Goal: Task Accomplishment & Management: Use online tool/utility

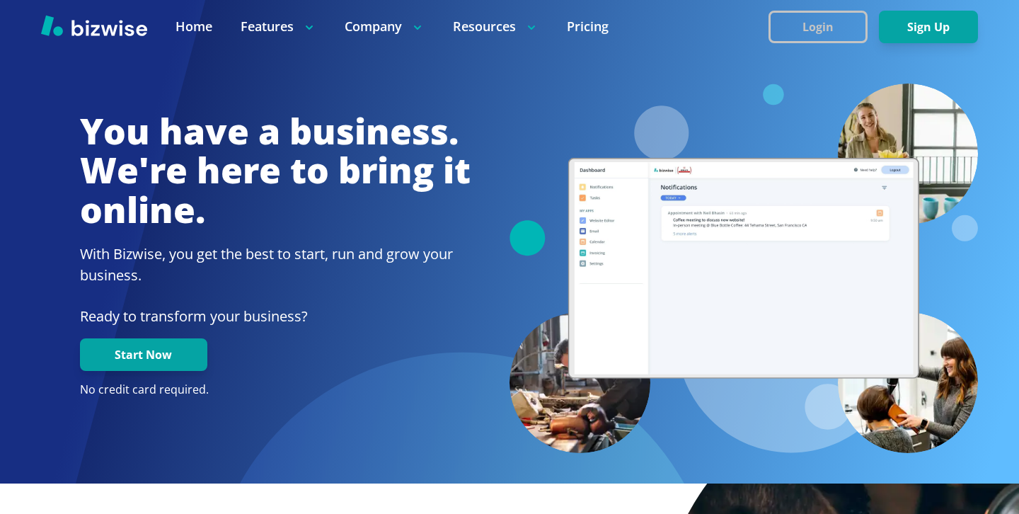
click at [853, 28] on button "Login" at bounding box center [818, 27] width 99 height 33
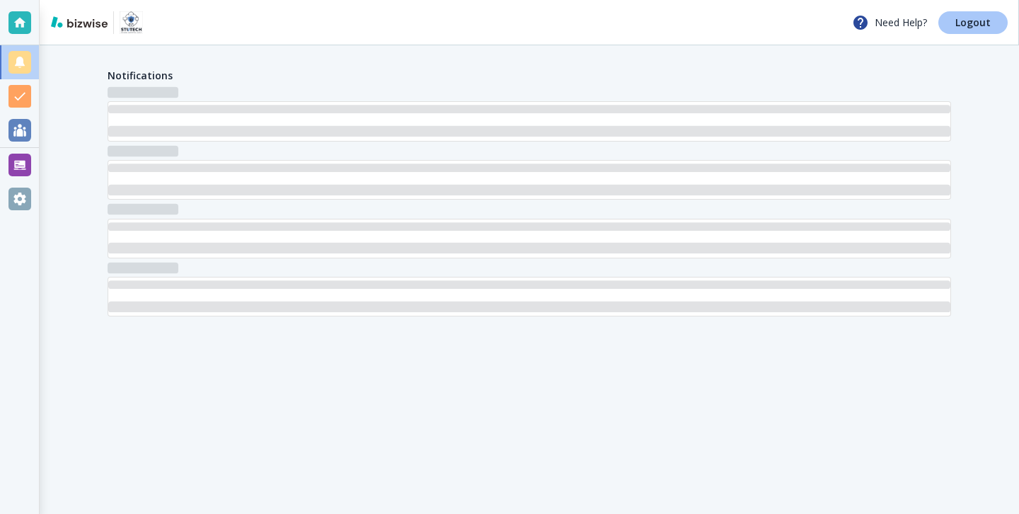
click at [990, 30] on link "Logout" at bounding box center [972, 22] width 69 height 23
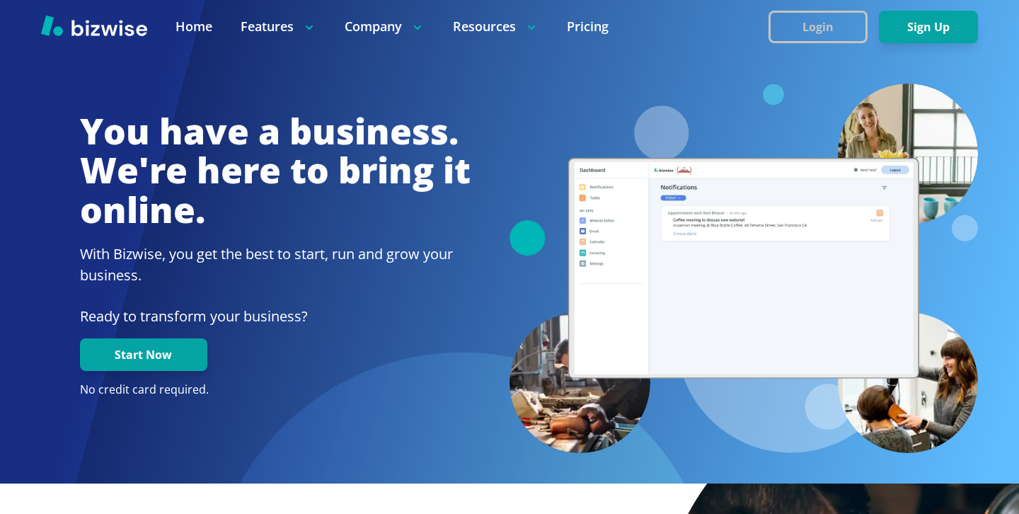
click at [827, 14] on button "Login" at bounding box center [818, 27] width 99 height 33
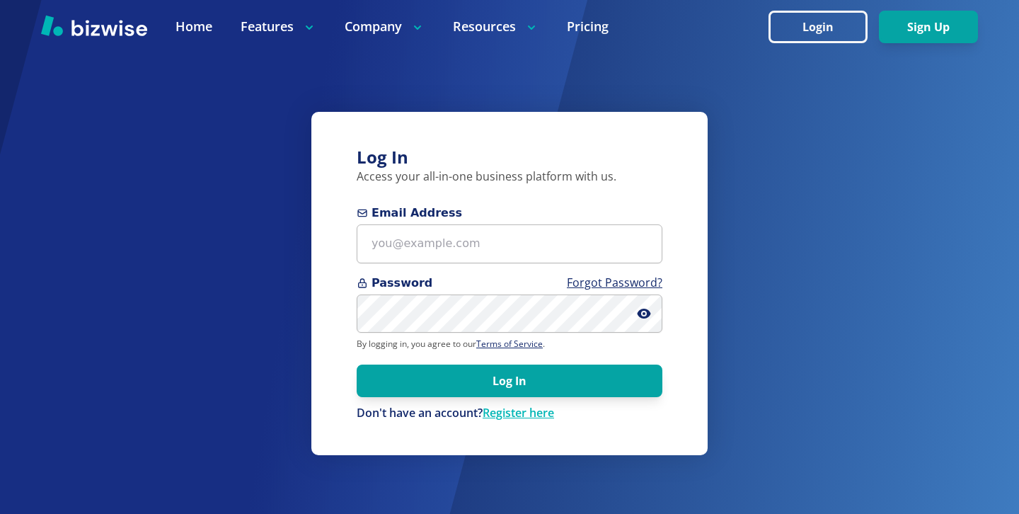
click at [490, 223] on div "Email Address" at bounding box center [510, 234] width 306 height 59
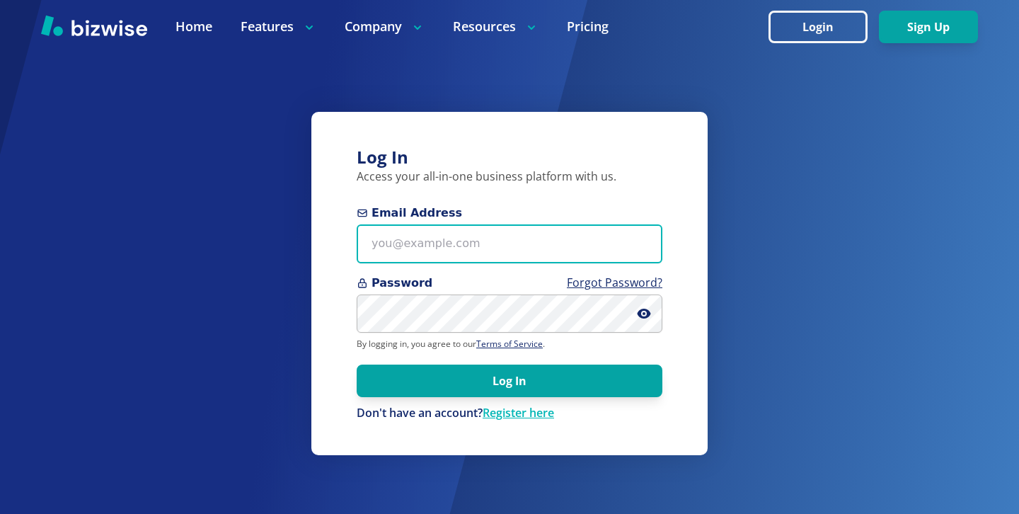
click at [489, 225] on input "Email Address" at bounding box center [510, 243] width 306 height 39
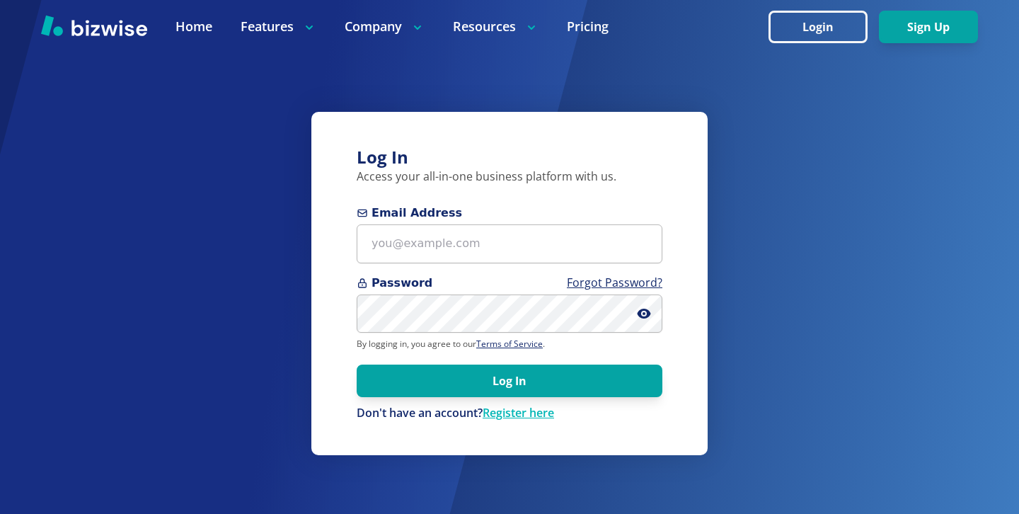
click at [484, 270] on form "Email Address Password Forgot Password? By logging in, you agree to our Terms o…" at bounding box center [510, 313] width 306 height 217
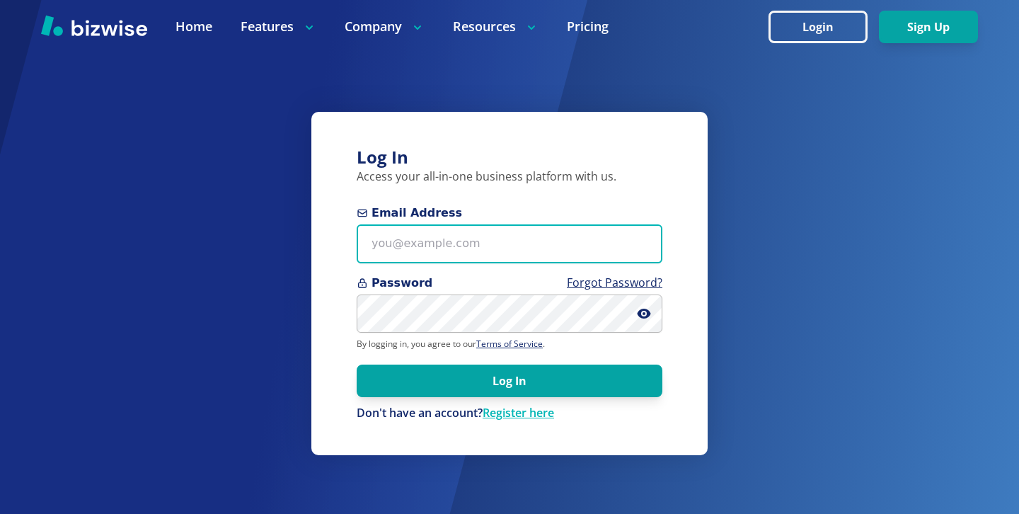
click at [486, 246] on input "Email Address" at bounding box center [510, 243] width 306 height 39
paste input "[EMAIL_ADDRESS][DOMAIN_NAME]"
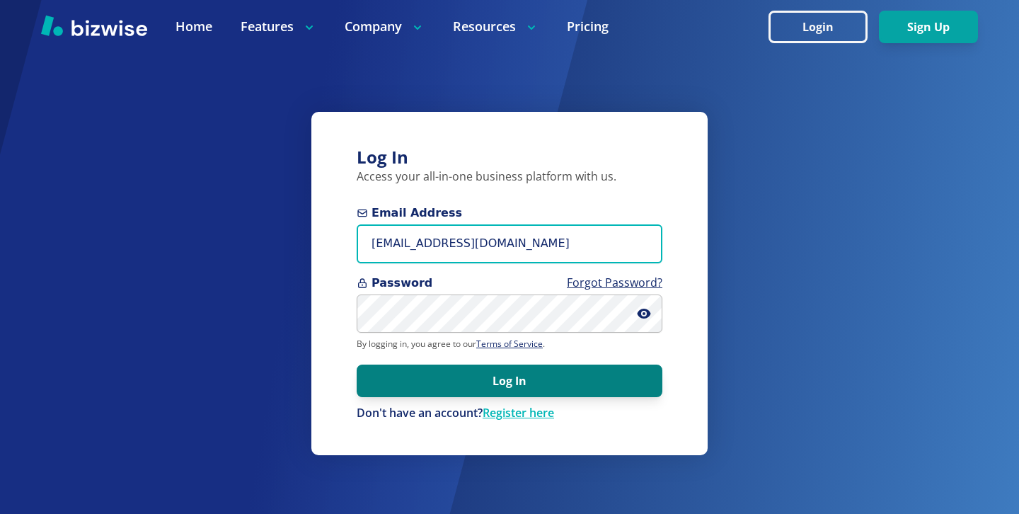
type input "[EMAIL_ADDRESS][DOMAIN_NAME]"
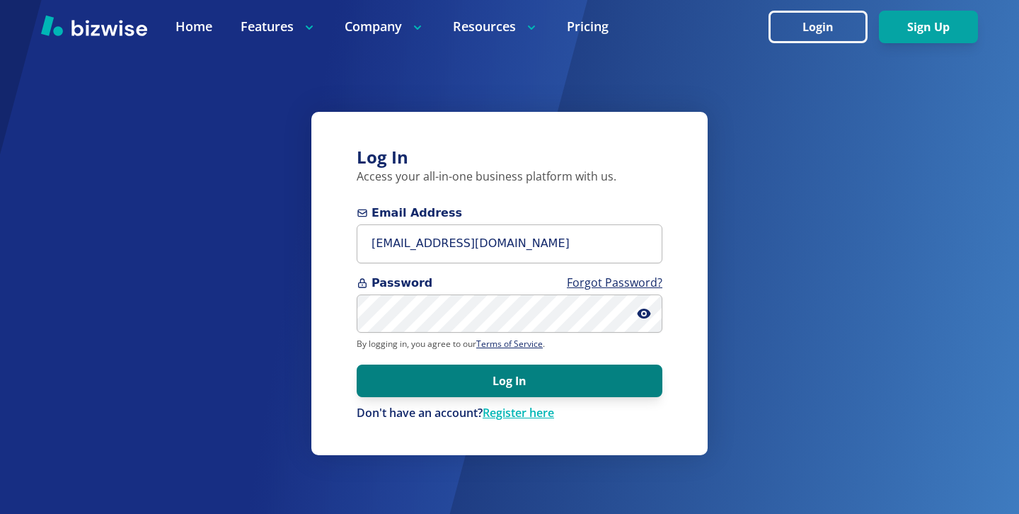
click at [473, 372] on button "Log In" at bounding box center [510, 380] width 306 height 33
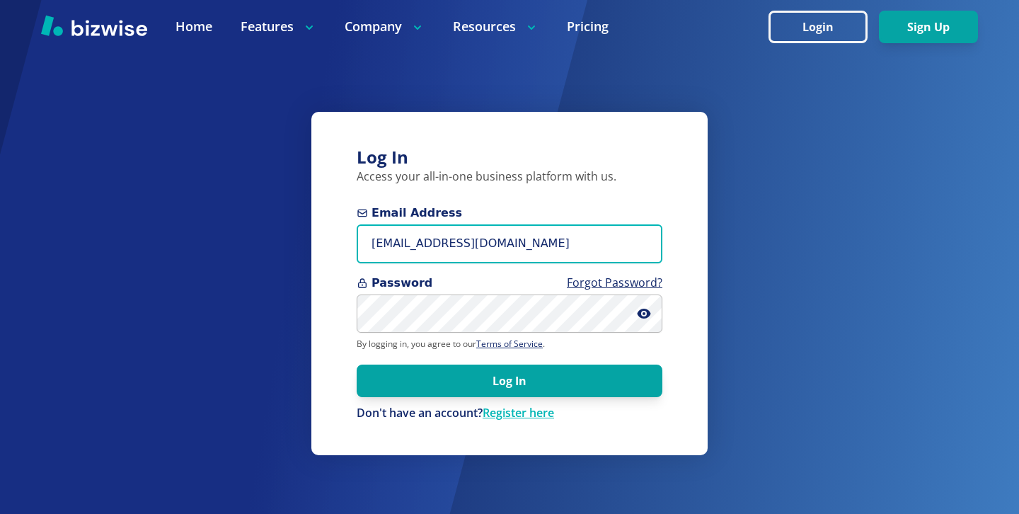
click at [488, 243] on input "[EMAIL_ADDRESS][DOMAIN_NAME]" at bounding box center [510, 243] width 306 height 39
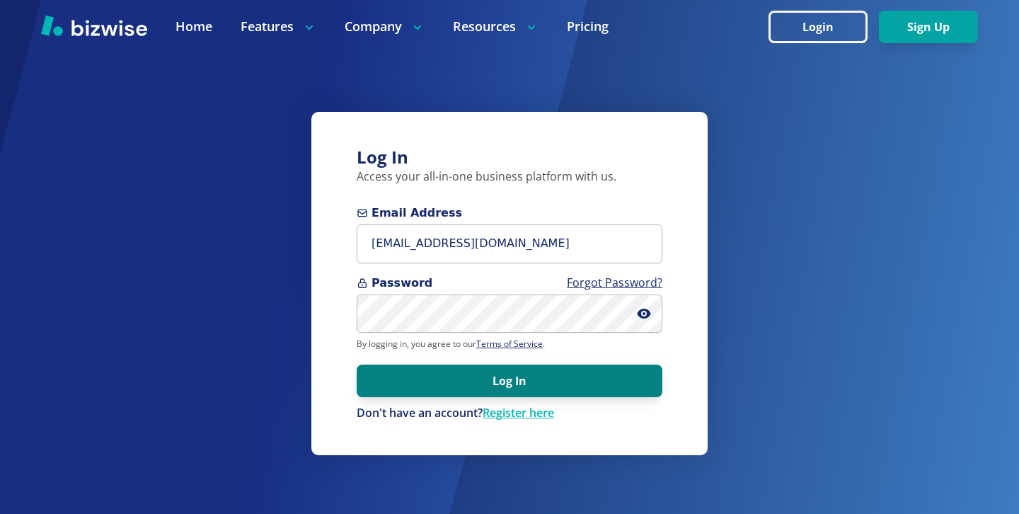
click at [502, 367] on button "Log In" at bounding box center [510, 380] width 306 height 33
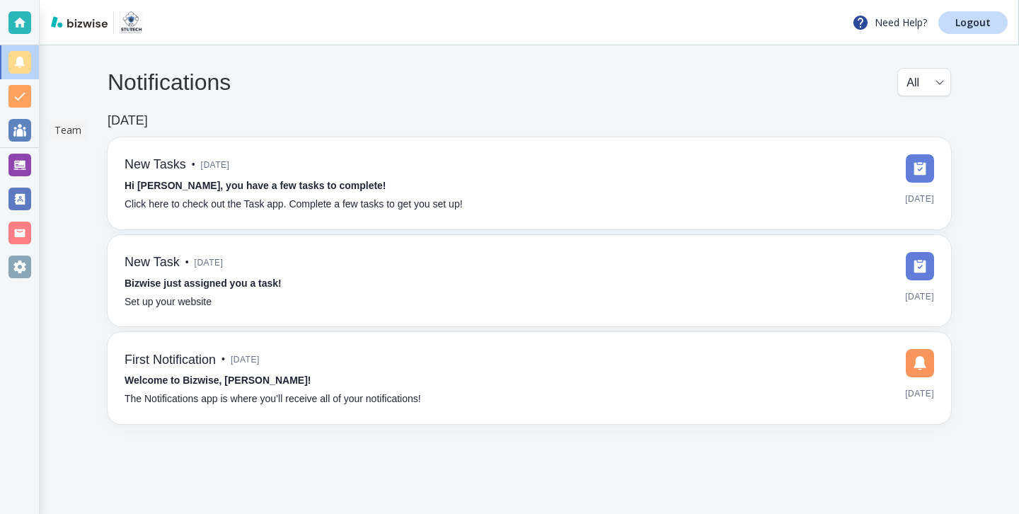
click at [33, 125] on div at bounding box center [19, 130] width 39 height 34
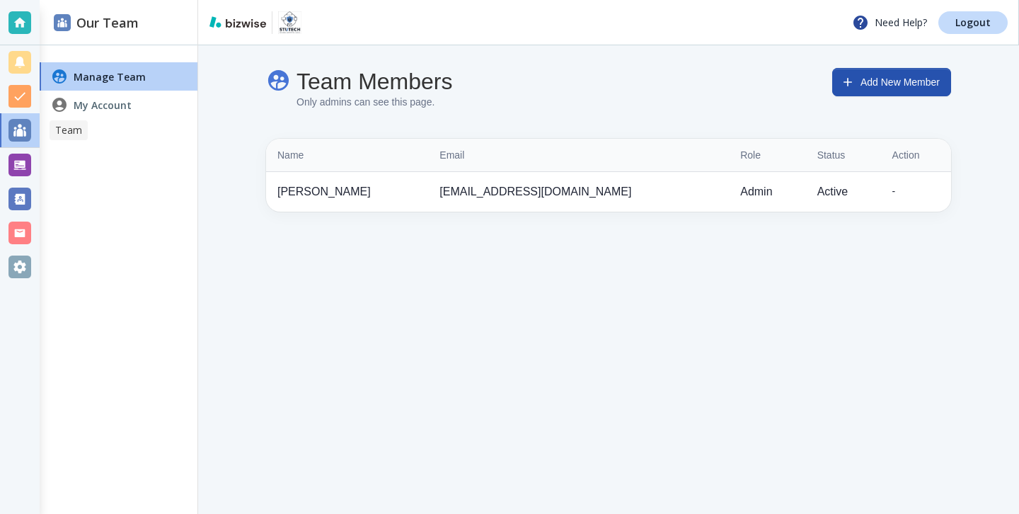
click at [35, 127] on div at bounding box center [20, 130] width 40 height 34
click at [6, 161] on div at bounding box center [20, 165] width 40 height 34
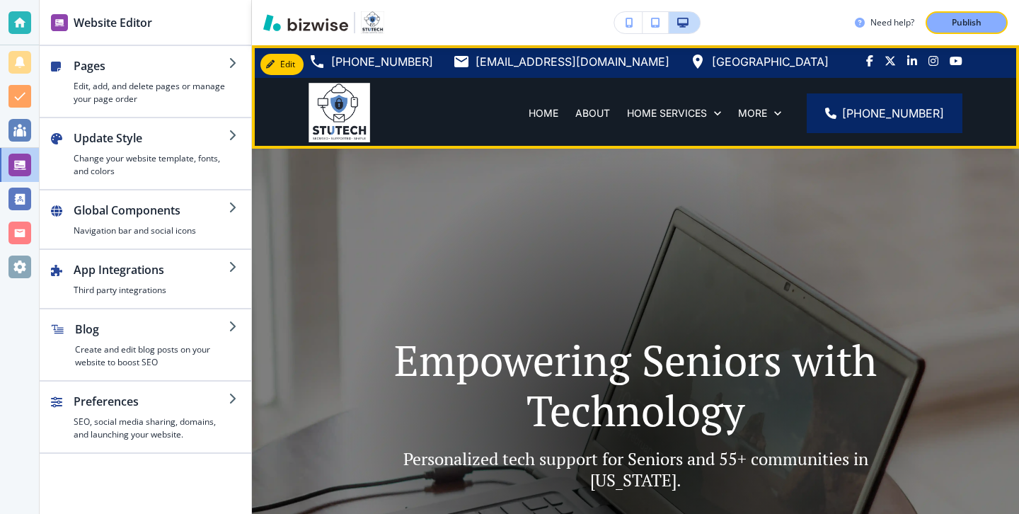
click at [523, 177] on p "SMALL BUSINESSES" at bounding box center [474, 184] width 98 height 14
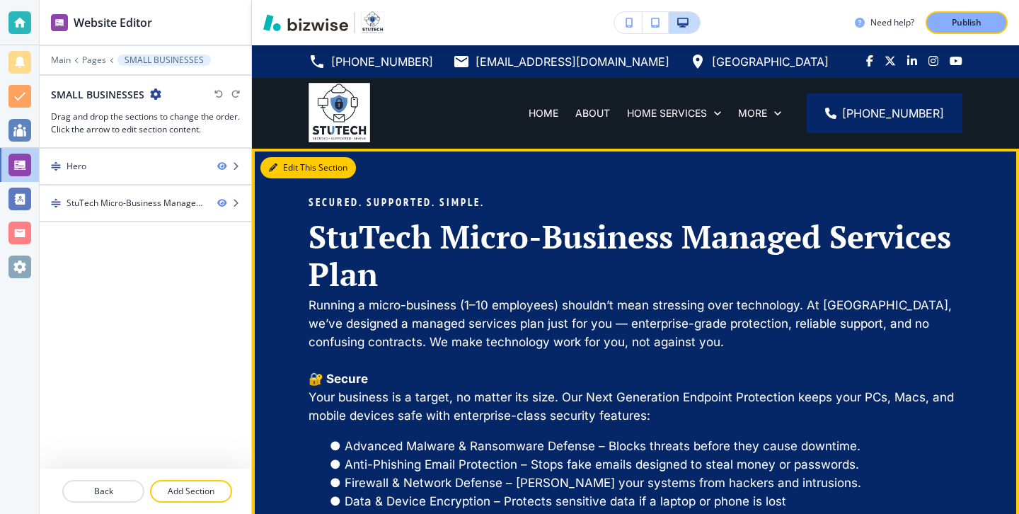
click at [295, 174] on button "Edit This Section" at bounding box center [308, 167] width 96 height 21
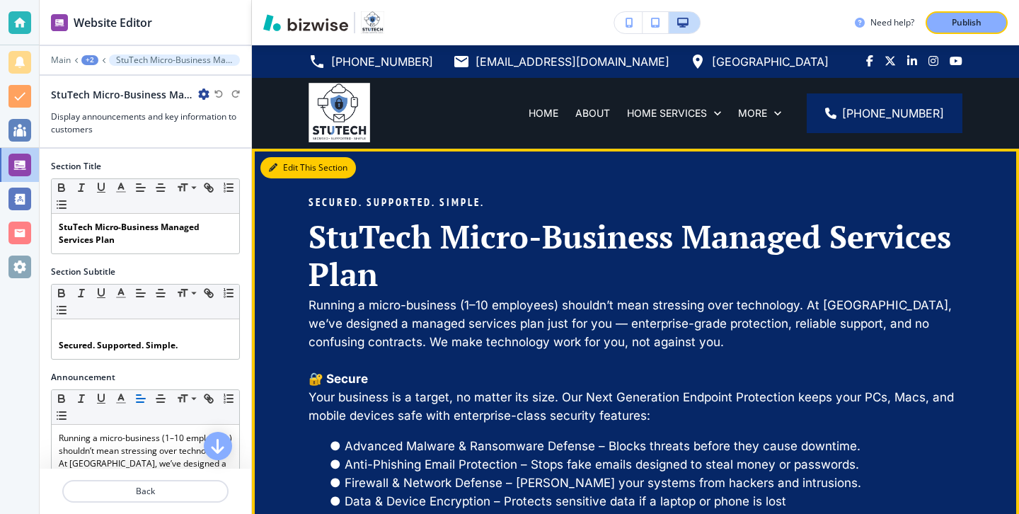
click at [301, 170] on button "Edit This Section" at bounding box center [308, 167] width 96 height 21
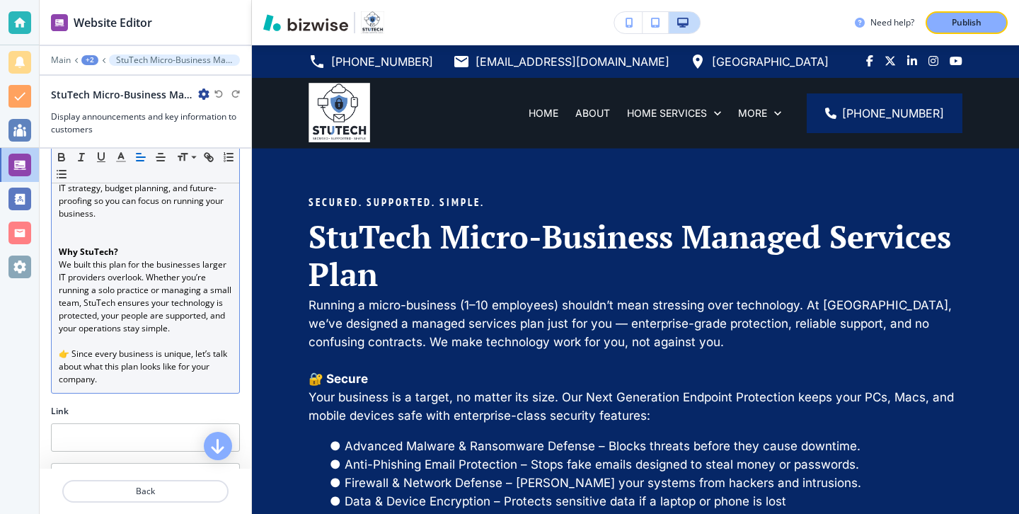
click at [180, 347] on p "👉 Since every business is unique, let’s talk about what this plan looks like fo…" at bounding box center [145, 366] width 173 height 38
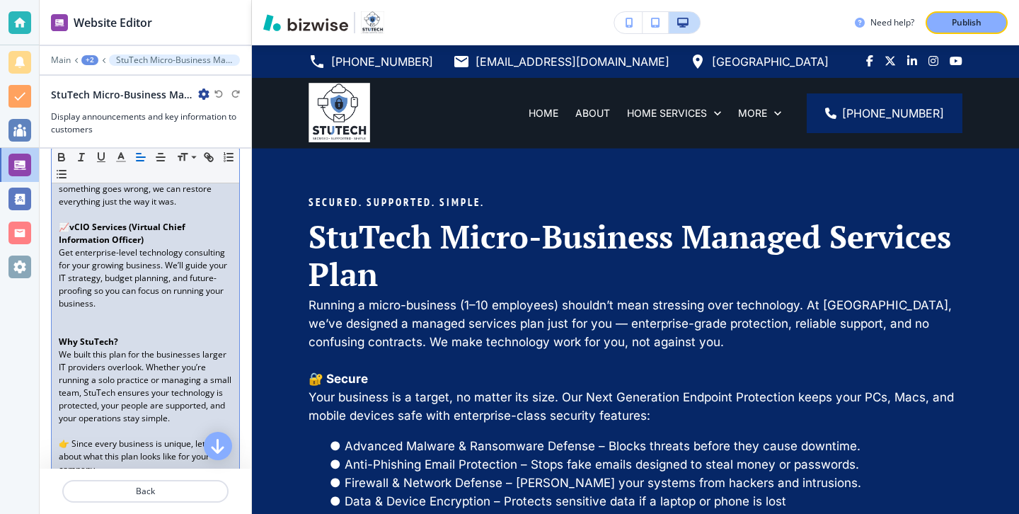
click at [155, 268] on p "Get enterprise-level technology consulting for your growing business. We’ll gui…" at bounding box center [145, 278] width 173 height 64
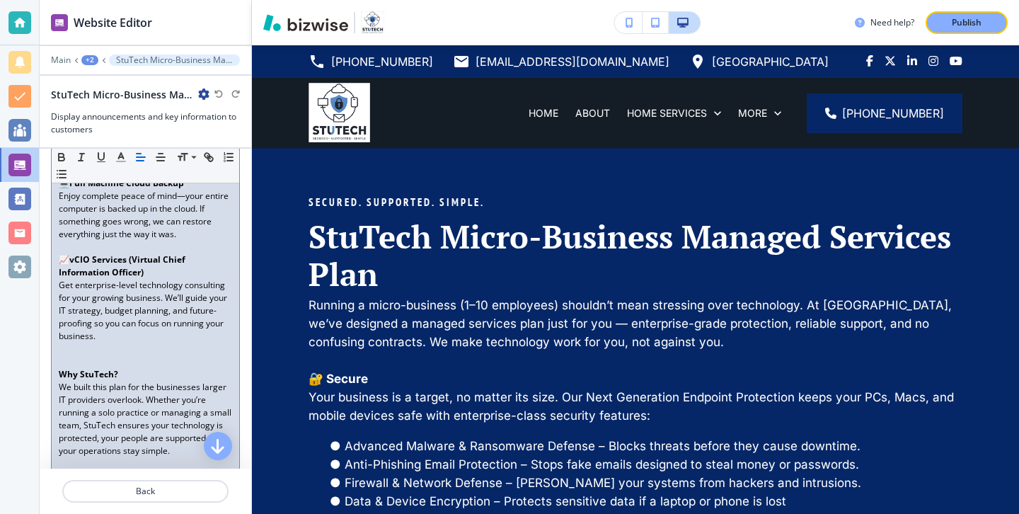
click at [125, 299] on p "Get enterprise-level technology consulting for your growing business. We’ll gui…" at bounding box center [145, 311] width 173 height 64
click at [124, 355] on p at bounding box center [145, 361] width 173 height 13
click at [121, 321] on p "Get enterprise-level technology consulting for your growing business. We’ll gui…" at bounding box center [145, 311] width 173 height 64
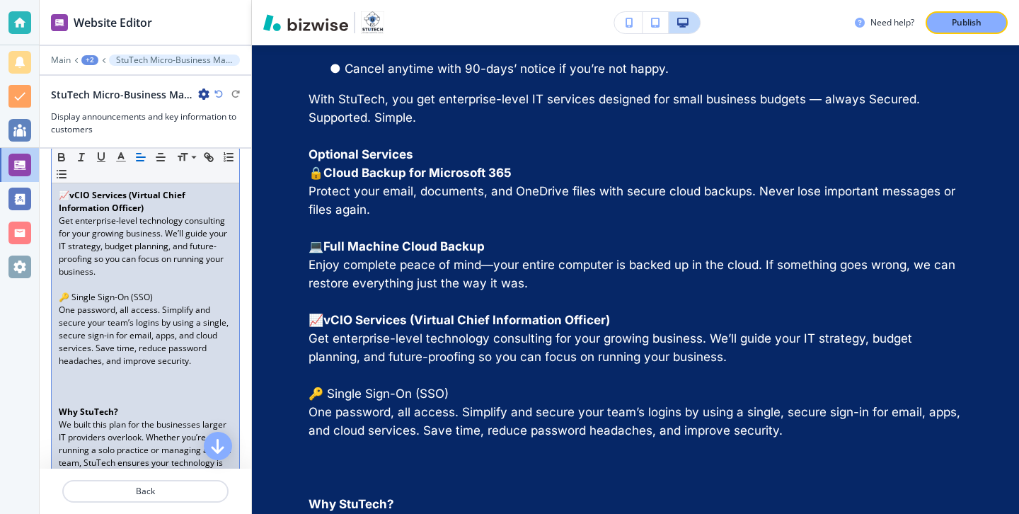
scroll to position [1444, 0]
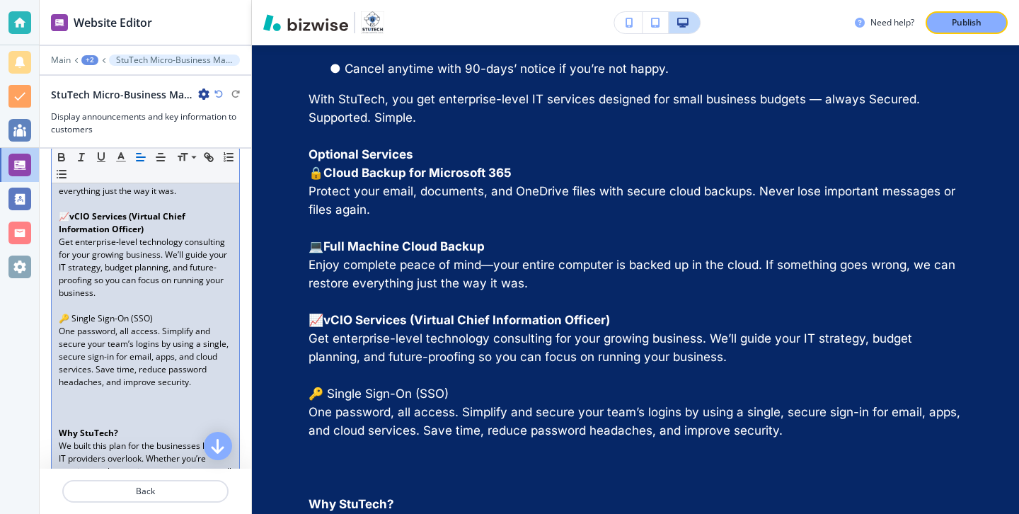
click at [183, 236] on p "Get enterprise-level technology consulting for your growing business. We’ll gui…" at bounding box center [145, 268] width 173 height 64
drag, startPoint x: 187, startPoint y: 310, endPoint x: 24, endPoint y: 294, distance: 163.6
click at [24, 294] on div "Website Editor Main +2 StuTech Micro-Business Managed Services Plan StuTech Mic…" at bounding box center [509, 257] width 1019 height 514
click at [68, 157] on button "button" at bounding box center [62, 157] width 20 height 17
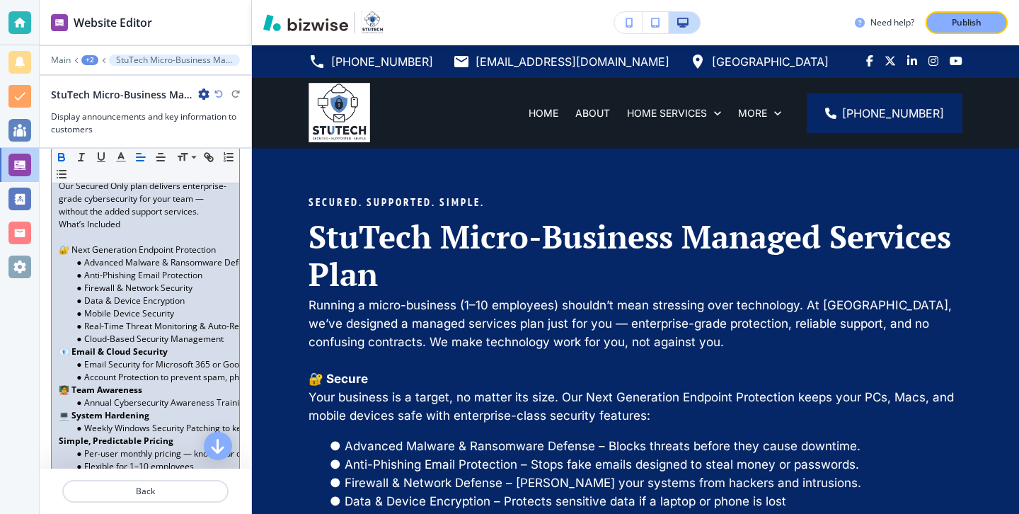
scroll to position [924, 0]
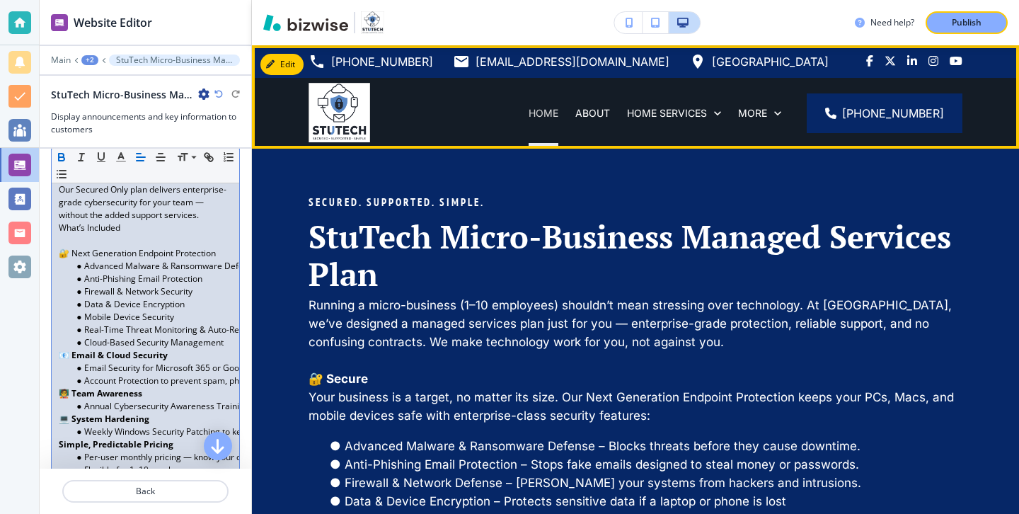
click at [529, 113] on p "HOME" at bounding box center [544, 113] width 30 height 14
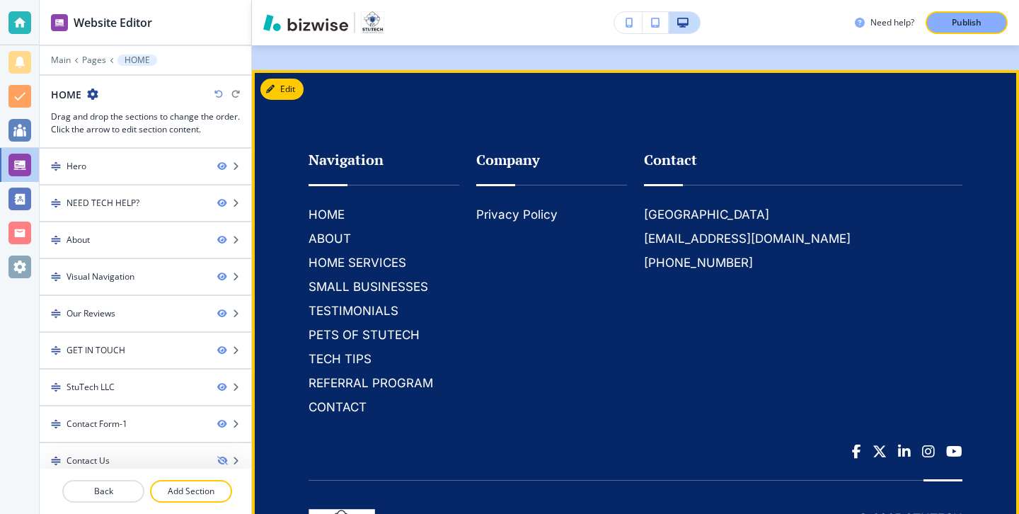
scroll to position [4058, 0]
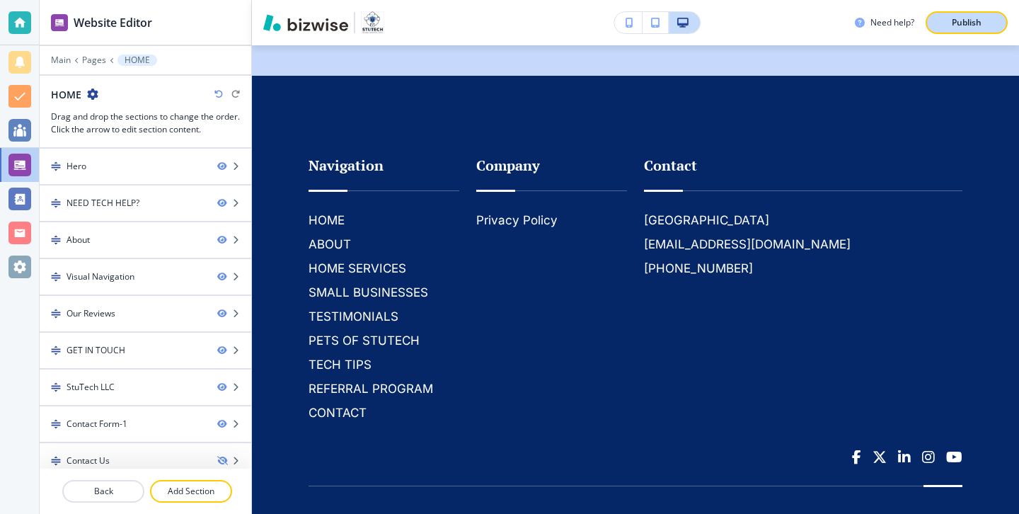
click at [975, 31] on button "Publish" at bounding box center [967, 22] width 82 height 23
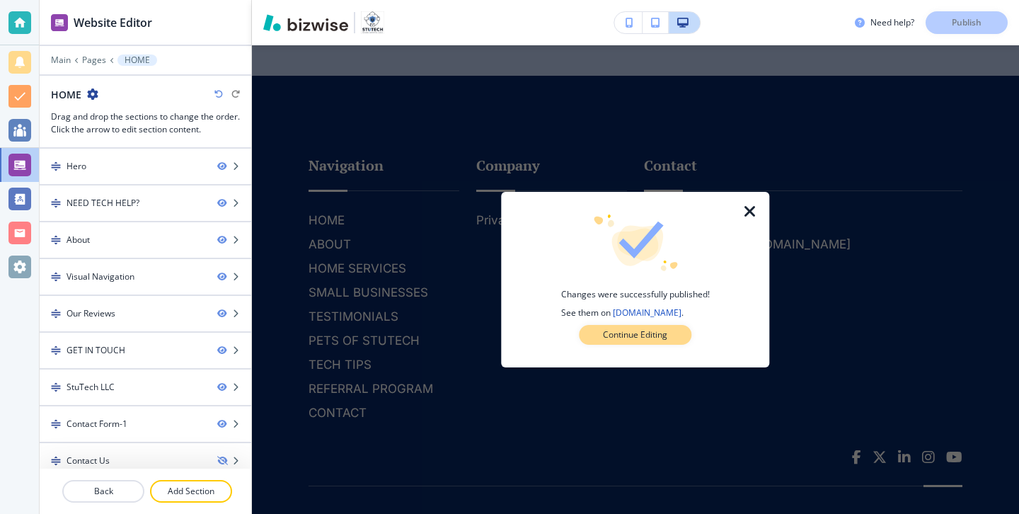
click at [652, 332] on p "Continue Editing" at bounding box center [635, 334] width 64 height 13
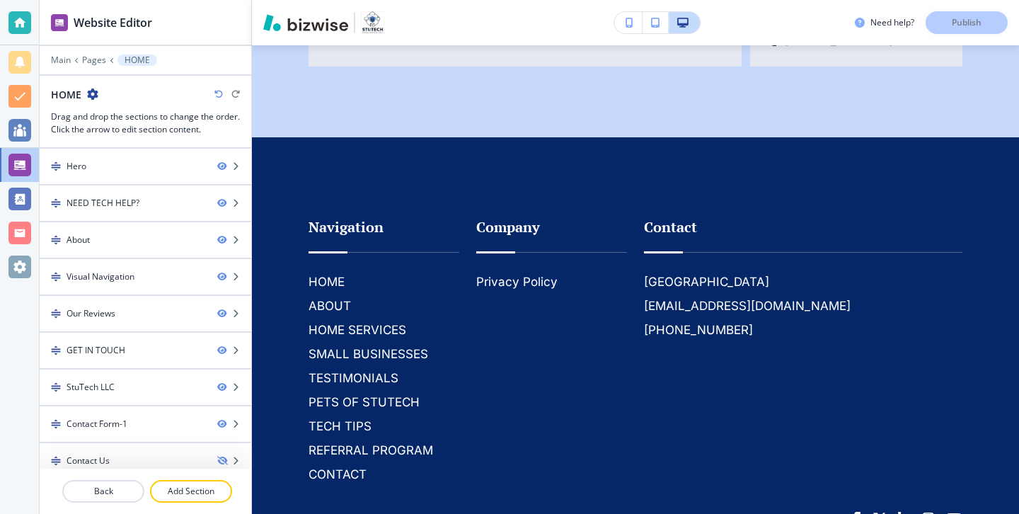
scroll to position [3987, 0]
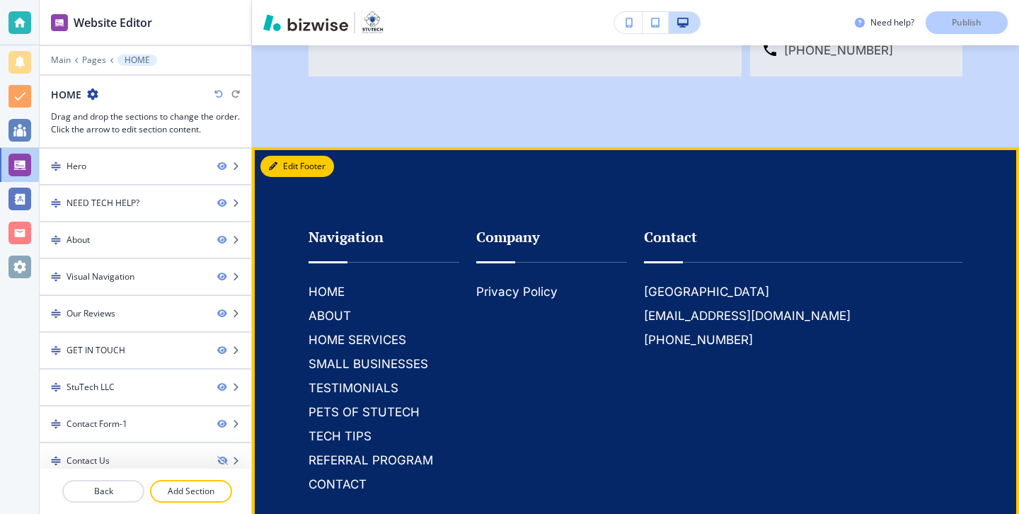
click at [283, 156] on button "Edit Footer" at bounding box center [297, 166] width 74 height 21
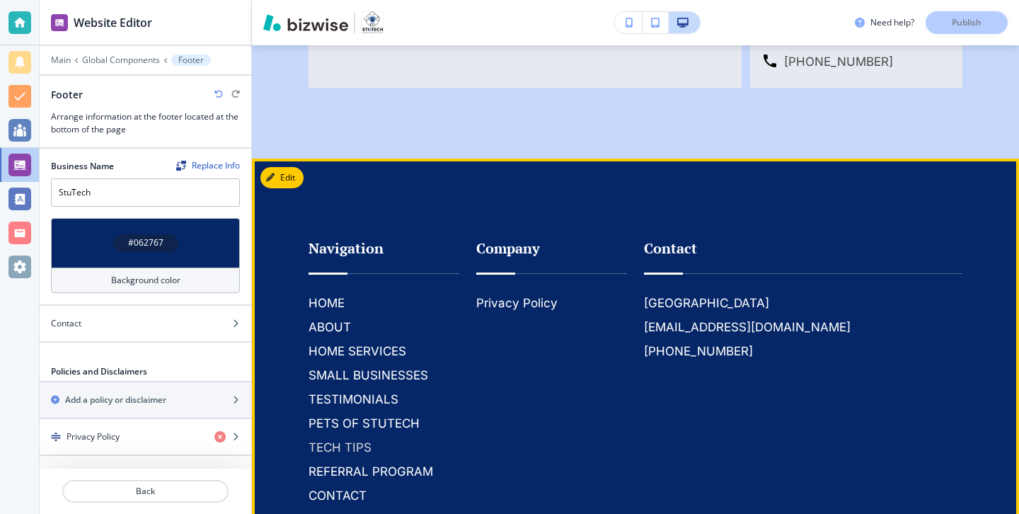
scroll to position [3920, 0]
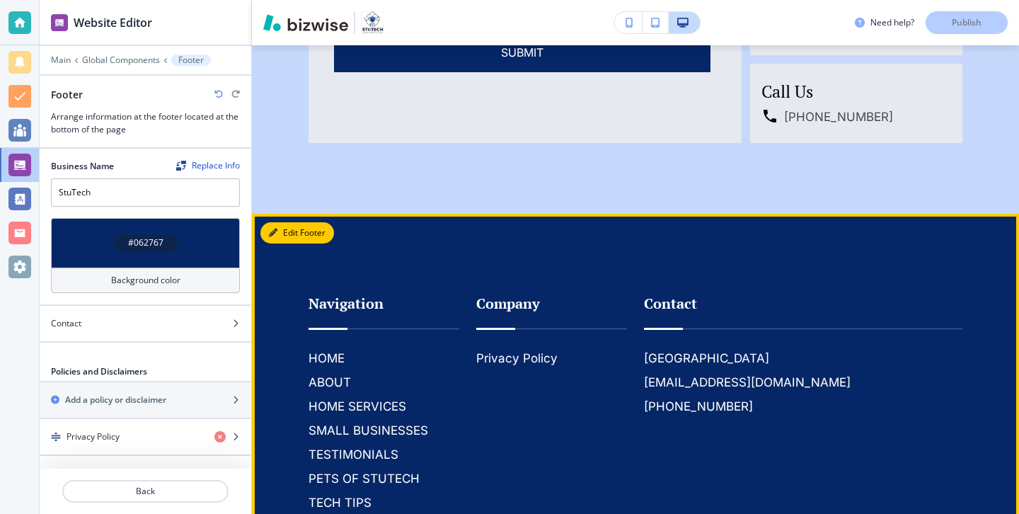
click at [293, 222] on button "Edit Footer" at bounding box center [297, 232] width 74 height 21
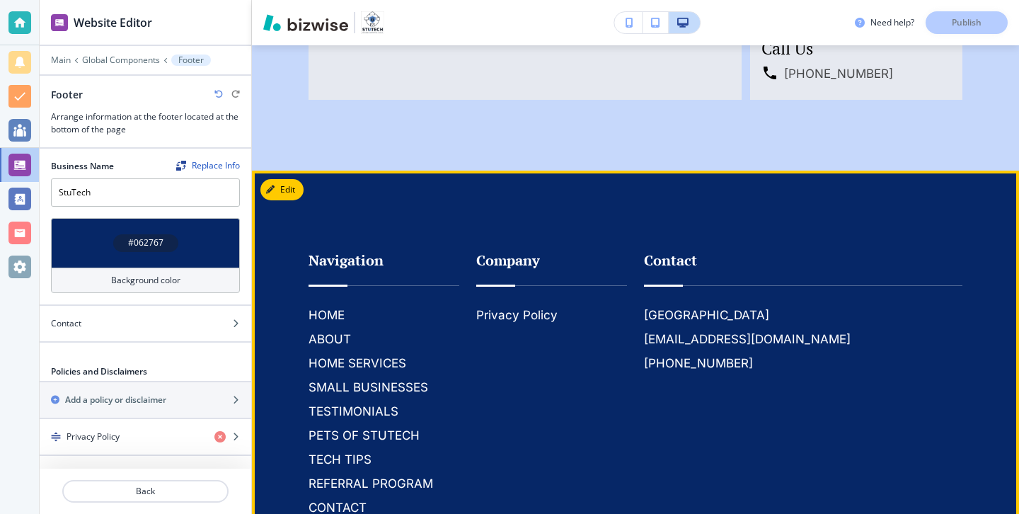
scroll to position [3936, 0]
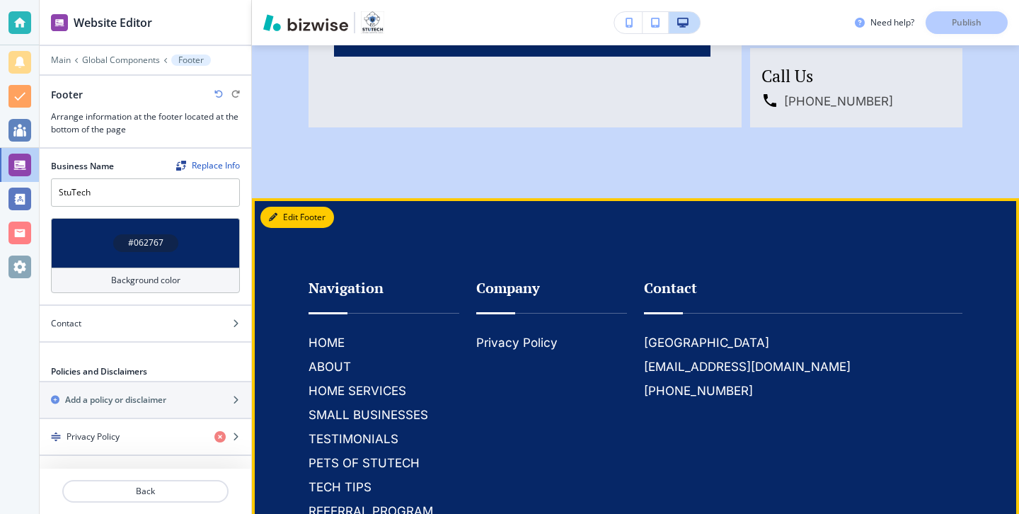
click at [297, 207] on button "Edit Footer" at bounding box center [297, 217] width 74 height 21
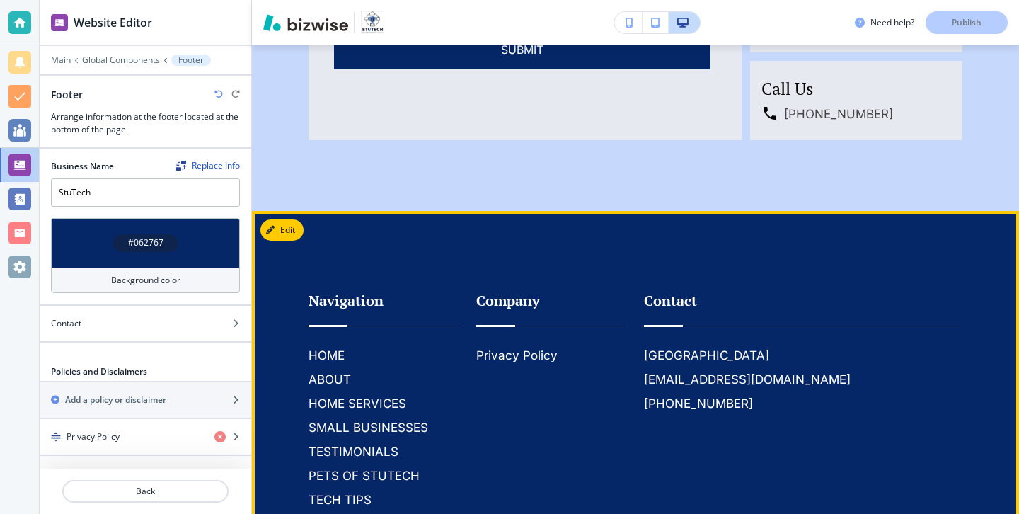
scroll to position [3883, 0]
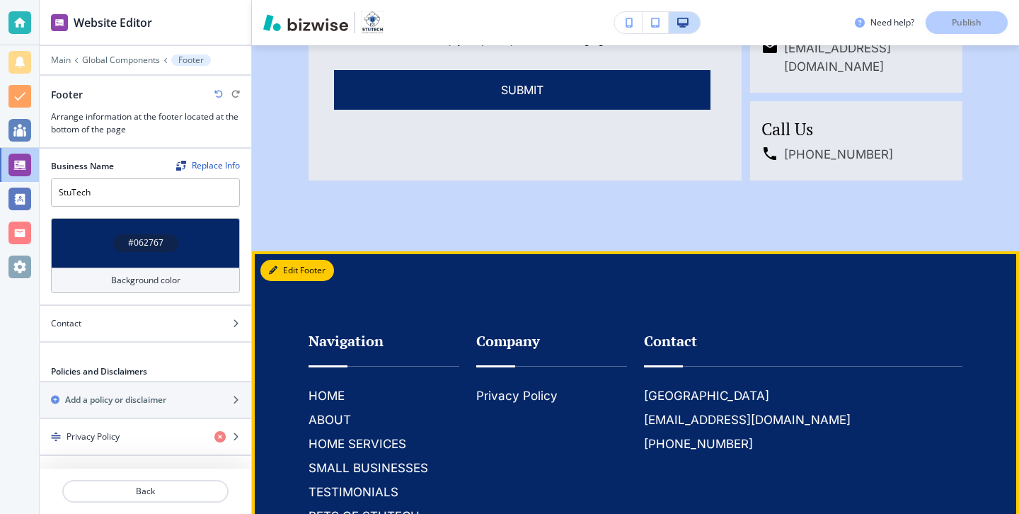
click at [292, 260] on button "Edit Footer" at bounding box center [297, 270] width 74 height 21
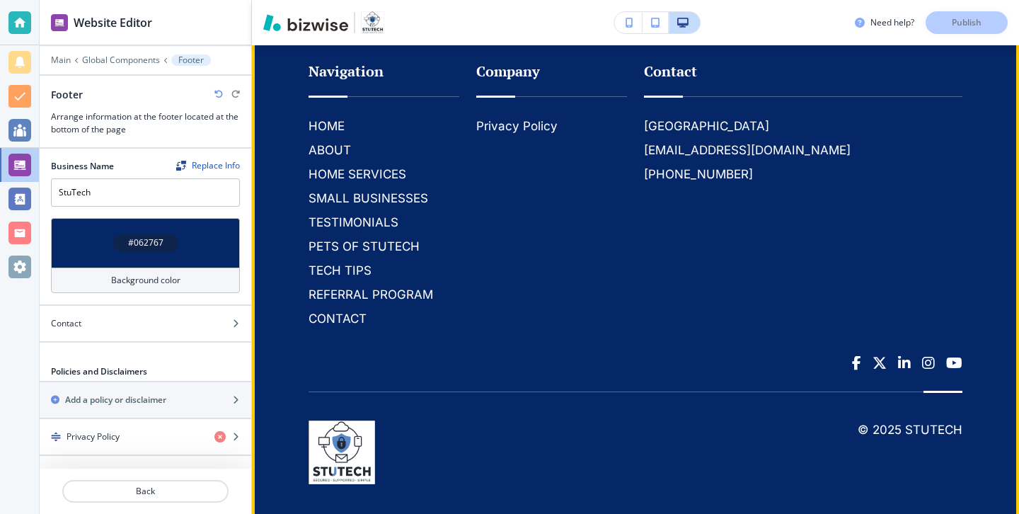
scroll to position [4154, 0]
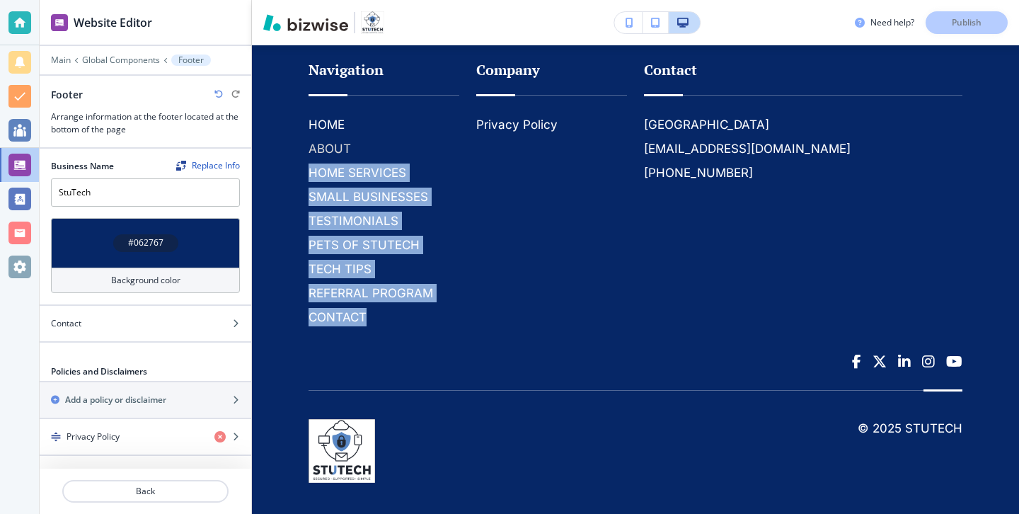
drag, startPoint x: 447, startPoint y: 289, endPoint x: 431, endPoint y: 122, distance: 167.7
click at [431, 122] on div "HOME ABOUT HOME SERVICES SMALL BUSINESSES TESTIMONIALS PETS OF STUTECH TECH TIP…" at bounding box center [378, 215] width 162 height 222
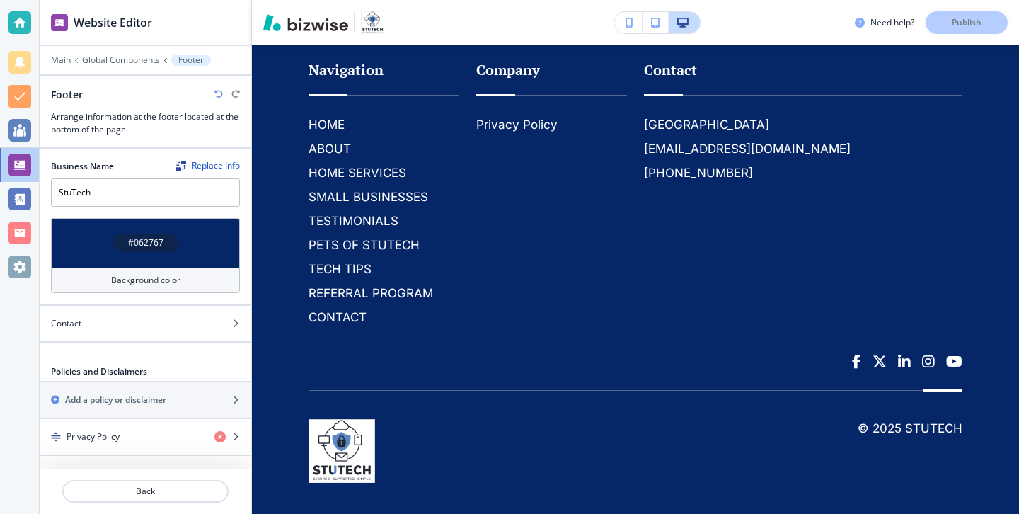
click at [476, 174] on div "Company Privacy Policy" at bounding box center [543, 178] width 168 height 295
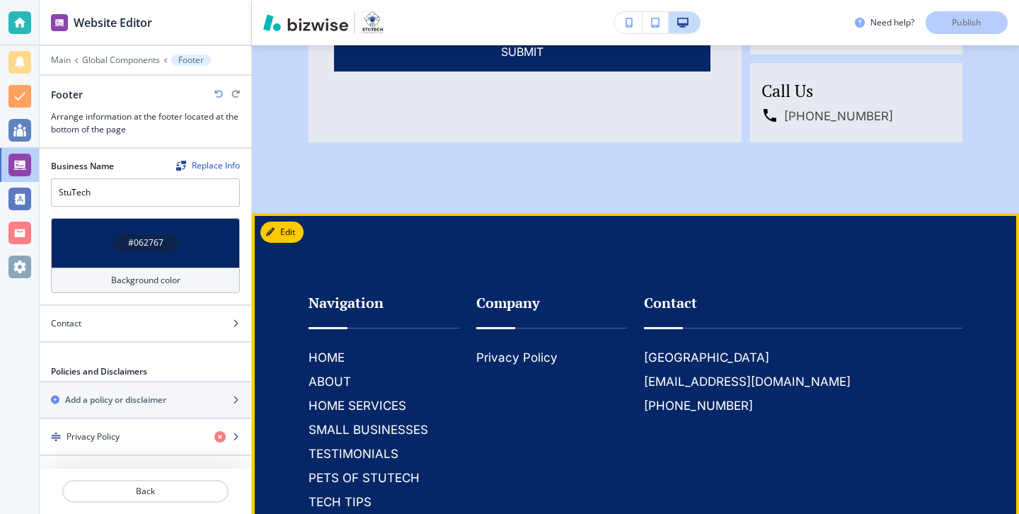
scroll to position [3906, 0]
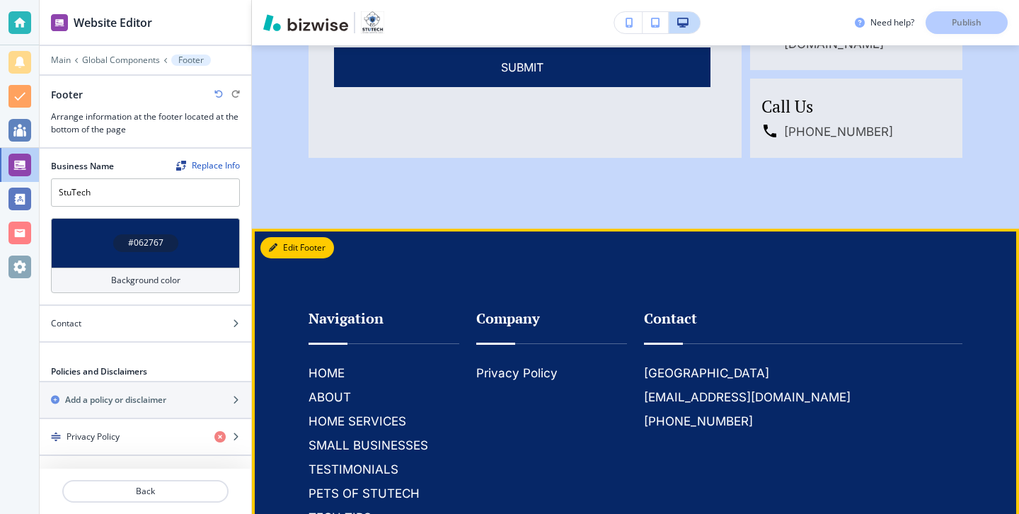
click at [268, 237] on button "Edit Footer" at bounding box center [297, 247] width 74 height 21
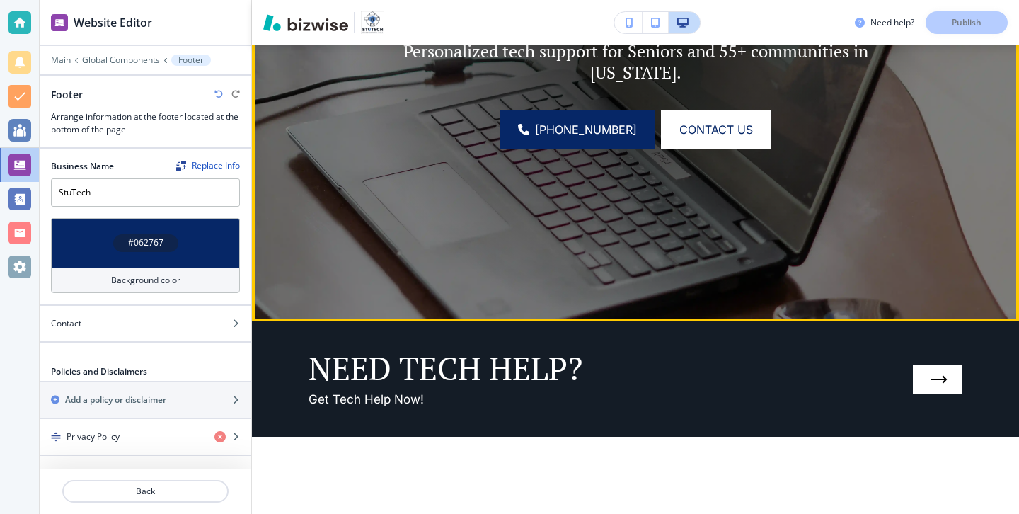
scroll to position [0, 0]
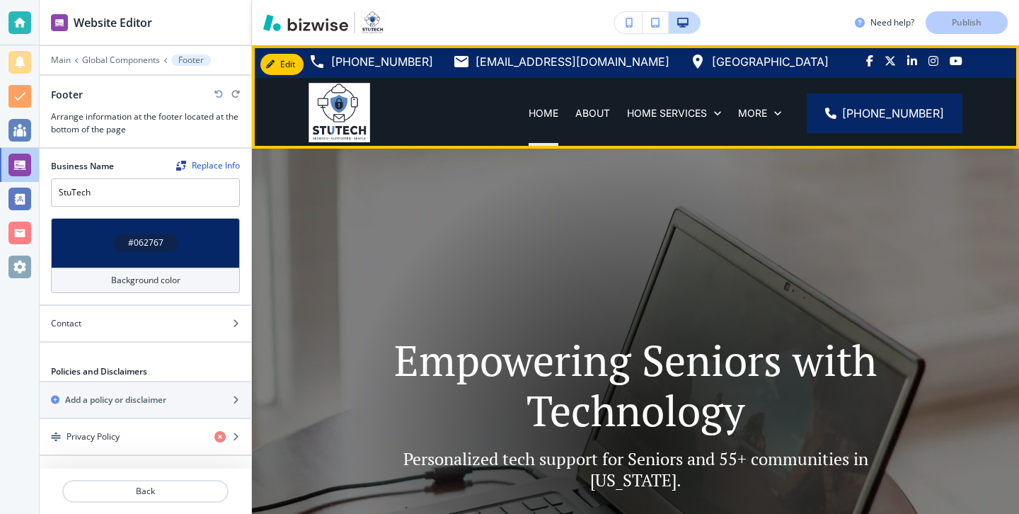
click at [520, 116] on div "HOME" at bounding box center [543, 113] width 47 height 14
click at [529, 112] on p "HOME" at bounding box center [544, 113] width 30 height 14
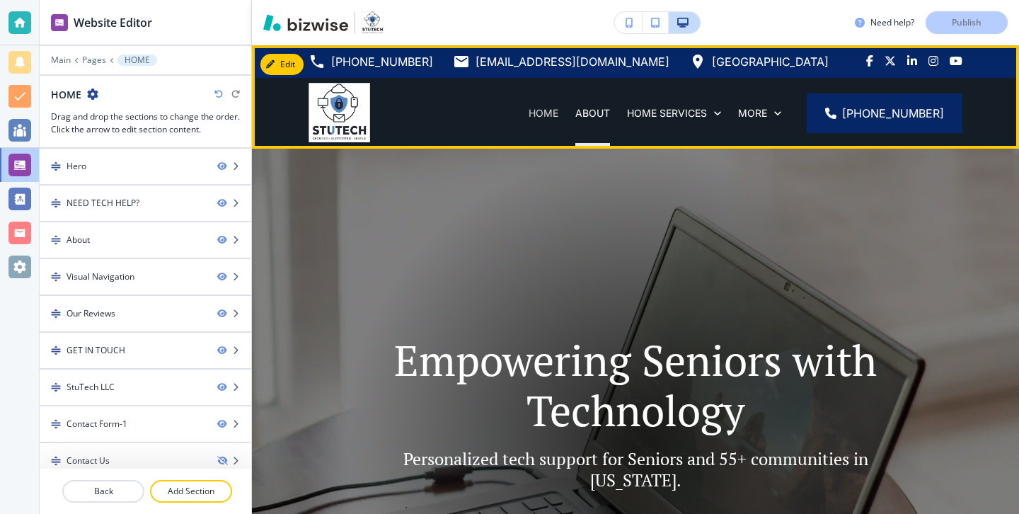
click at [529, 115] on p "HOME" at bounding box center [544, 113] width 30 height 14
click at [520, 110] on div "HOME" at bounding box center [543, 113] width 47 height 14
click at [520, 122] on div "HOME" at bounding box center [543, 113] width 47 height 71
click at [529, 113] on p "HOME" at bounding box center [544, 113] width 30 height 14
click at [575, 115] on p "ABOUT" at bounding box center [592, 113] width 35 height 14
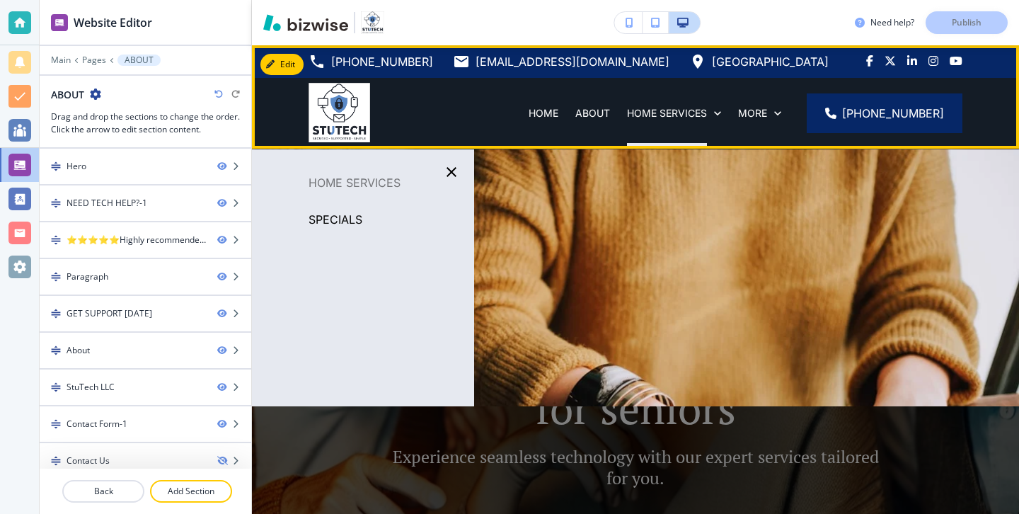
click at [619, 122] on div "HOME SERVICES" at bounding box center [674, 113] width 111 height 71
click at [531, 149] on div "SMALL BUSINESSES" at bounding box center [474, 184] width 115 height 71
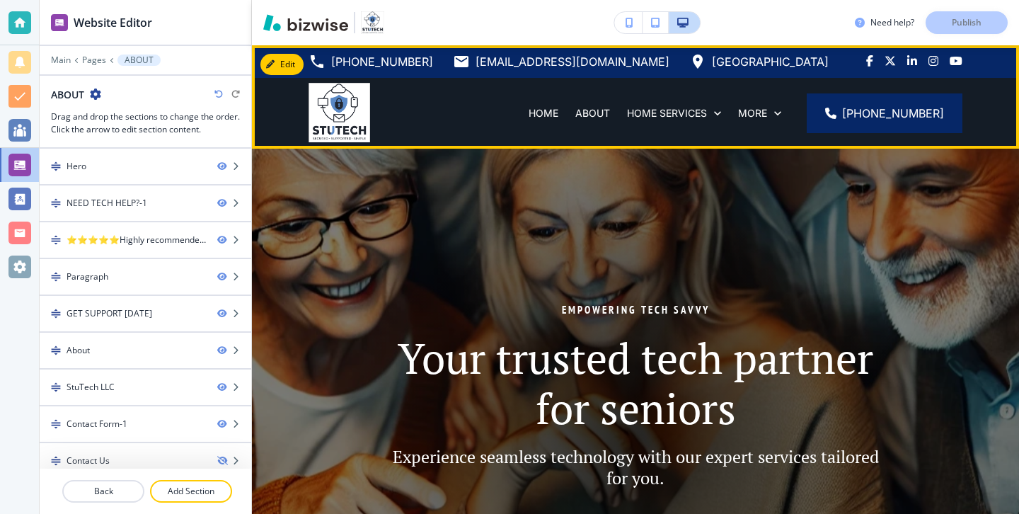
click at [523, 177] on p "SMALL BUSINESSES" at bounding box center [474, 184] width 98 height 14
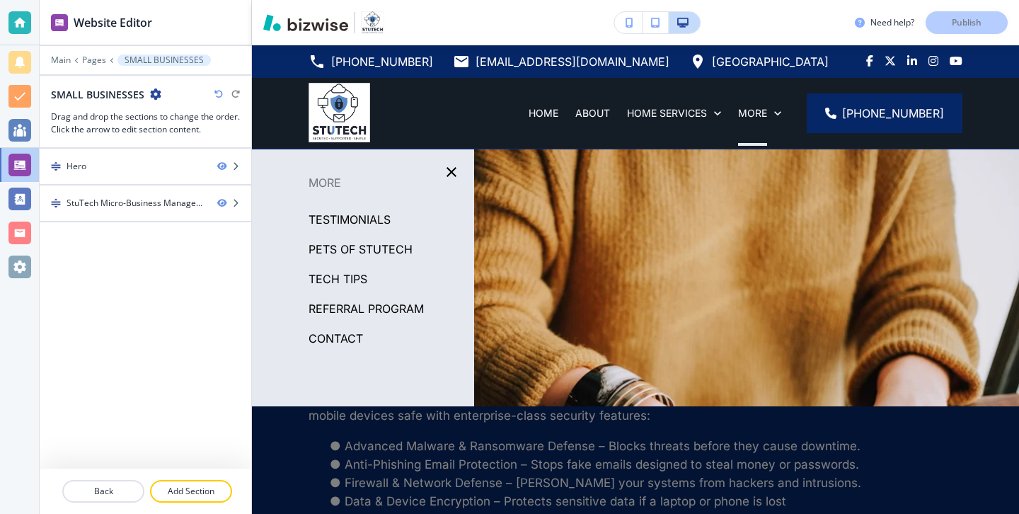
click at [520, 146] on div "HOME" at bounding box center [543, 113] width 47 height 71
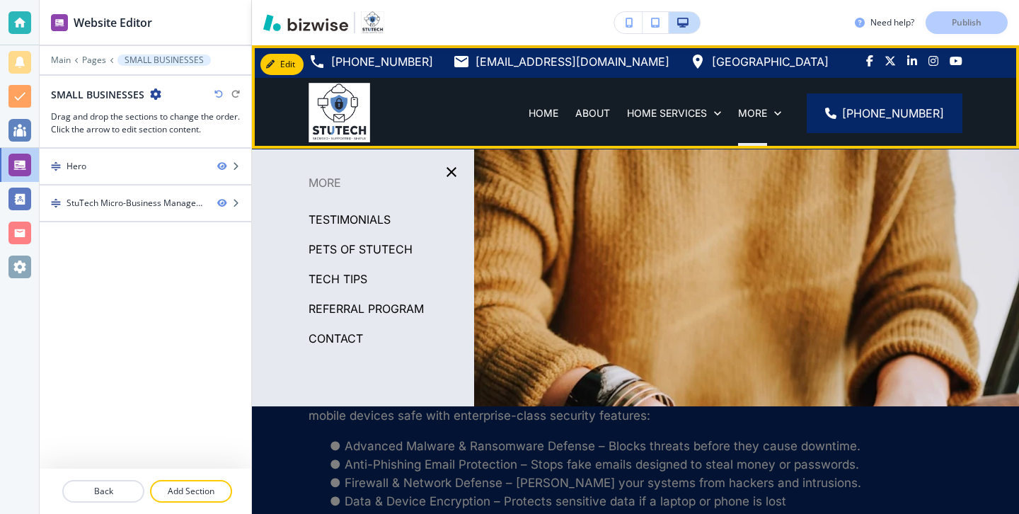
click at [520, 125] on div "HOME" at bounding box center [543, 113] width 47 height 71
click at [520, 121] on div "HOME" at bounding box center [543, 113] width 47 height 71
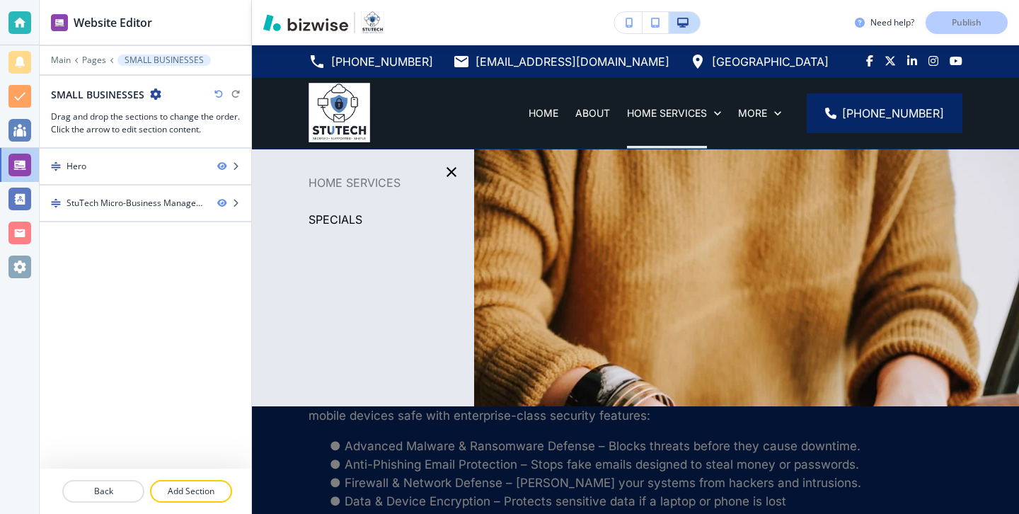
click at [356, 224] on p "SPECIALS" at bounding box center [336, 219] width 54 height 21
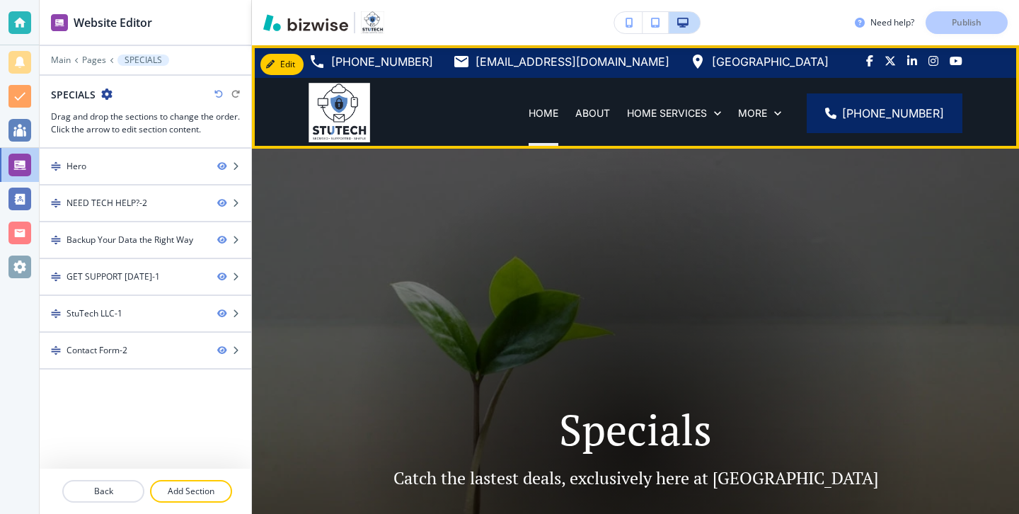
click at [520, 110] on div "HOME" at bounding box center [543, 113] width 47 height 14
click at [520, 127] on div "HOME" at bounding box center [543, 113] width 47 height 71
click at [520, 120] on div "HOME" at bounding box center [543, 113] width 47 height 71
click at [529, 114] on p "HOME" at bounding box center [544, 113] width 30 height 14
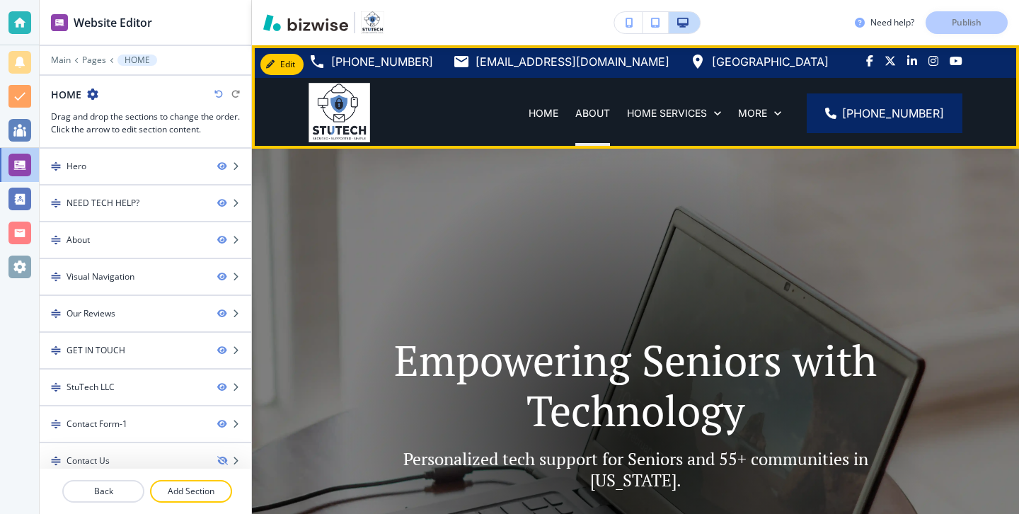
click at [567, 122] on div "ABOUT" at bounding box center [593, 113] width 52 height 71
click at [575, 110] on p "ABOUT" at bounding box center [592, 113] width 35 height 14
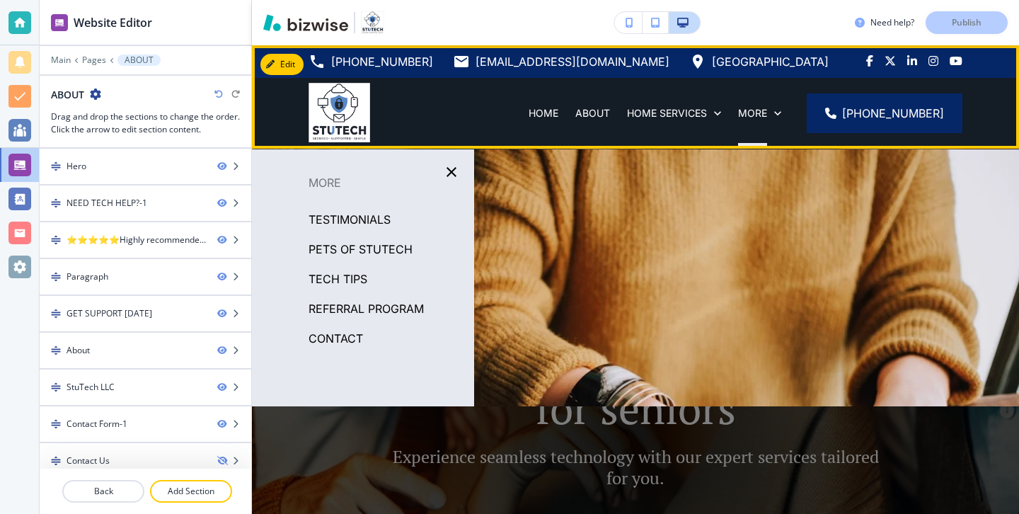
click at [764, 103] on div "More" at bounding box center [760, 113] width 60 height 71
click at [763, 120] on div "More" at bounding box center [760, 113] width 60 height 71
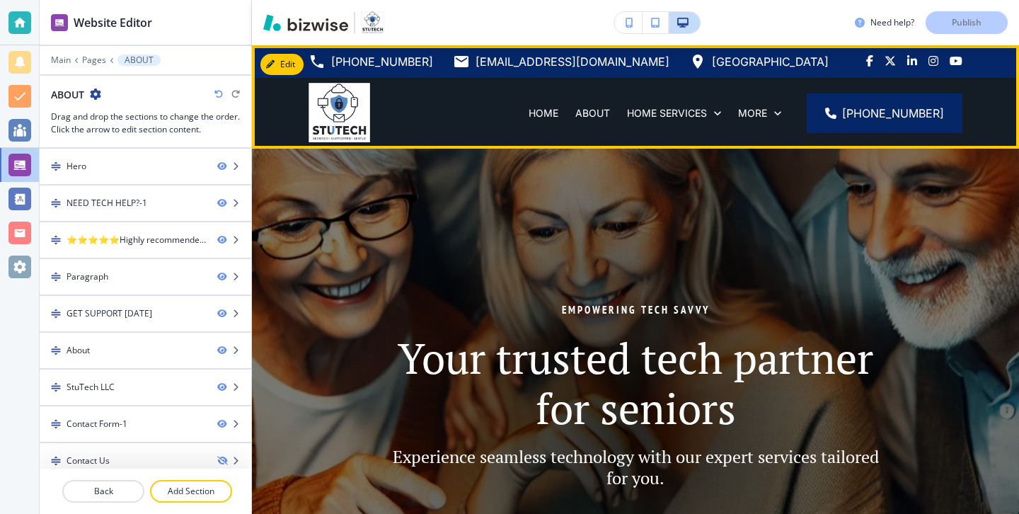
click at [523, 177] on p "SMALL BUSINESSES" at bounding box center [474, 184] width 98 height 14
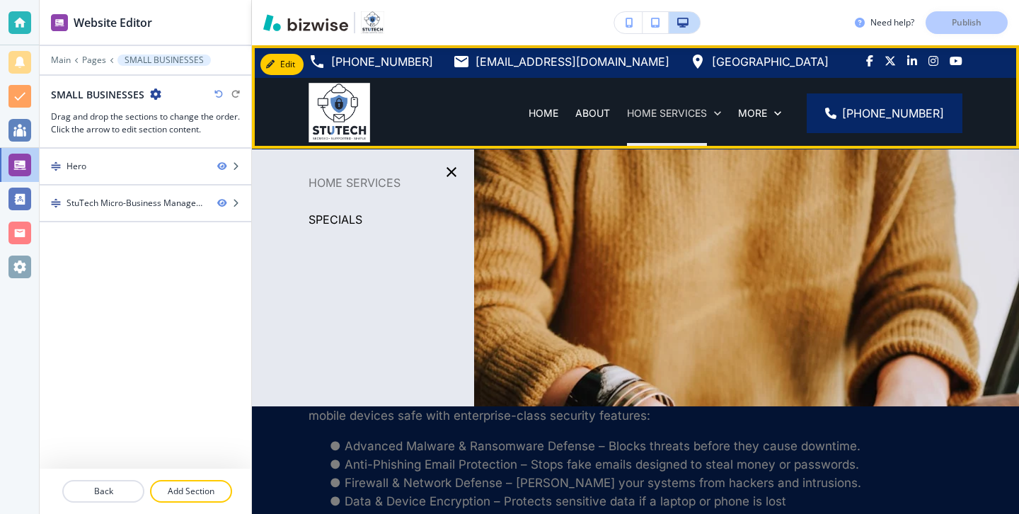
click at [627, 115] on p "HOME SERVICES" at bounding box center [667, 113] width 80 height 14
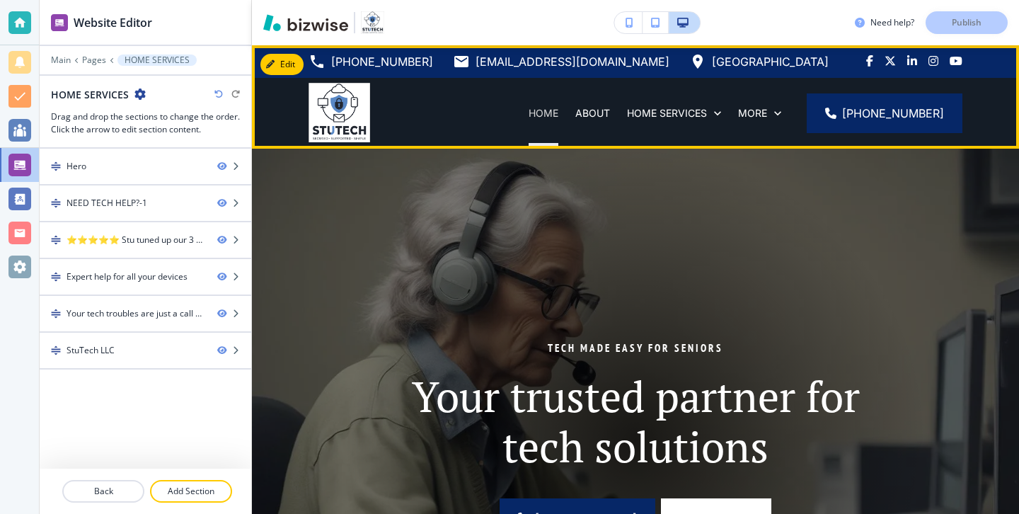
click at [529, 111] on p "HOME" at bounding box center [544, 113] width 30 height 14
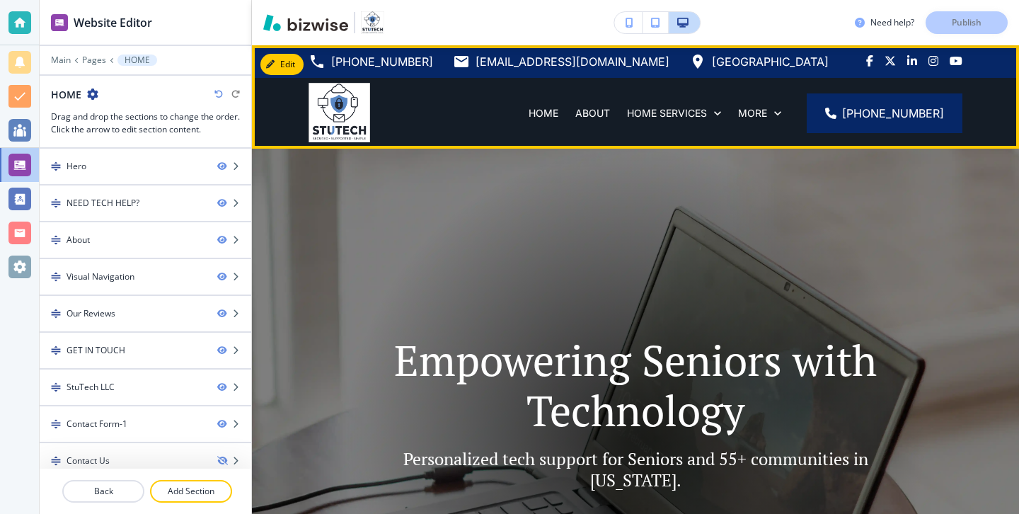
click at [619, 122] on div "HOME SERVICES" at bounding box center [674, 113] width 111 height 71
click at [567, 122] on div "ABOUT" at bounding box center [593, 113] width 52 height 71
click at [575, 111] on p "ABOUT" at bounding box center [592, 113] width 35 height 14
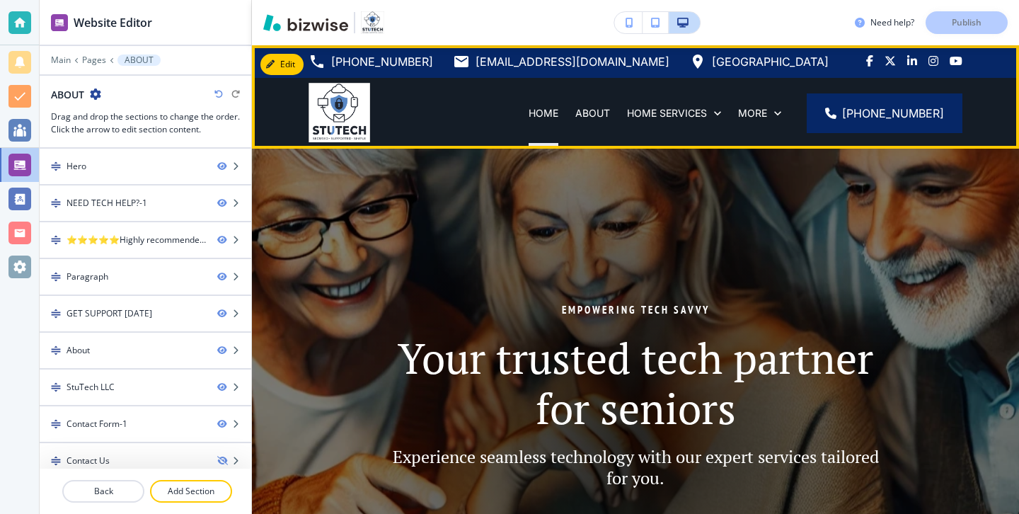
click at [520, 111] on div "HOME" at bounding box center [543, 113] width 47 height 14
click at [567, 123] on div "ABOUT" at bounding box center [593, 113] width 52 height 71
click at [567, 98] on div "ABOUT" at bounding box center [593, 113] width 52 height 71
click at [575, 118] on p "ABOUT" at bounding box center [592, 113] width 35 height 14
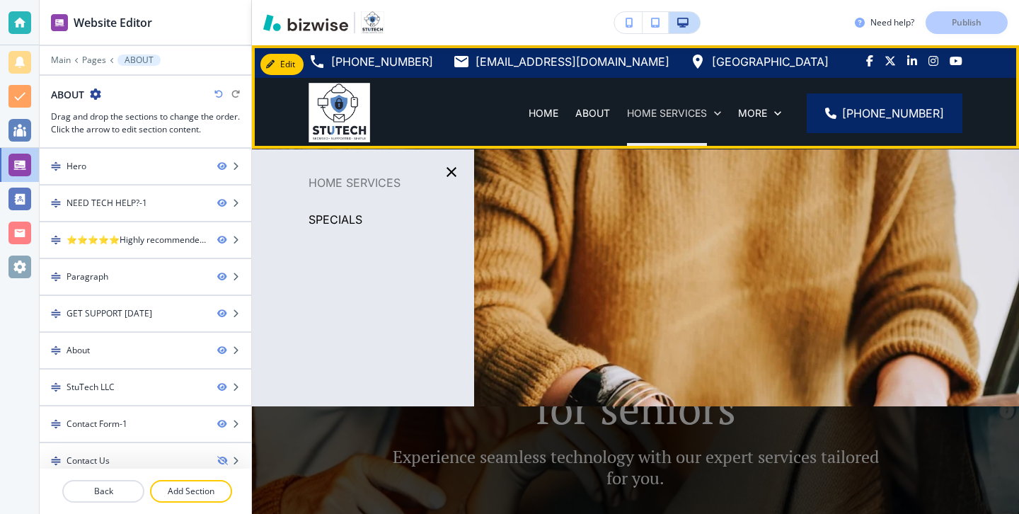
click at [627, 118] on p "HOME SERVICES" at bounding box center [667, 113] width 80 height 14
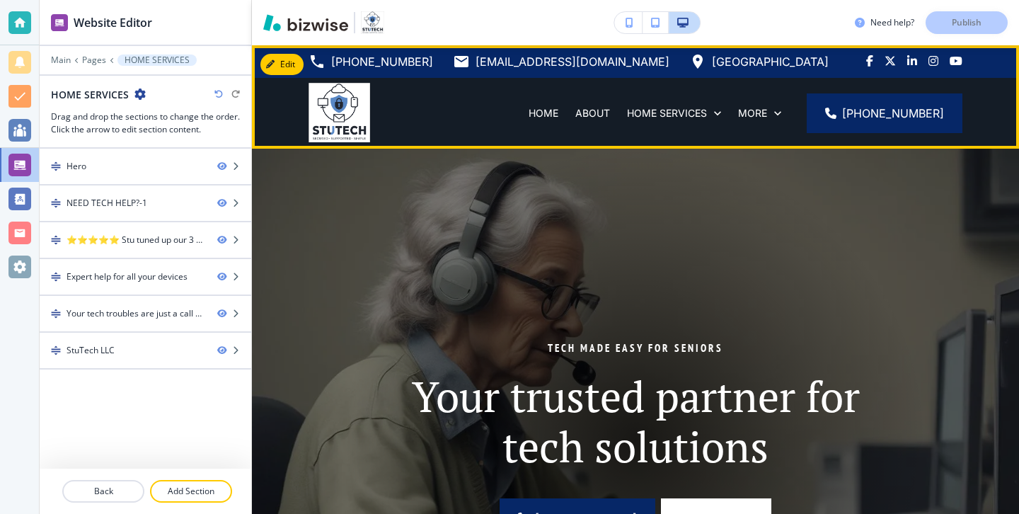
click at [414, 108] on div "HOME ABOUT HOME SERVICES SMALL BUSINESSES TESTIMONIALS PETS OF STUTECH TECH TIP…" at bounding box center [635, 113] width 767 height 71
click at [417, 108] on div "HOME ABOUT HOME SERVICES SMALL BUSINESSES TESTIMONIALS PETS OF STUTECH TECH TIP…" at bounding box center [635, 113] width 767 height 71
click at [529, 107] on p "HOME" at bounding box center [544, 113] width 30 height 14
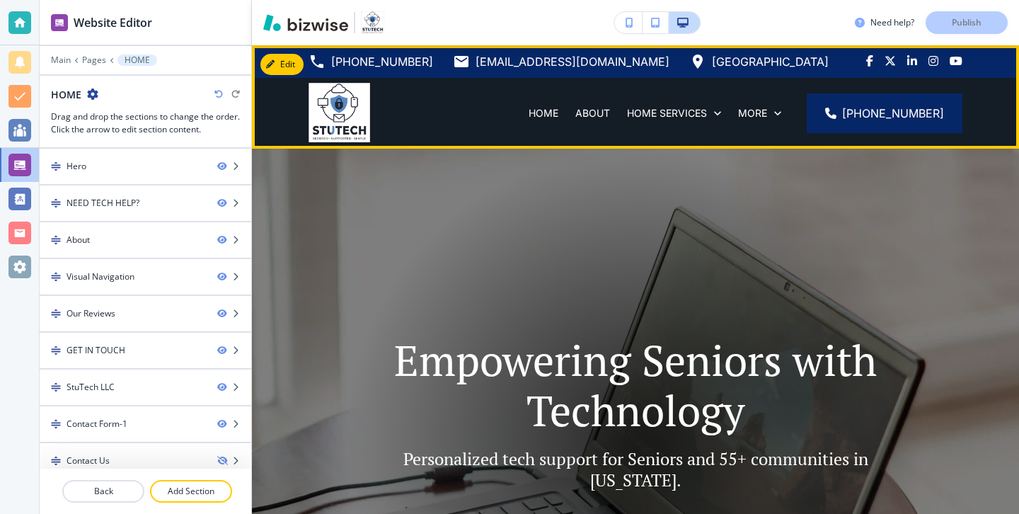
click at [523, 177] on p "SMALL BUSINESSES" at bounding box center [474, 184] width 98 height 14
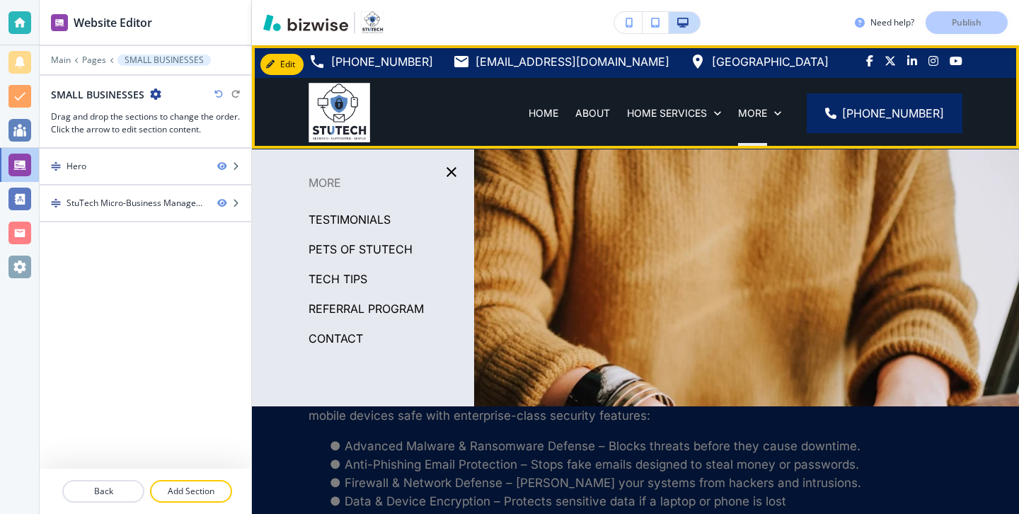
click at [769, 102] on div "More" at bounding box center [760, 113] width 60 height 71
click at [520, 104] on div "HOME" at bounding box center [543, 113] width 47 height 71
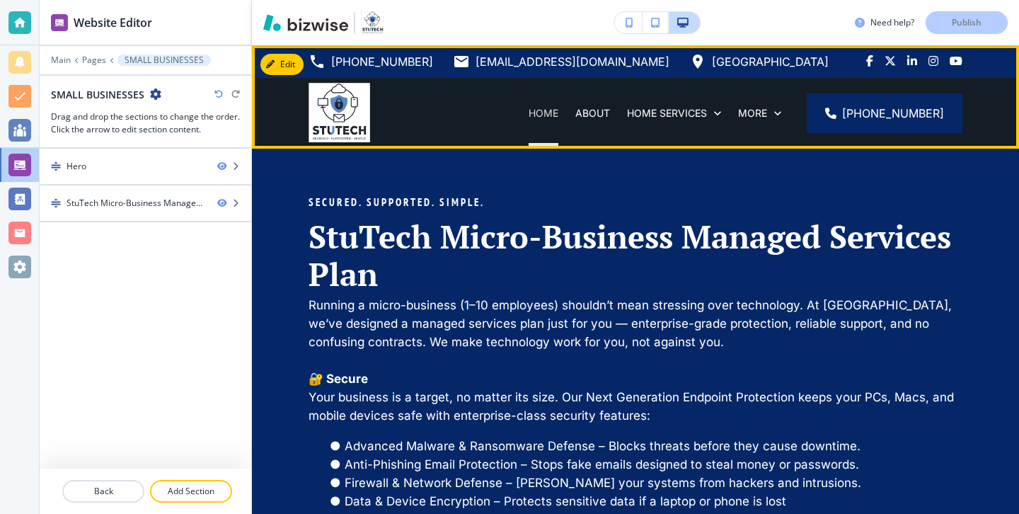
click at [529, 107] on p "HOME" at bounding box center [544, 113] width 30 height 14
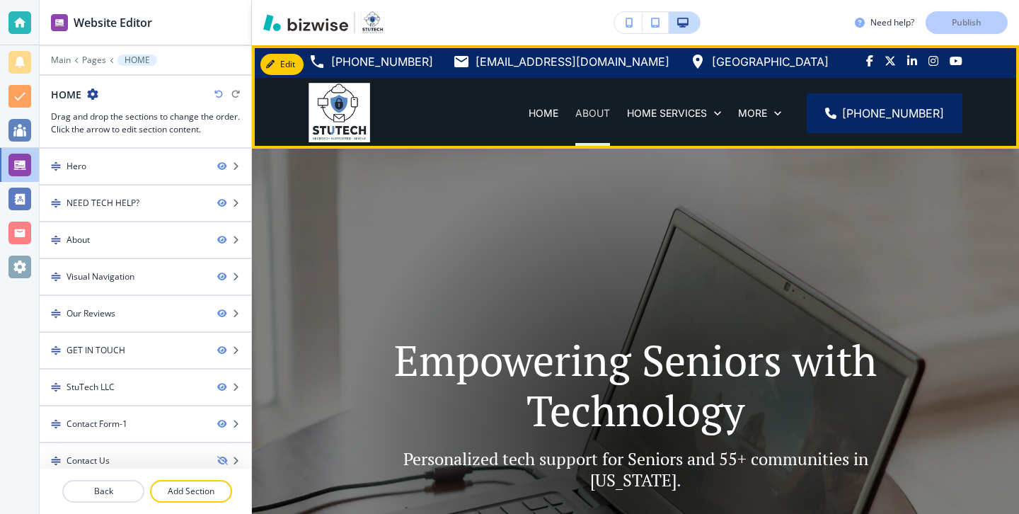
click at [575, 110] on p "ABOUT" at bounding box center [592, 113] width 35 height 14
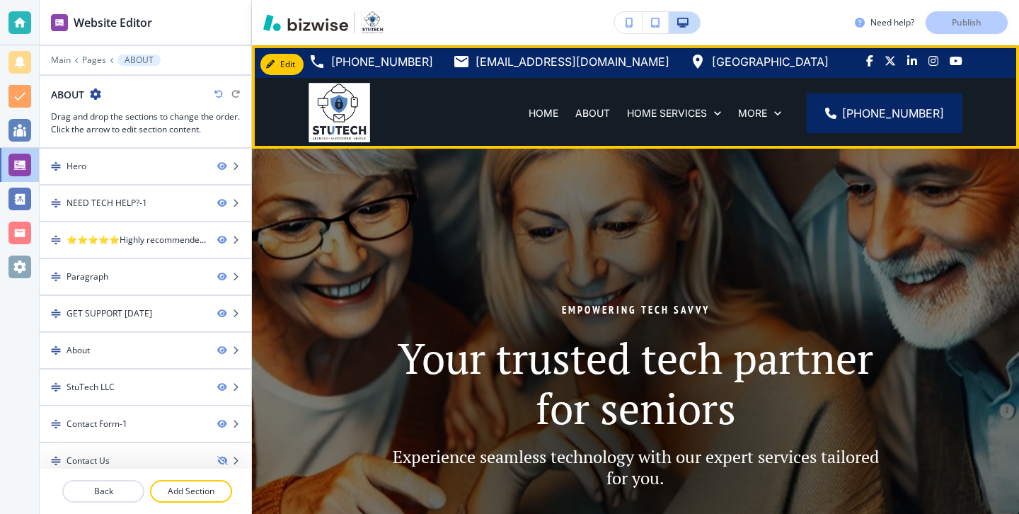
click at [387, 89] on div "HOME ABOUT HOME SERVICES SMALL BUSINESSES TESTIMONIALS PETS OF STUTECH TECH TIP…" at bounding box center [635, 113] width 767 height 71
click at [520, 110] on div "HOME" at bounding box center [543, 113] width 47 height 14
click at [529, 110] on p "HOME" at bounding box center [544, 113] width 30 height 14
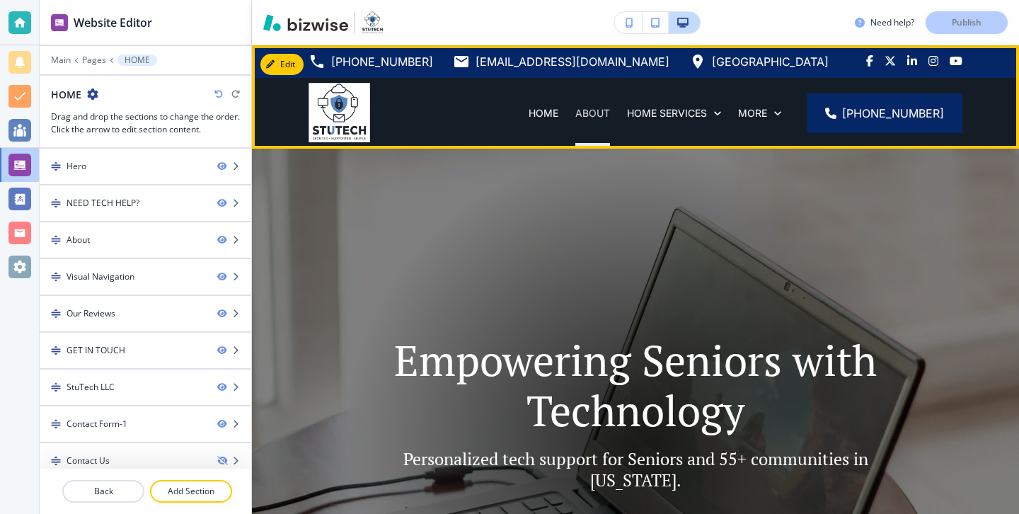
click at [575, 110] on p "ABOUT" at bounding box center [592, 113] width 35 height 14
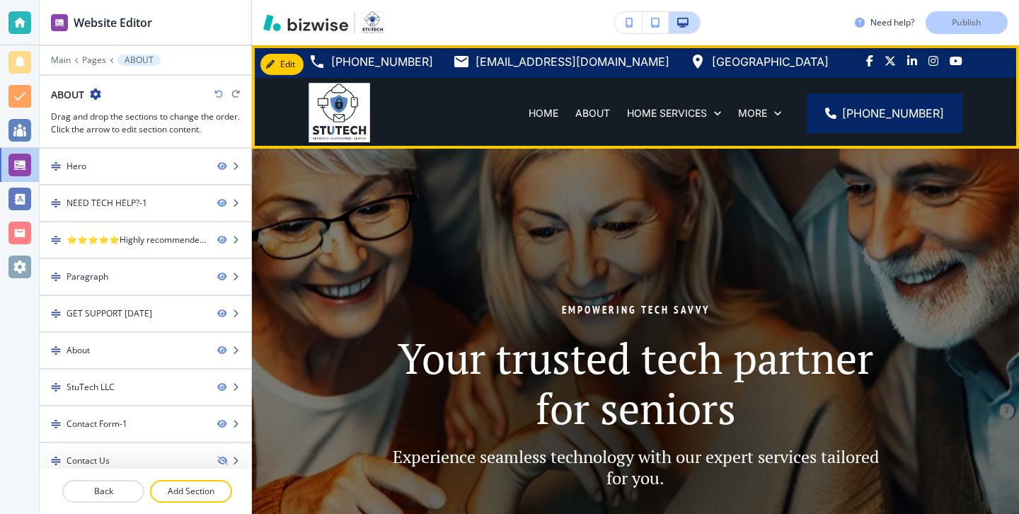
click at [418, 112] on div "HOME ABOUT HOME SERVICES SMALL BUSINESSES TESTIMONIALS PETS OF STUTECH TECH TIP…" at bounding box center [572, 113] width 314 height 71
click at [567, 92] on div "ABOUT" at bounding box center [593, 113] width 52 height 71
click at [520, 111] on div "HOME" at bounding box center [543, 113] width 47 height 14
click at [575, 115] on p "ABOUT" at bounding box center [592, 113] width 35 height 14
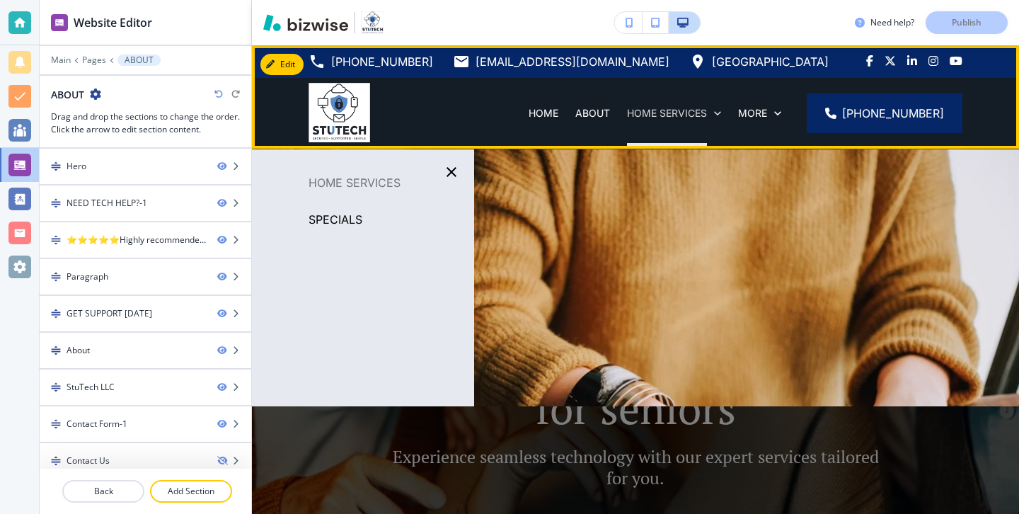
click at [627, 113] on p "HOME SERVICES" at bounding box center [667, 113] width 80 height 14
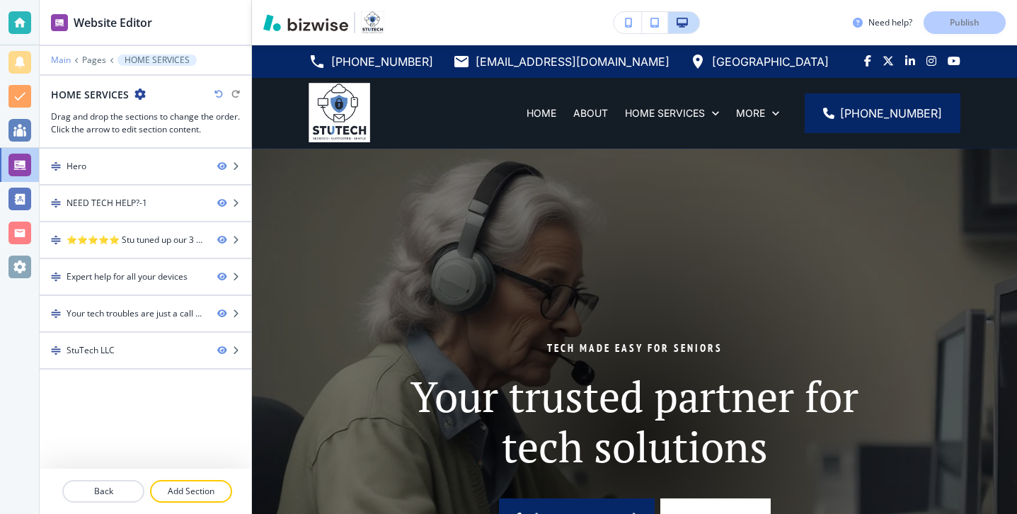
click at [66, 59] on p "Main" at bounding box center [61, 60] width 20 height 10
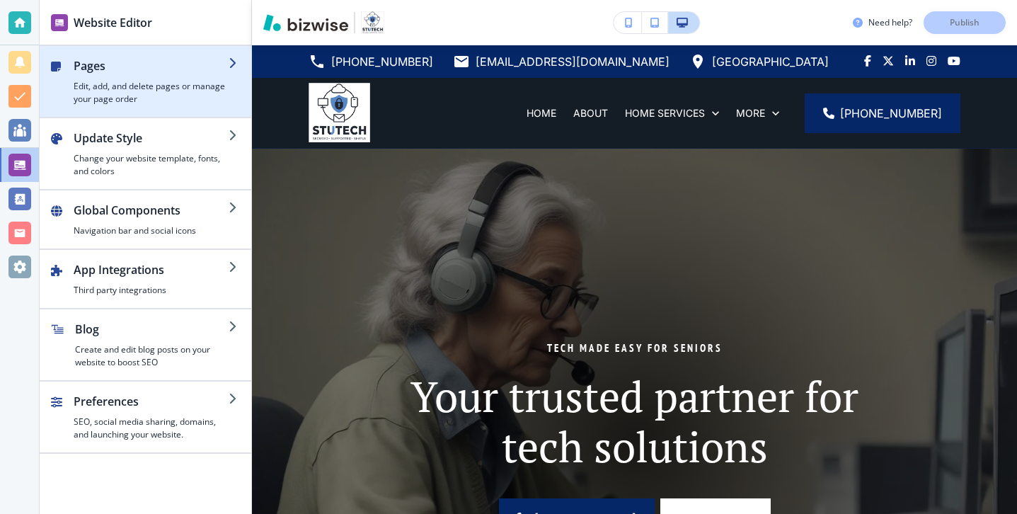
click at [155, 92] on h4 "Edit, add, and delete pages or manage your page order" at bounding box center [151, 92] width 155 height 25
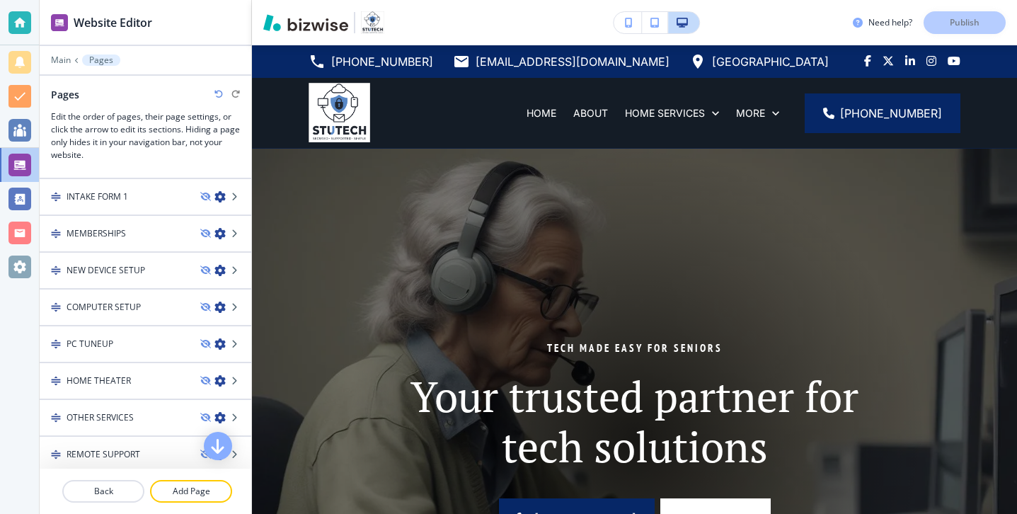
scroll to position [430, 0]
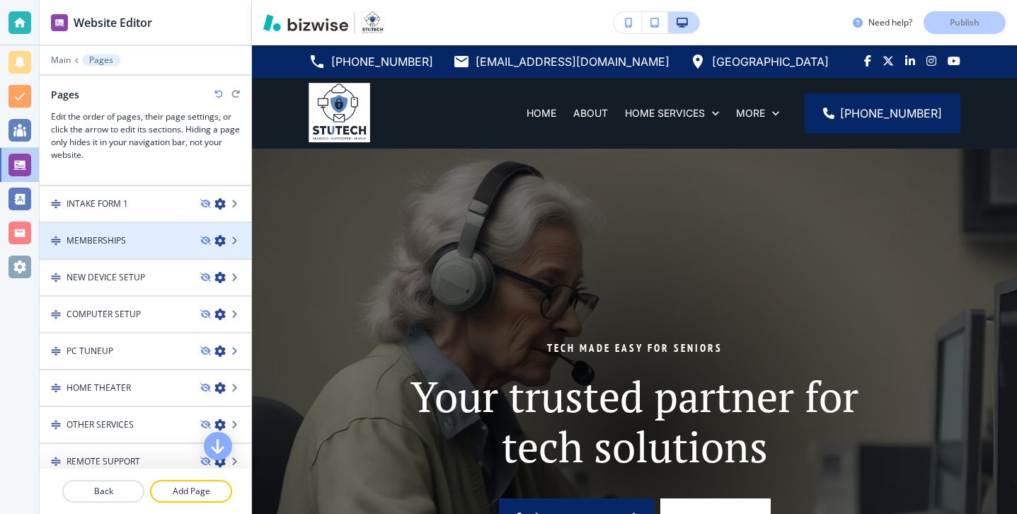
click at [150, 234] on div "MEMBERSHIPS" at bounding box center [114, 240] width 149 height 13
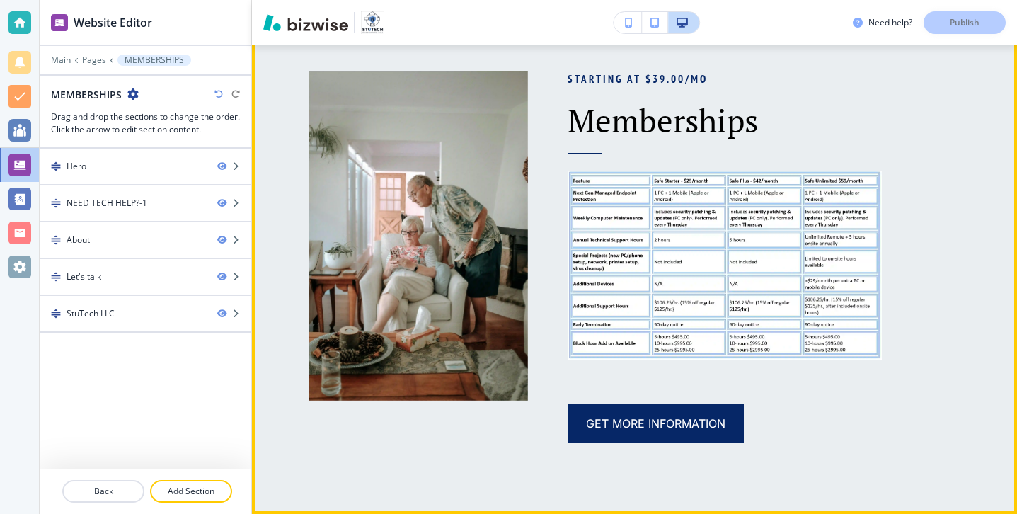
scroll to position [887, 0]
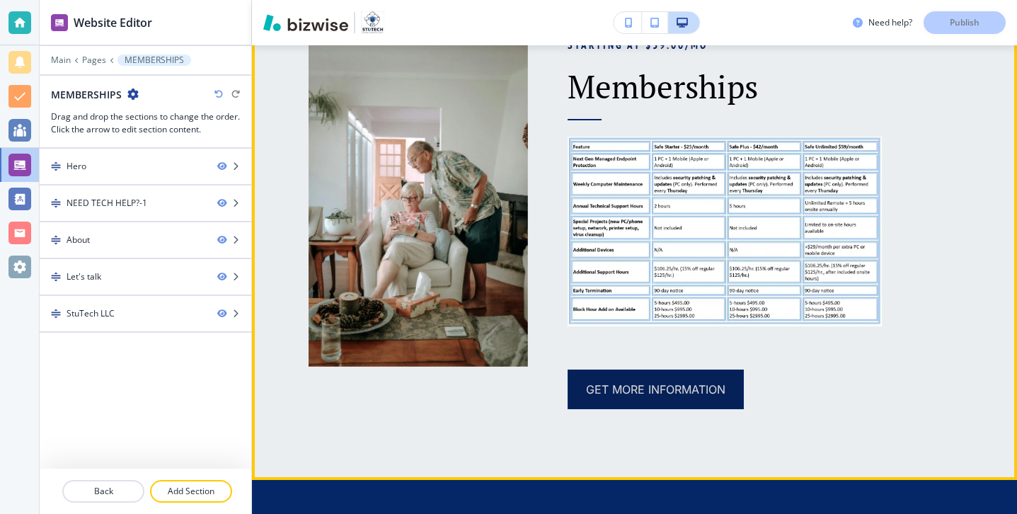
click at [687, 380] on button "Get More Information" at bounding box center [656, 389] width 176 height 40
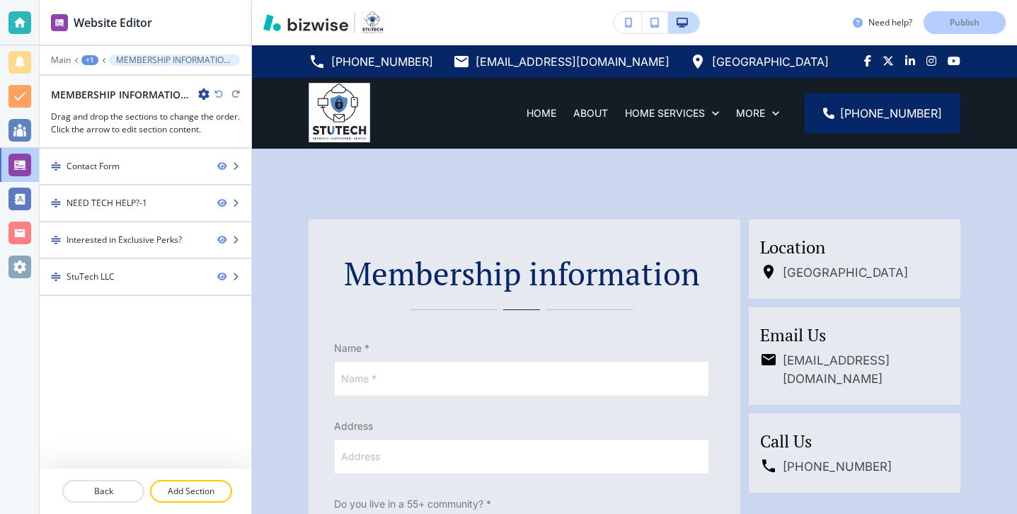
scroll to position [155, 0]
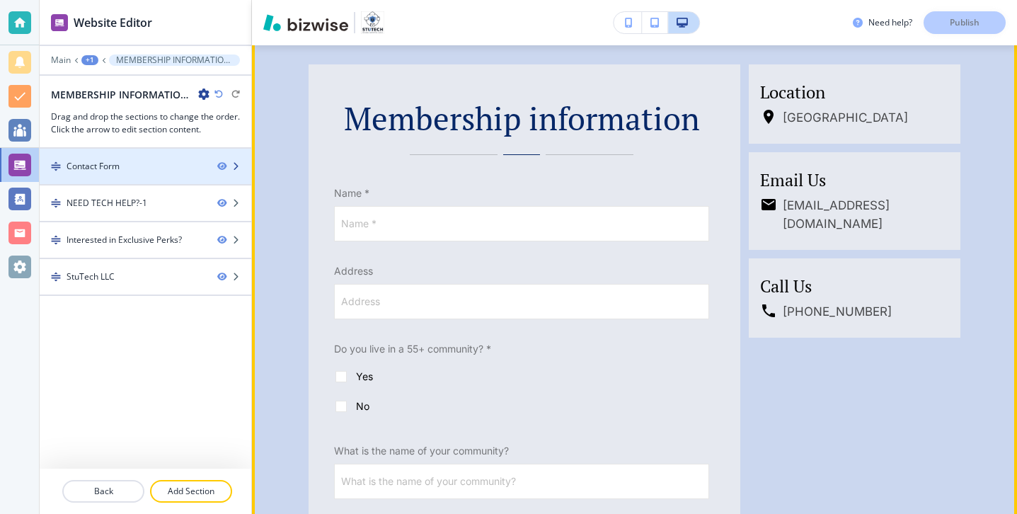
click at [146, 178] on div at bounding box center [146, 178] width 212 height 11
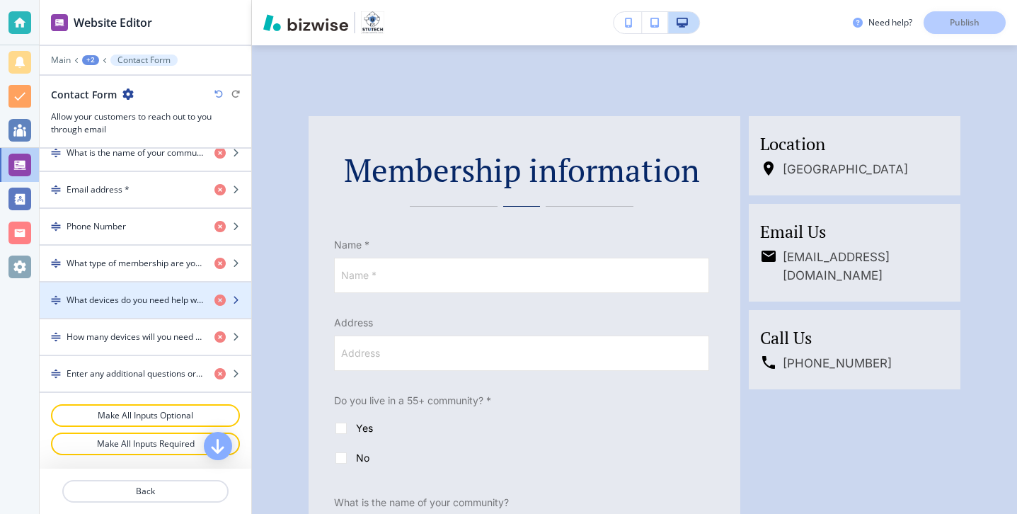
scroll to position [724, 0]
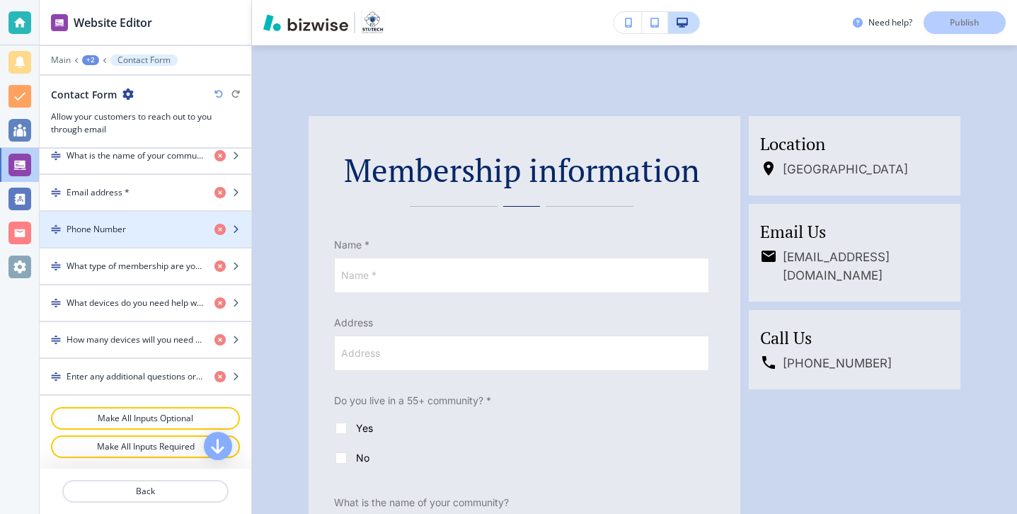
click at [157, 241] on div "button" at bounding box center [146, 241] width 212 height 11
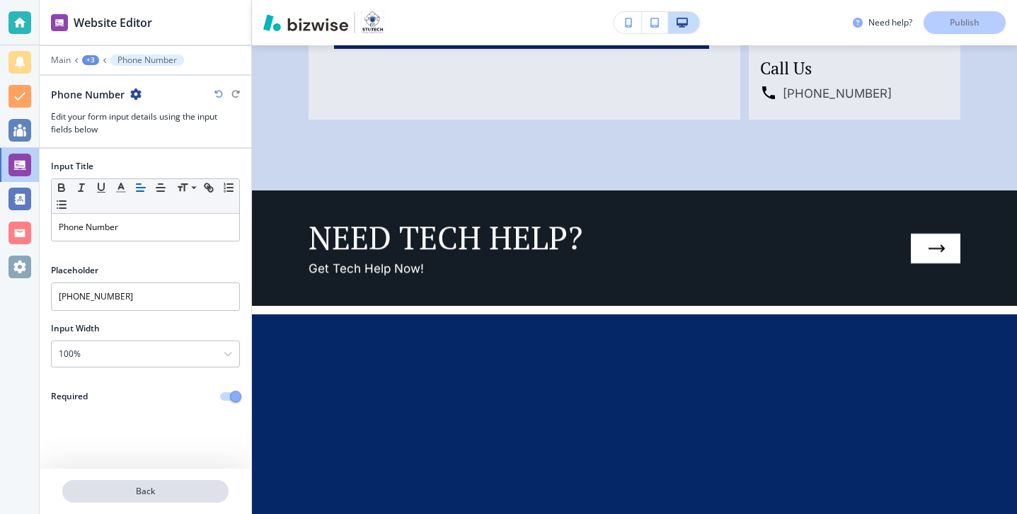
click at [174, 483] on button "Back" at bounding box center [145, 491] width 166 height 23
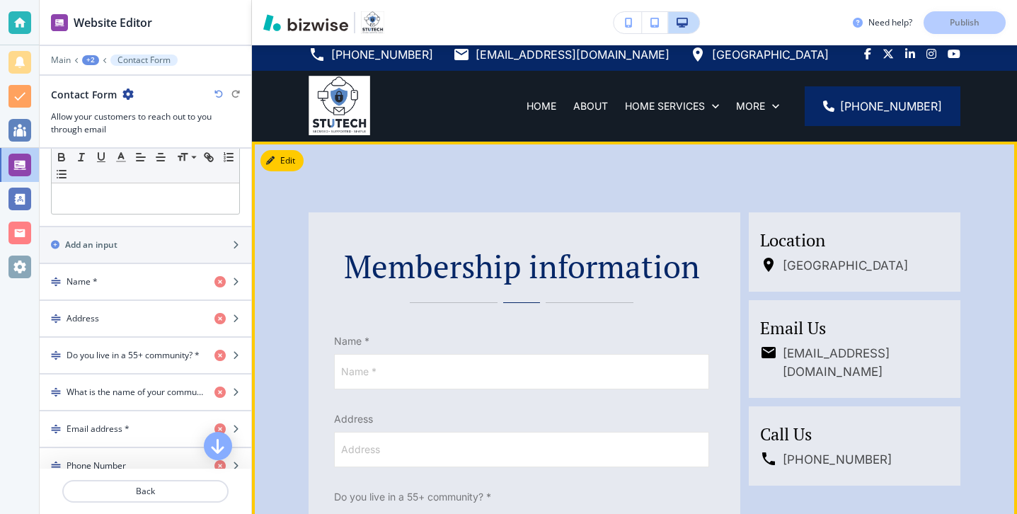
scroll to position [11, 0]
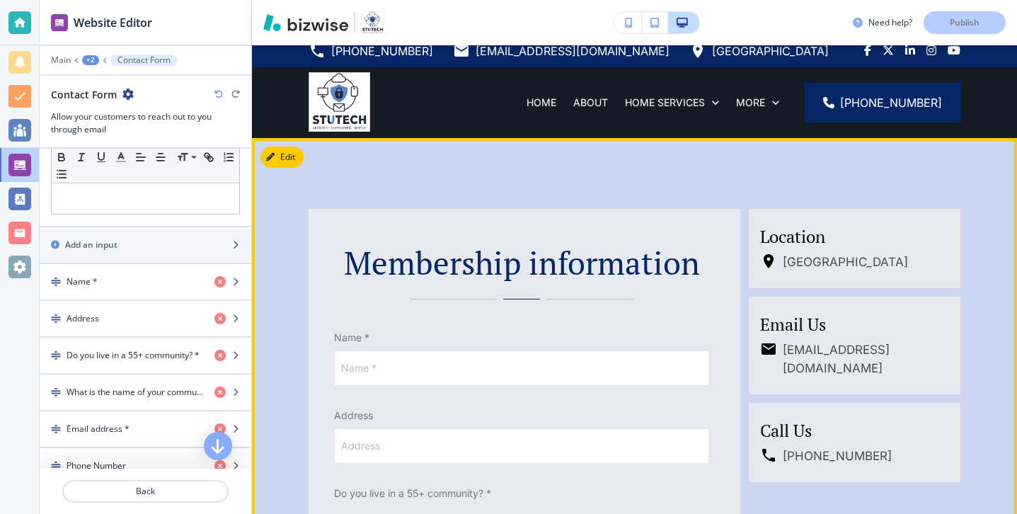
click at [298, 166] on div "Edit" at bounding box center [281, 156] width 43 height 21
click at [295, 163] on button "Edit This Section" at bounding box center [308, 156] width 96 height 21
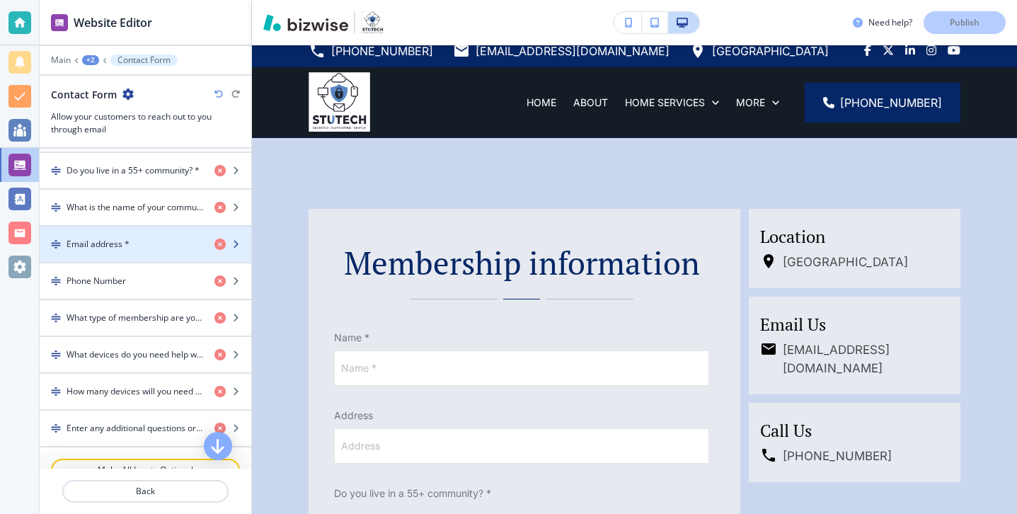
scroll to position [674, 0]
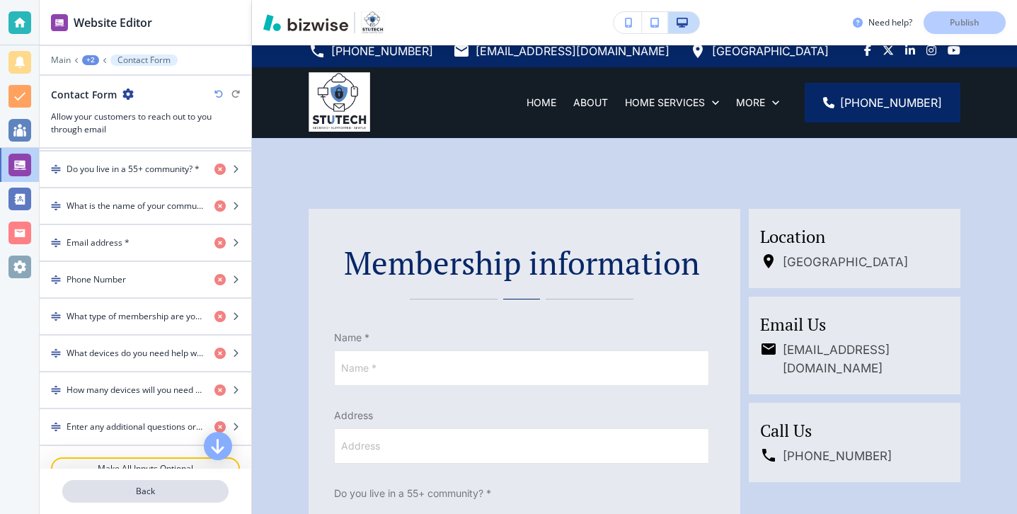
click at [161, 483] on button "Back" at bounding box center [145, 491] width 166 height 23
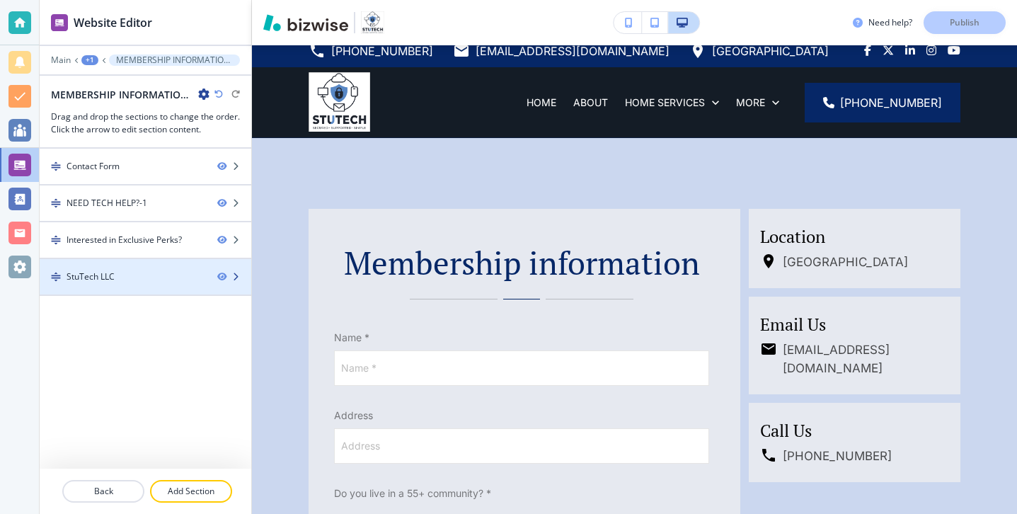
click at [166, 274] on div "StuTech LLC" at bounding box center [123, 276] width 166 height 13
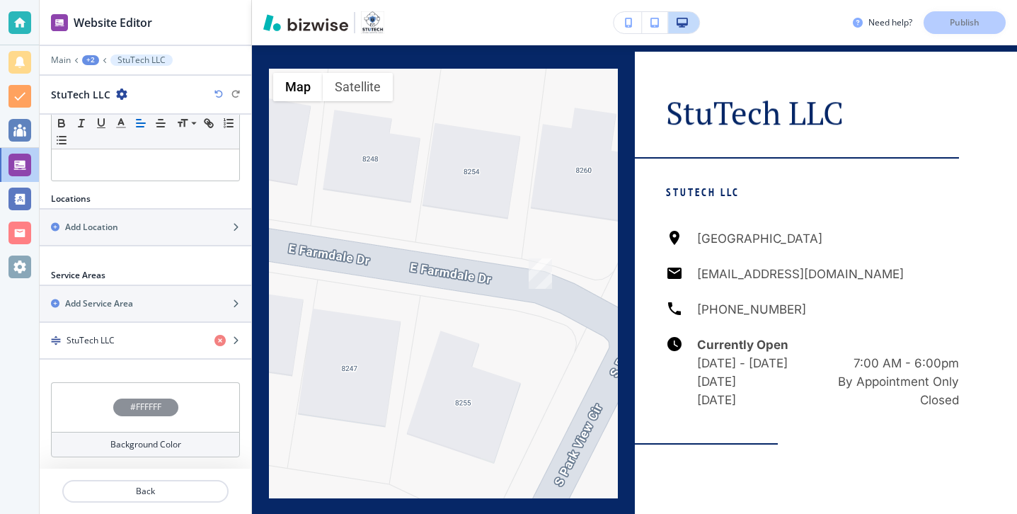
scroll to position [2101, 0]
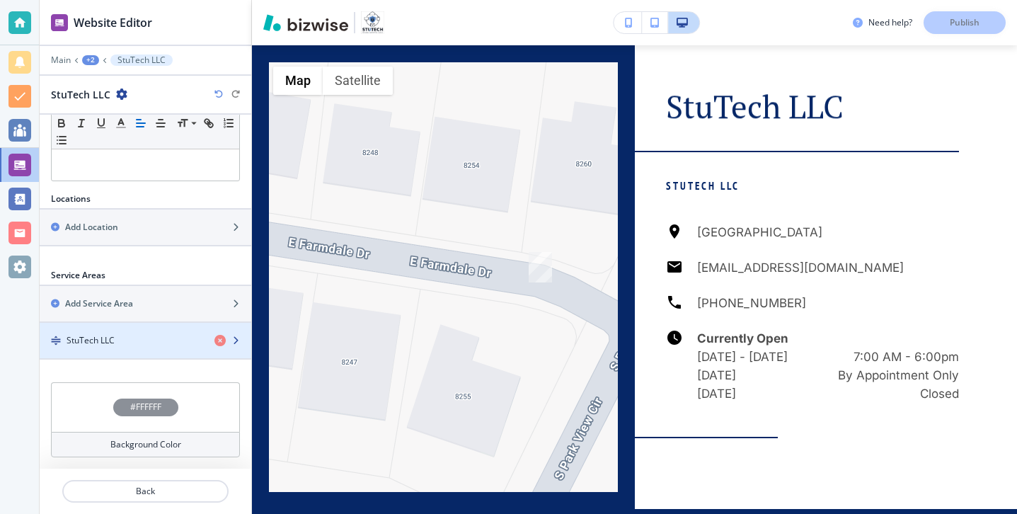
click at [163, 350] on div "button" at bounding box center [146, 352] width 212 height 11
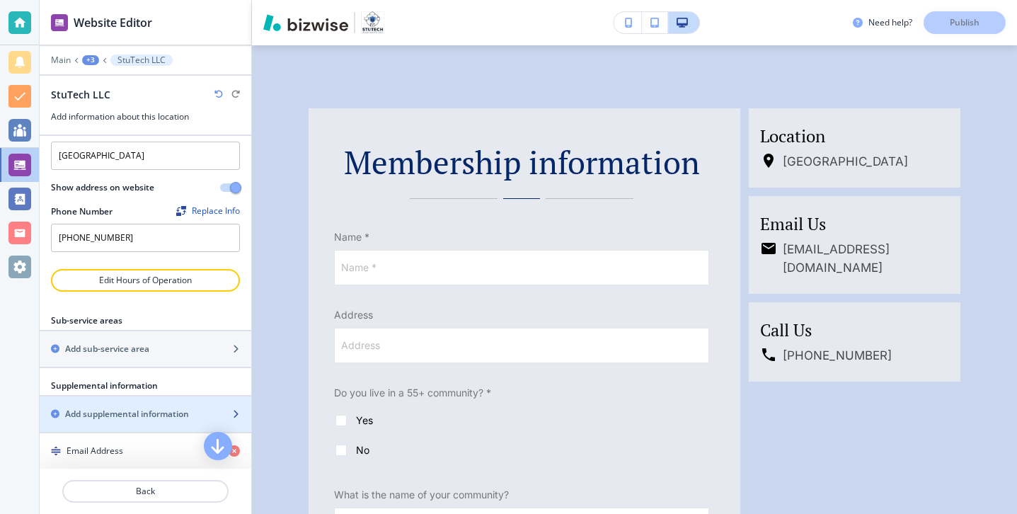
scroll to position [132, 0]
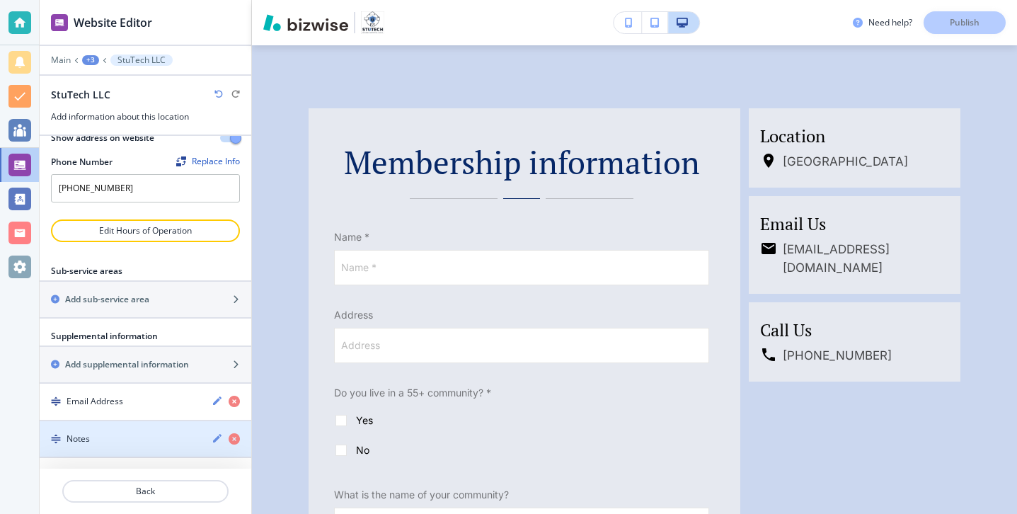
click at [160, 433] on div "Notes" at bounding box center [120, 438] width 161 height 13
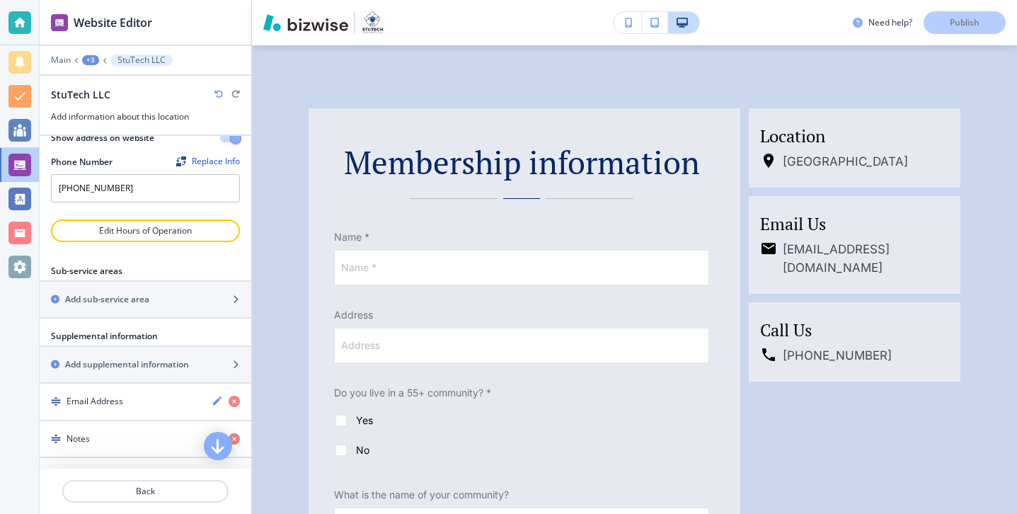
click at [160, 437] on div "Notes" at bounding box center [120, 438] width 161 height 13
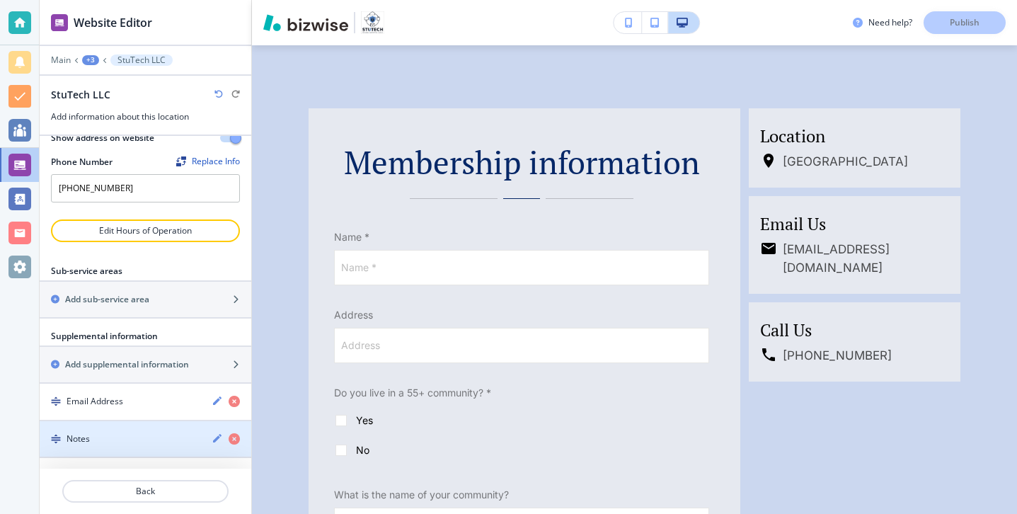
click at [159, 425] on div "button" at bounding box center [146, 426] width 212 height 11
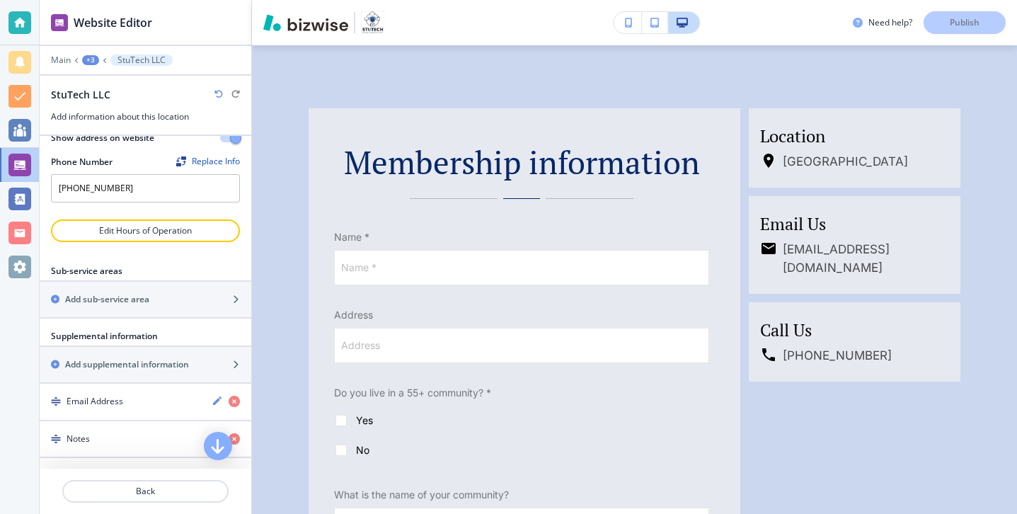
click at [74, 436] on h4 "Notes" at bounding box center [78, 438] width 23 height 13
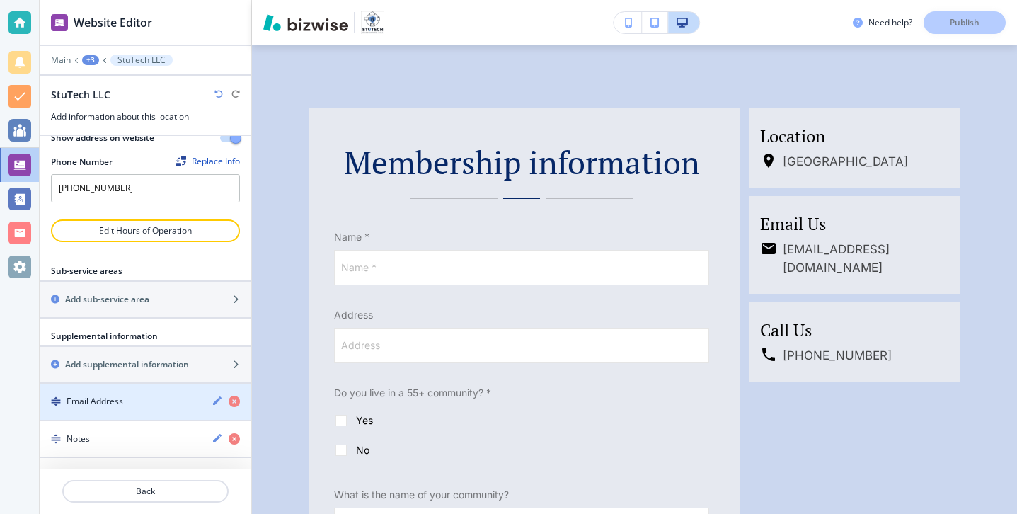
click at [136, 398] on div "Email Address" at bounding box center [120, 401] width 161 height 13
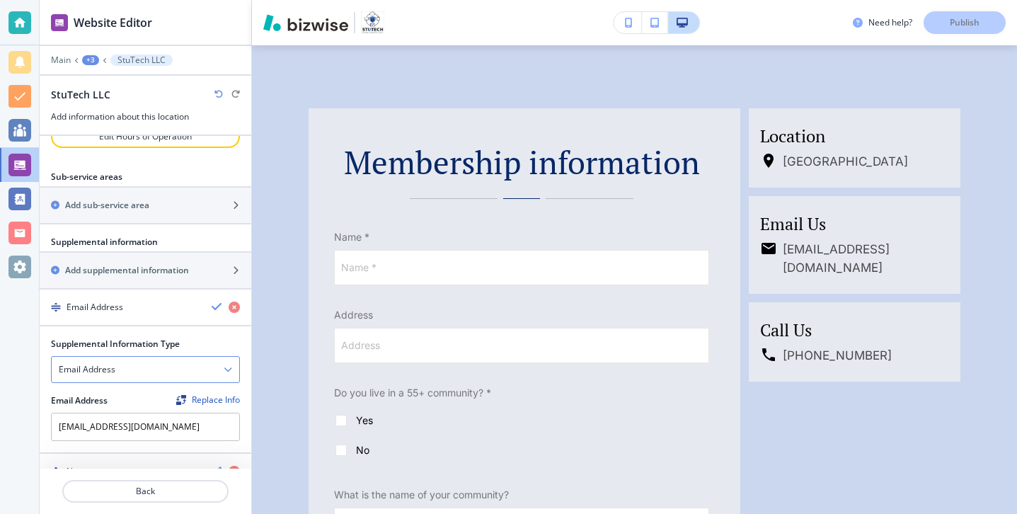
scroll to position [259, 0]
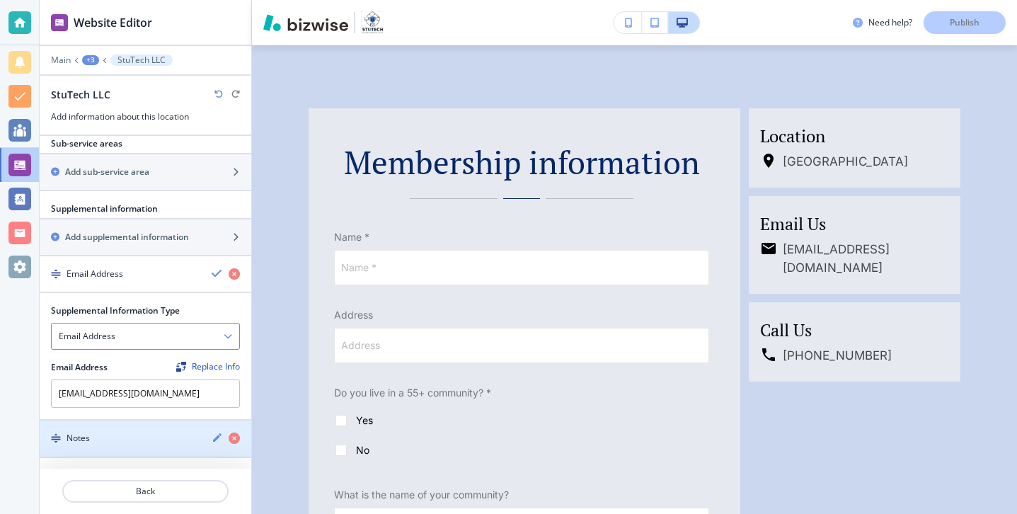
click at [136, 449] on div "button" at bounding box center [146, 450] width 212 height 11
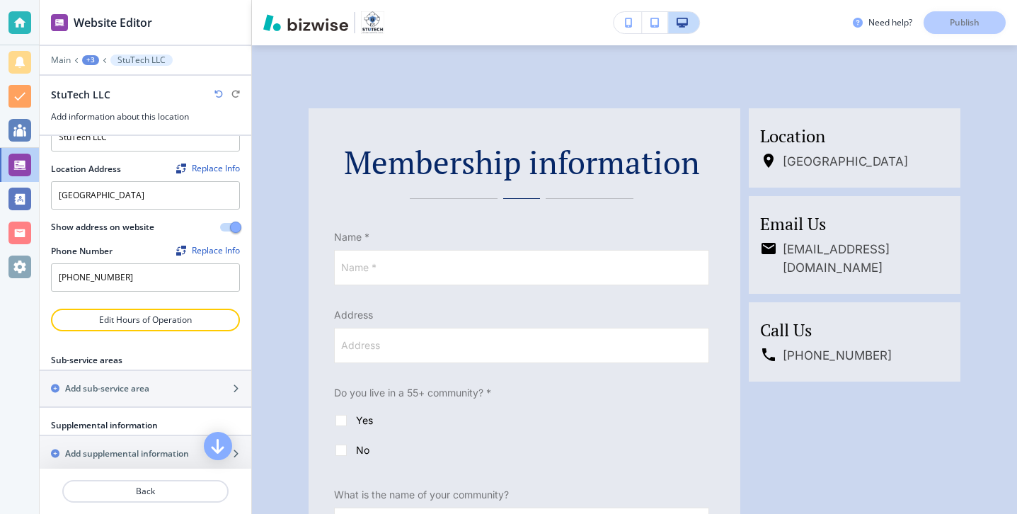
scroll to position [0, 0]
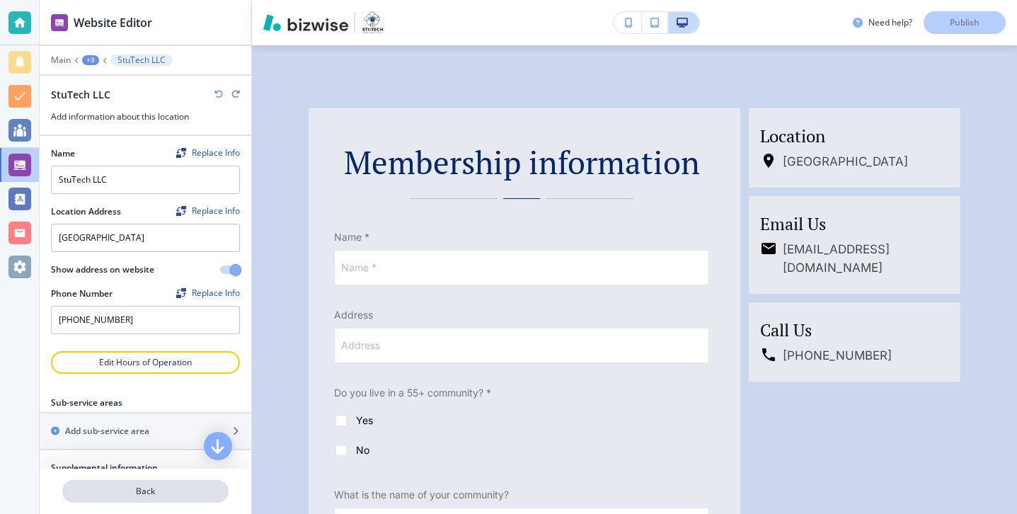
click at [171, 483] on button "Back" at bounding box center [145, 491] width 166 height 23
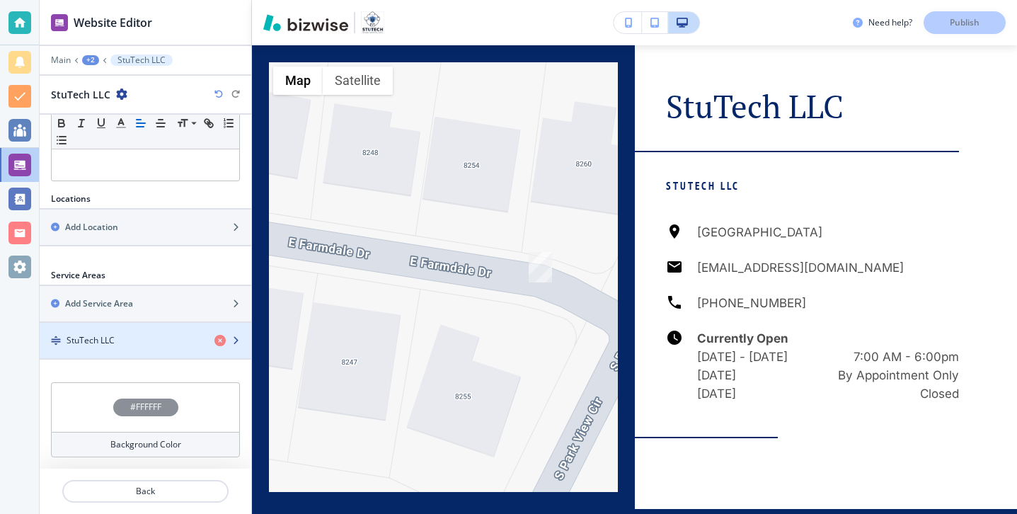
click at [138, 350] on div "button" at bounding box center [146, 352] width 212 height 11
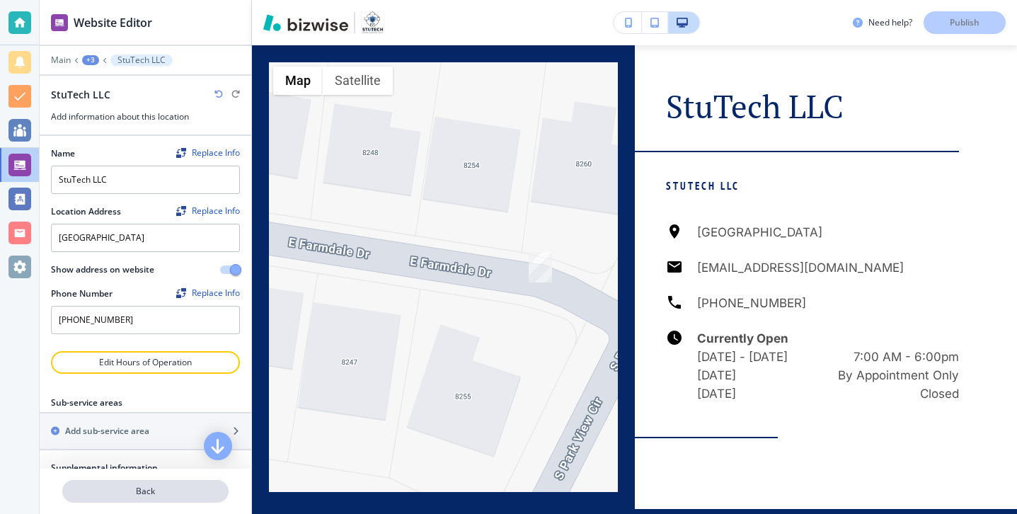
click at [144, 488] on p "Back" at bounding box center [145, 491] width 163 height 13
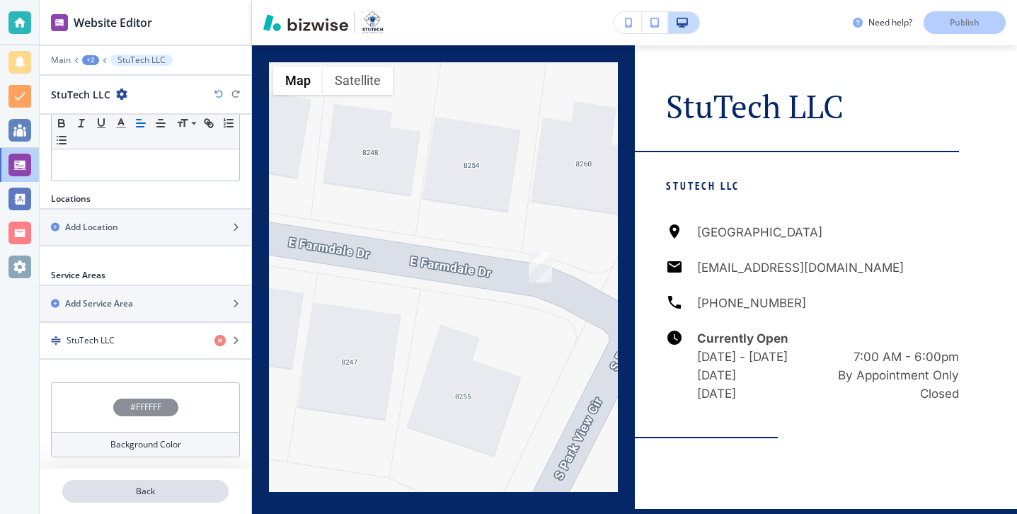
click at [121, 489] on p "Back" at bounding box center [145, 491] width 163 height 13
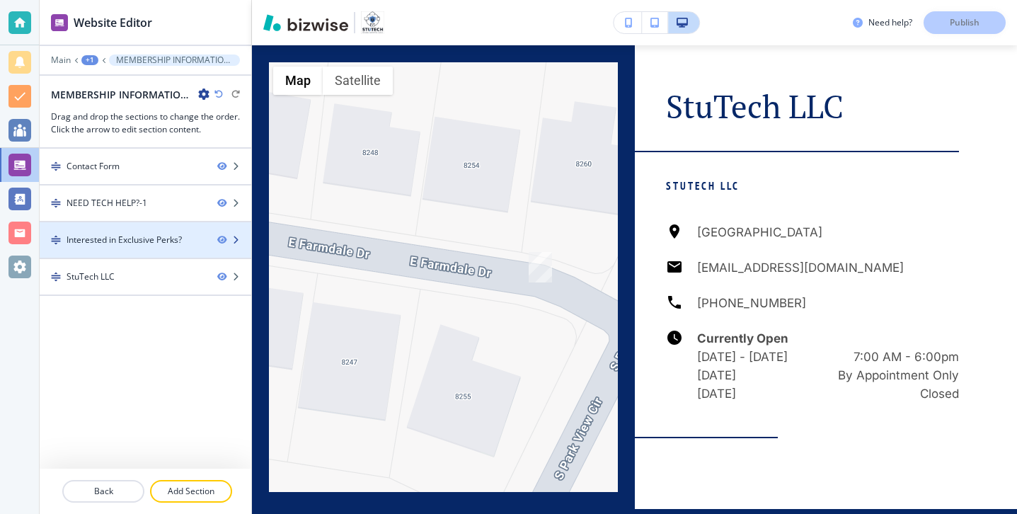
click at [133, 243] on div "Interested in Exclusive Perks?" at bounding box center [124, 240] width 115 height 13
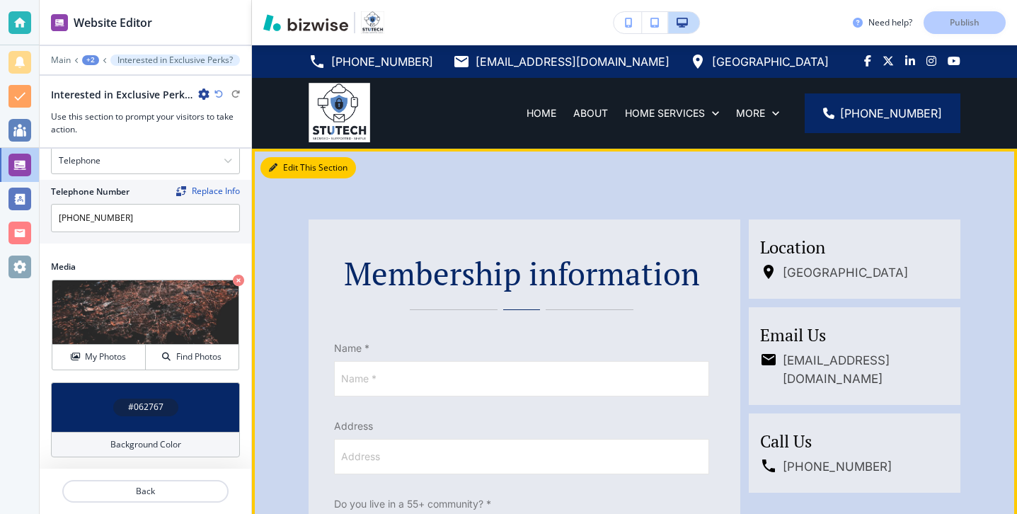
click at [286, 162] on button "Edit This Section" at bounding box center [308, 167] width 96 height 21
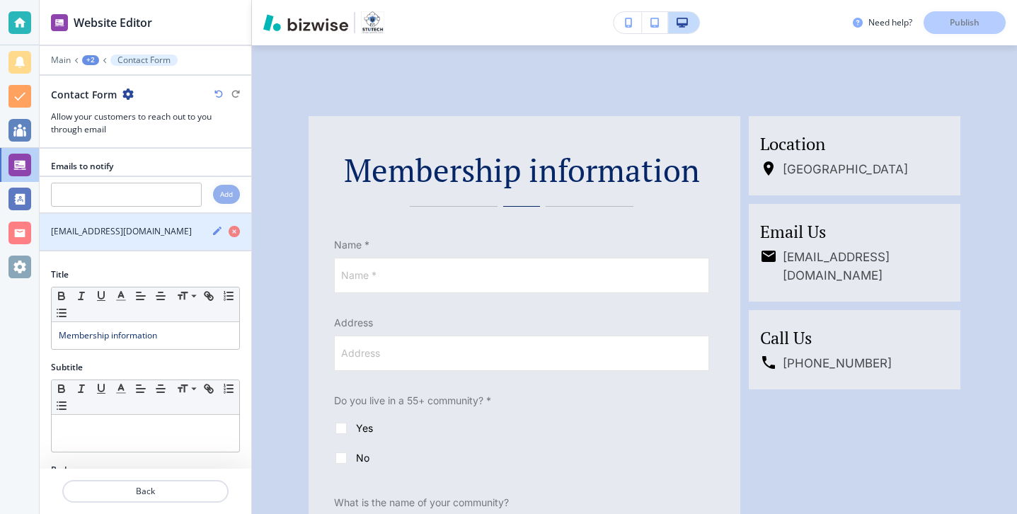
click at [129, 240] on div "button" at bounding box center [146, 243] width 212 height 11
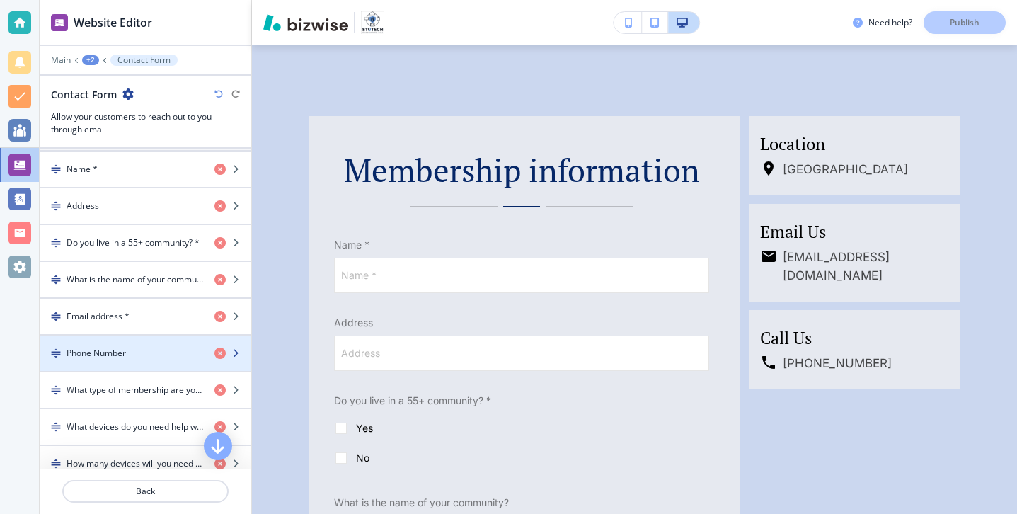
click at [132, 350] on div "Phone Number" at bounding box center [121, 353] width 163 height 13
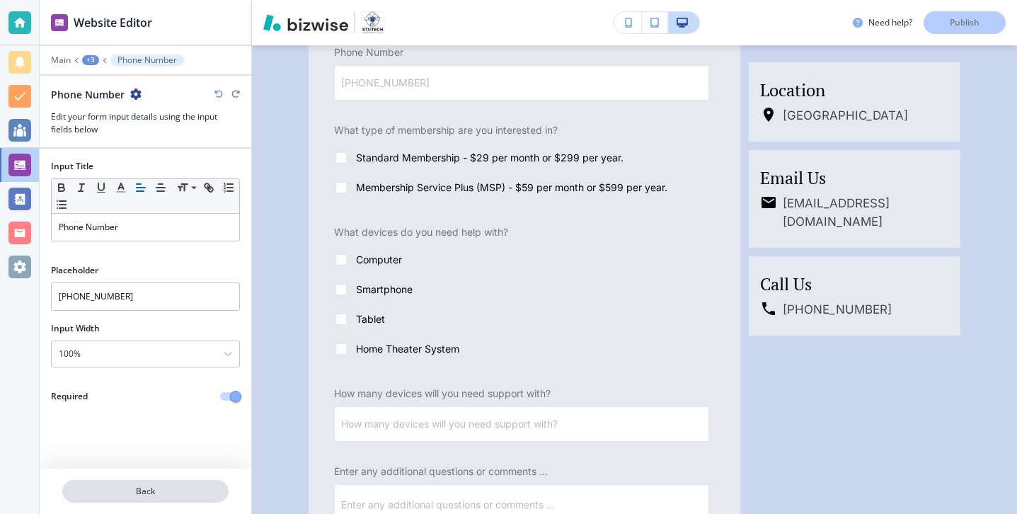
click at [141, 486] on p "Back" at bounding box center [145, 491] width 163 height 13
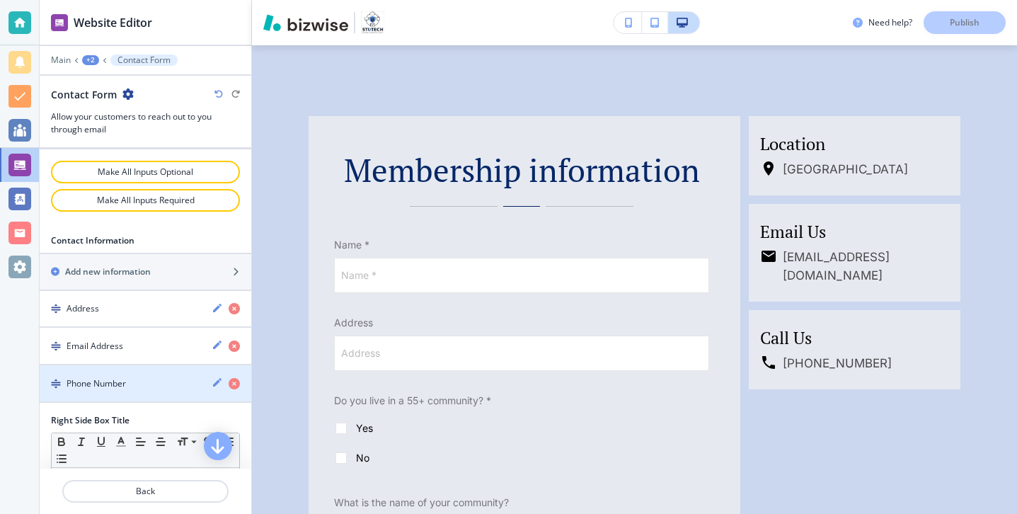
click at [139, 391] on div "button" at bounding box center [146, 395] width 212 height 11
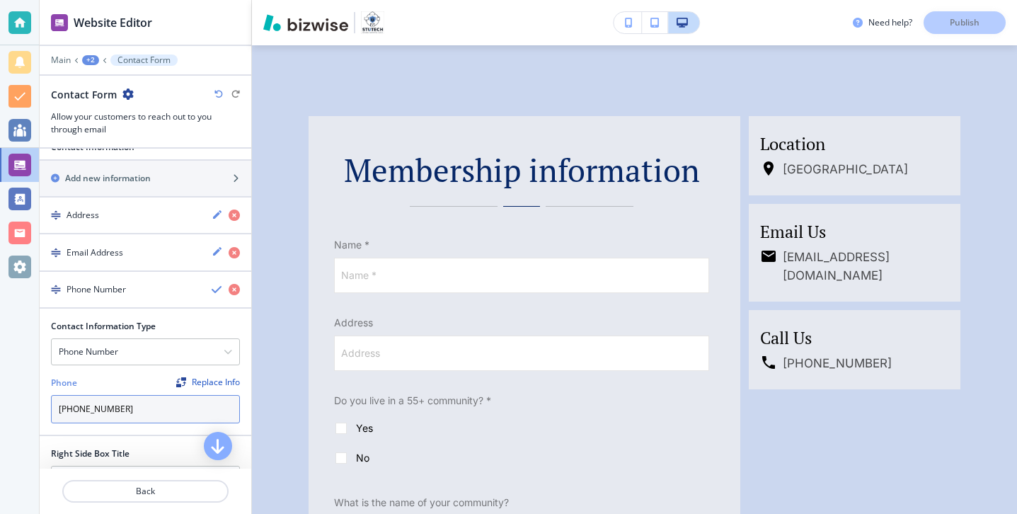
click at [142, 406] on input "[PHONE_NUMBER]" at bounding box center [145, 409] width 189 height 28
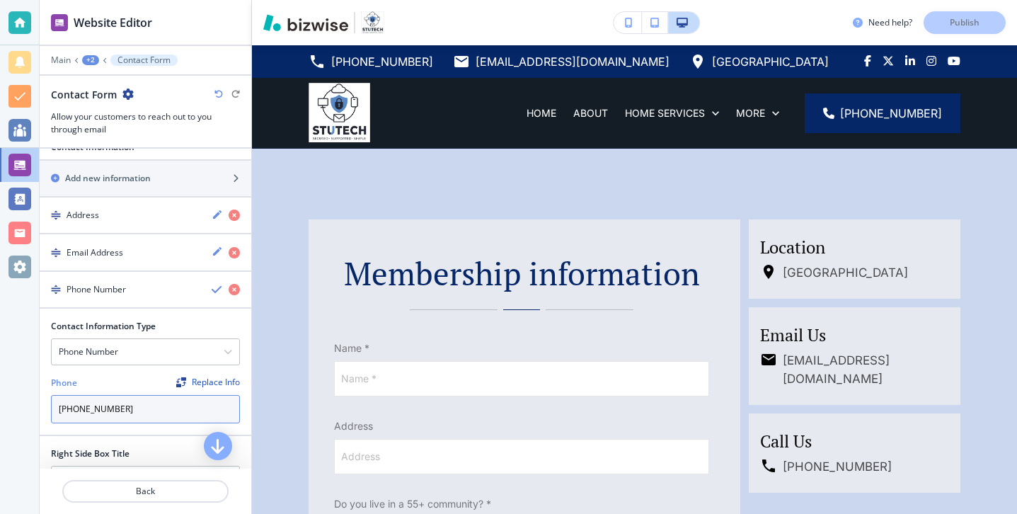
drag, startPoint x: 171, startPoint y: 404, endPoint x: 9, endPoint y: 399, distance: 161.4
click at [9, 399] on div "Website Editor Main +2 Contact Form Contact Form Allow your customers to reach …" at bounding box center [508, 257] width 1017 height 514
click at [72, 406] on input "4804200580" at bounding box center [145, 409] width 189 height 28
click at [89, 410] on input "480-4200580" at bounding box center [145, 409] width 189 height 28
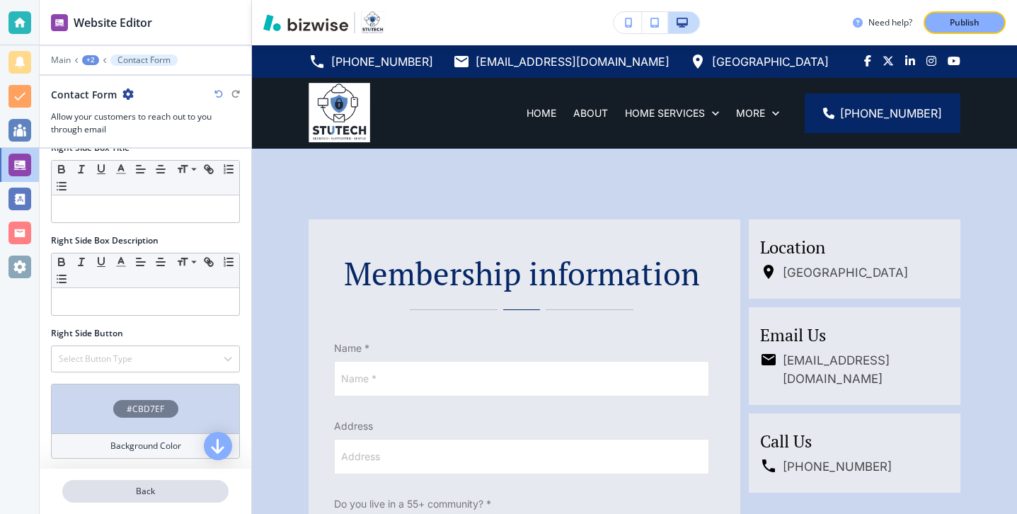
type input "[PHONE_NUMBER]"
click at [120, 0] on body "Website Editor Main +2 Contact Form Contact Form Allow your customers to reach …" at bounding box center [508, 0] width 1017 height 0
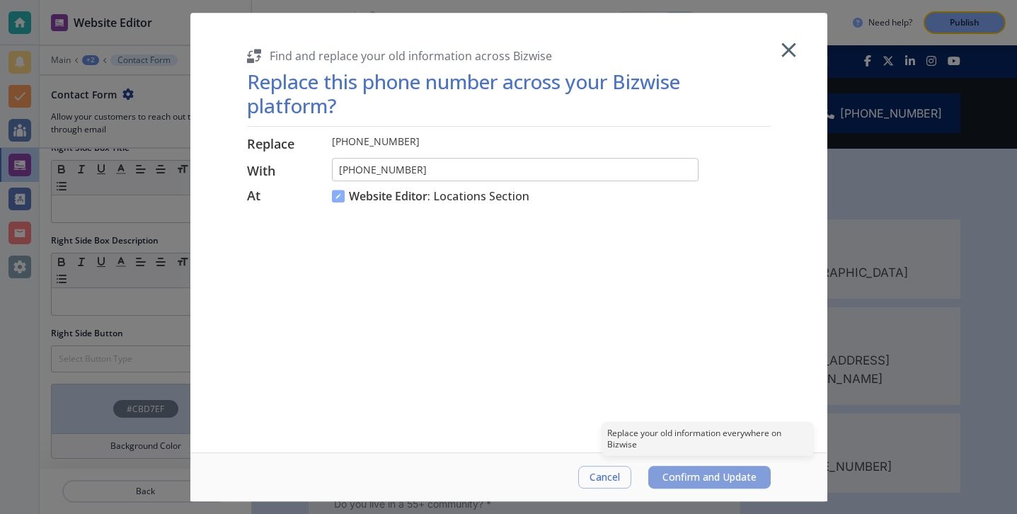
click at [680, 474] on span "Confirm and Update" at bounding box center [709, 476] width 94 height 11
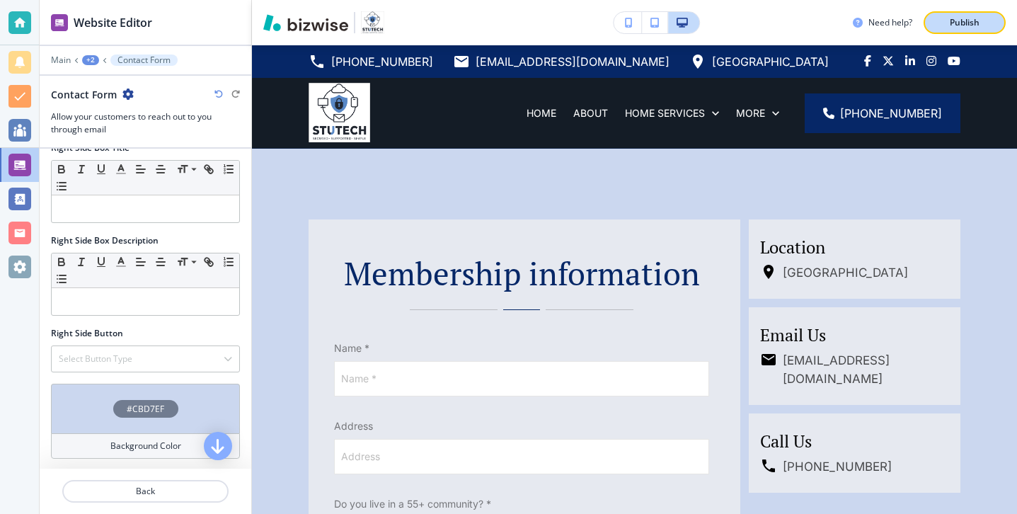
click at [996, 16] on button "Publish" at bounding box center [965, 22] width 82 height 23
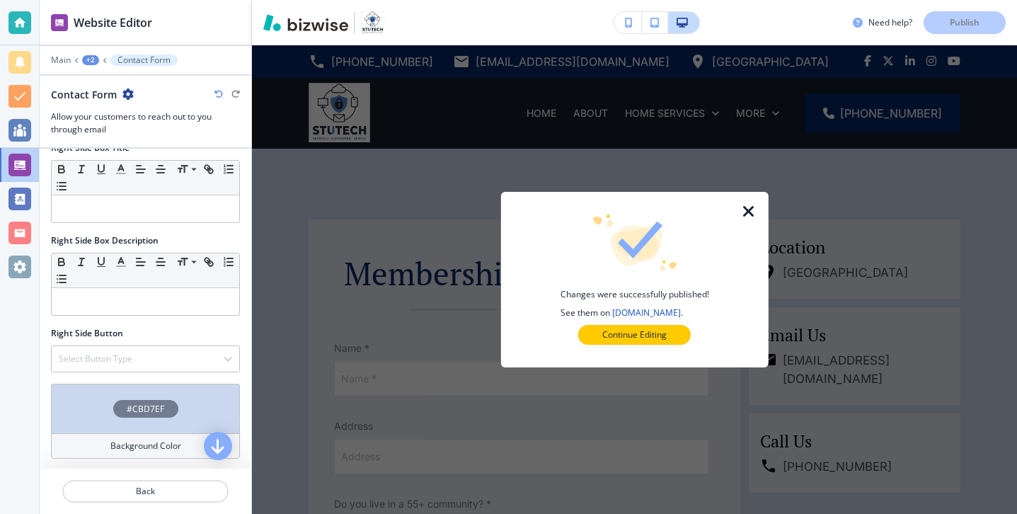
click at [756, 220] on div at bounding box center [757, 280] width 23 height 176
click at [747, 212] on icon "button" at bounding box center [748, 211] width 17 height 17
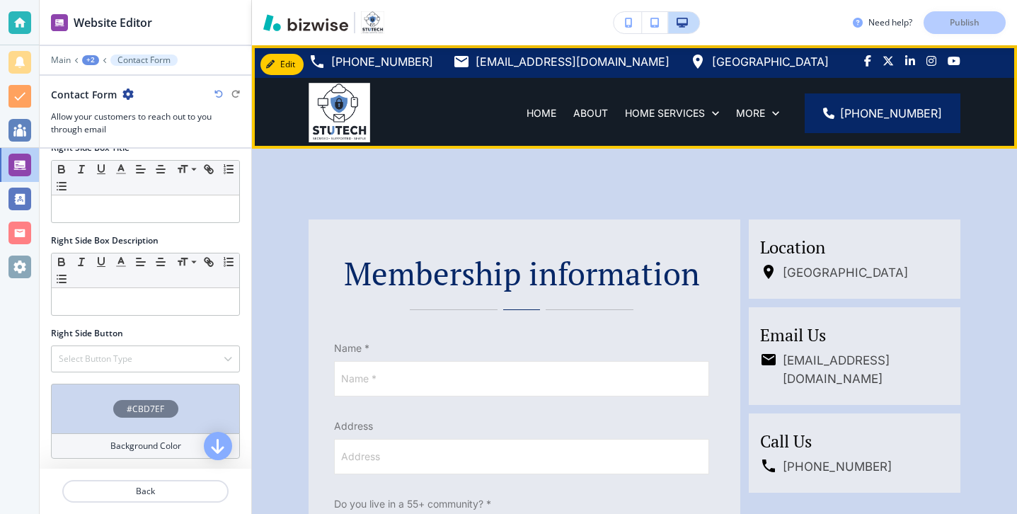
click at [518, 120] on div "HOME" at bounding box center [541, 113] width 47 height 71
click at [518, 103] on div "HOME" at bounding box center [541, 113] width 47 height 71
click at [527, 115] on p "HOME" at bounding box center [542, 113] width 30 height 14
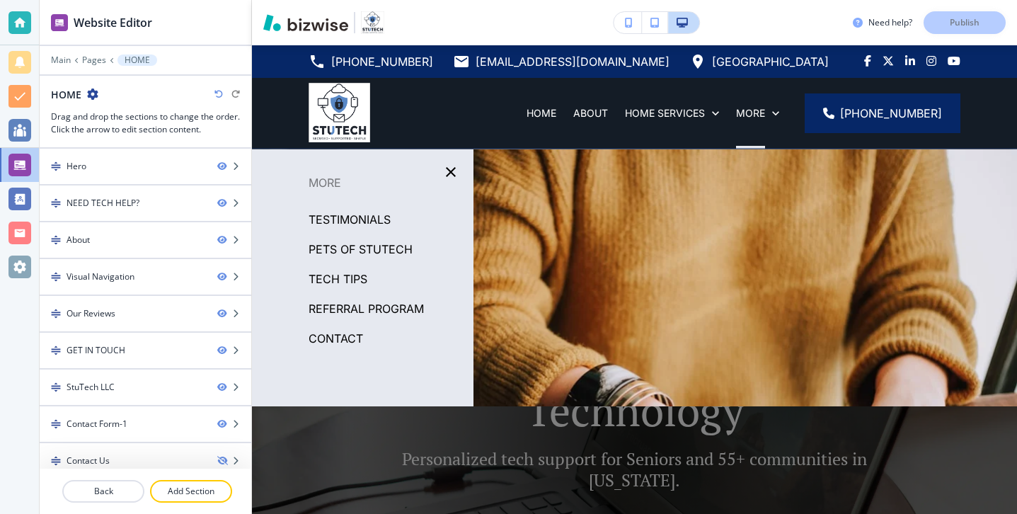
click at [90, 66] on div at bounding box center [146, 70] width 212 height 8
click at [89, 64] on div "Main Pages HOME" at bounding box center [145, 59] width 189 height 11
click at [89, 62] on p "Pages" at bounding box center [94, 60] width 24 height 10
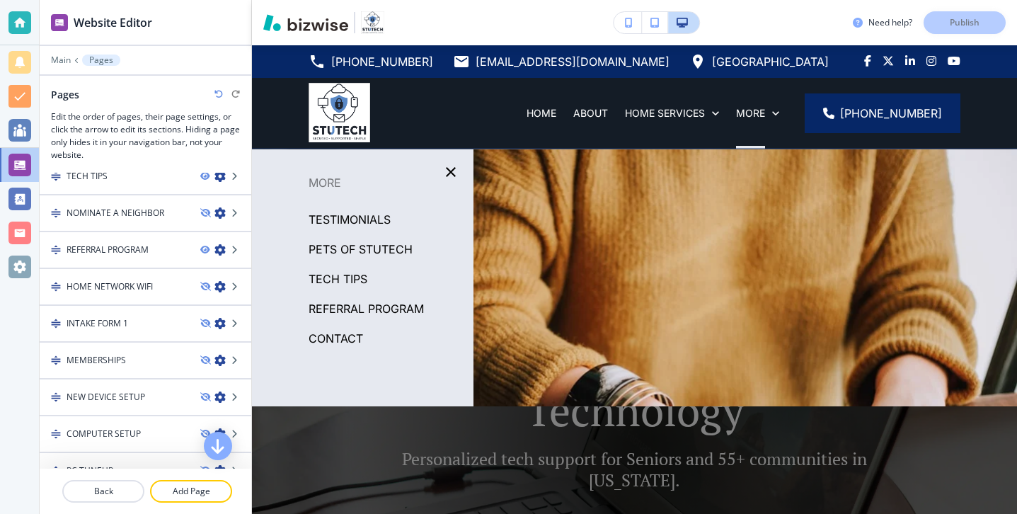
scroll to position [343, 0]
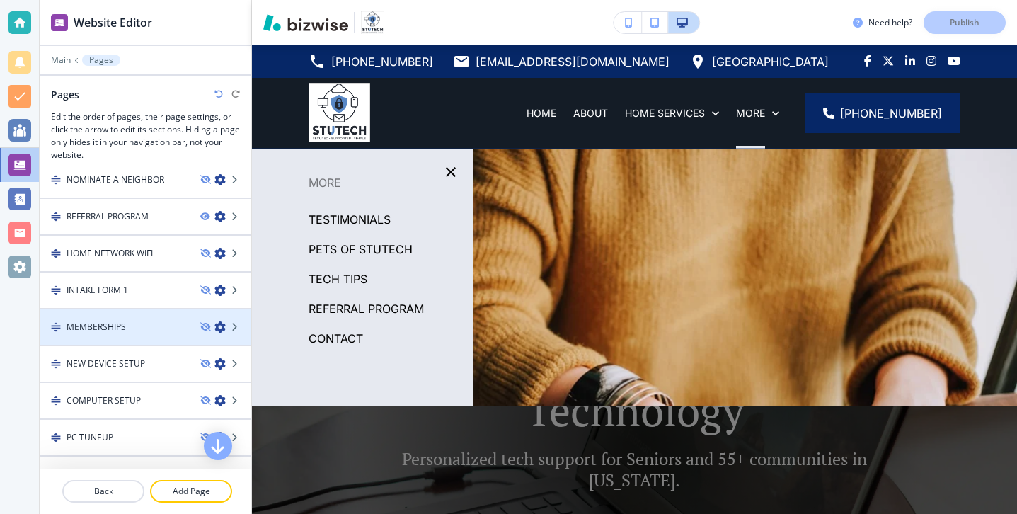
click at [129, 326] on div "MEMBERSHIPS" at bounding box center [114, 327] width 149 height 13
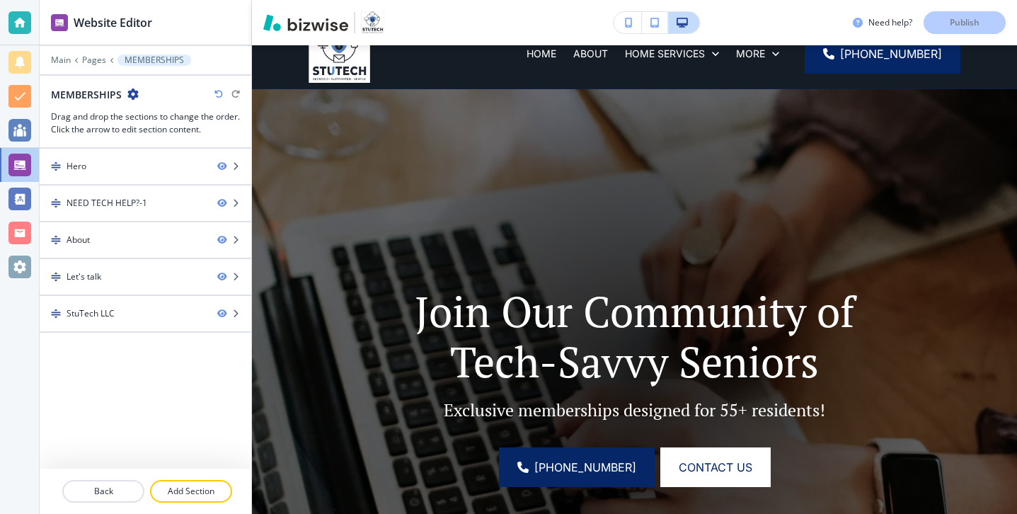
scroll to position [0, 0]
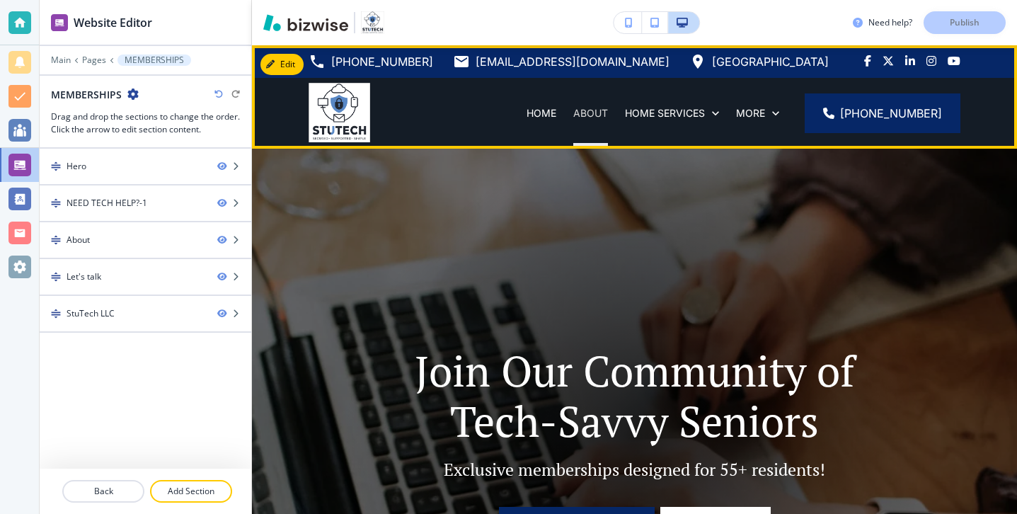
click at [573, 117] on p "ABOUT" at bounding box center [590, 113] width 35 height 14
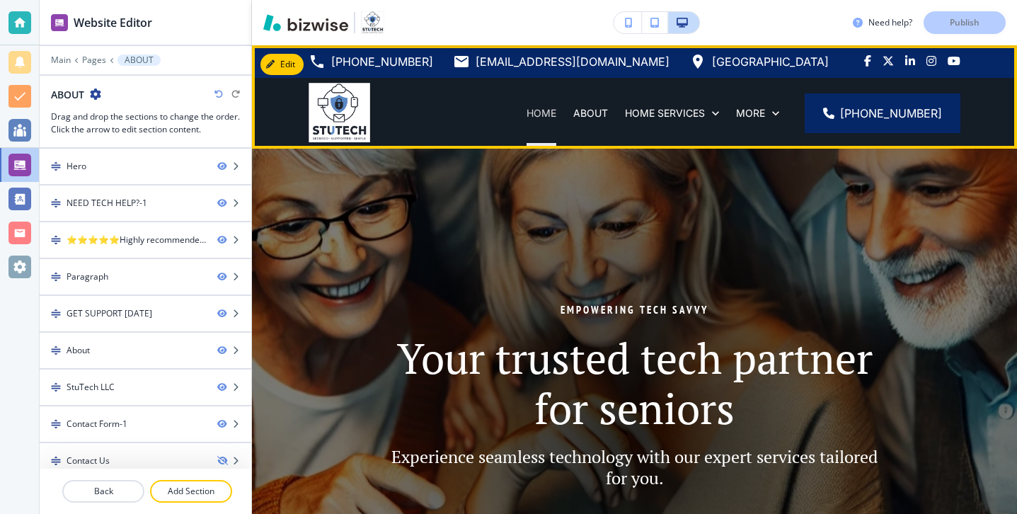
click at [527, 117] on p "HOME" at bounding box center [542, 113] width 30 height 14
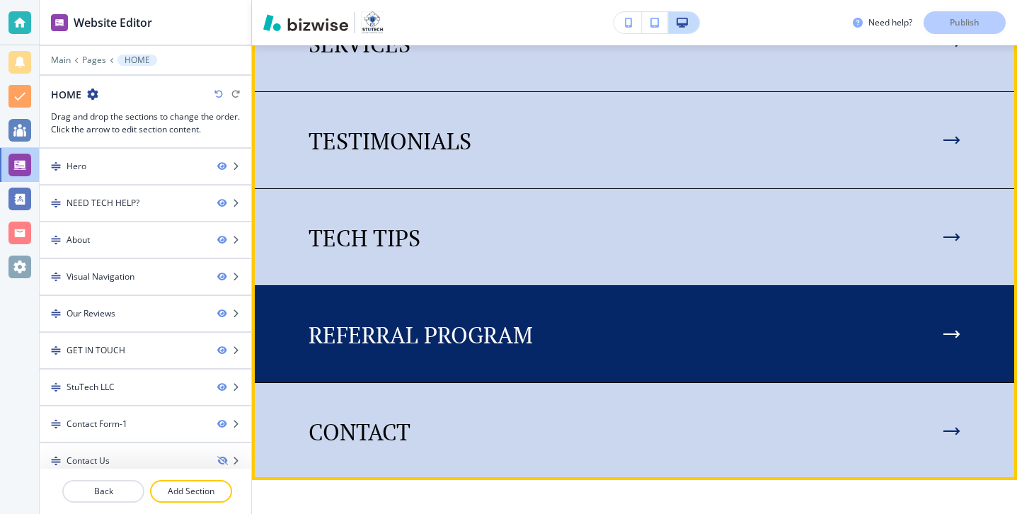
scroll to position [1541, 0]
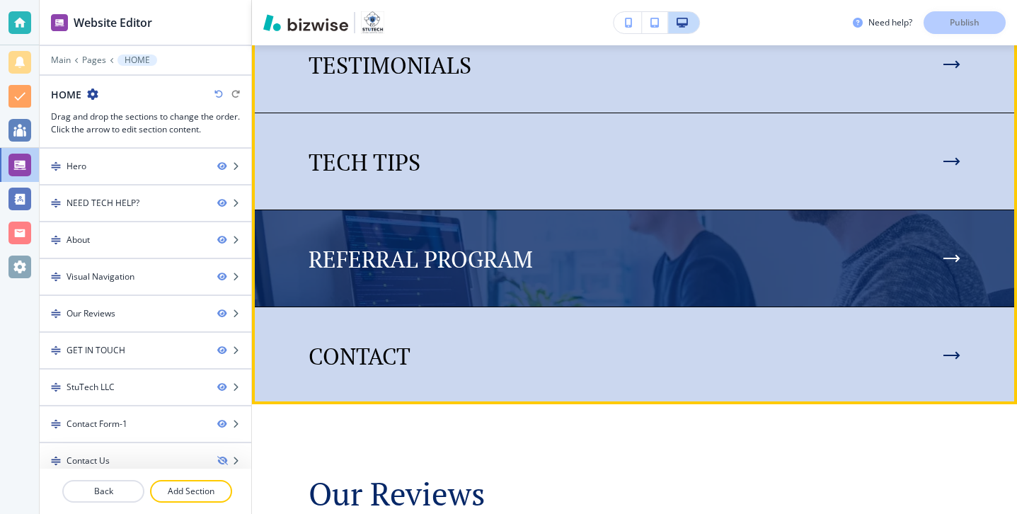
click at [464, 302] on img at bounding box center [634, 258] width 765 height 96
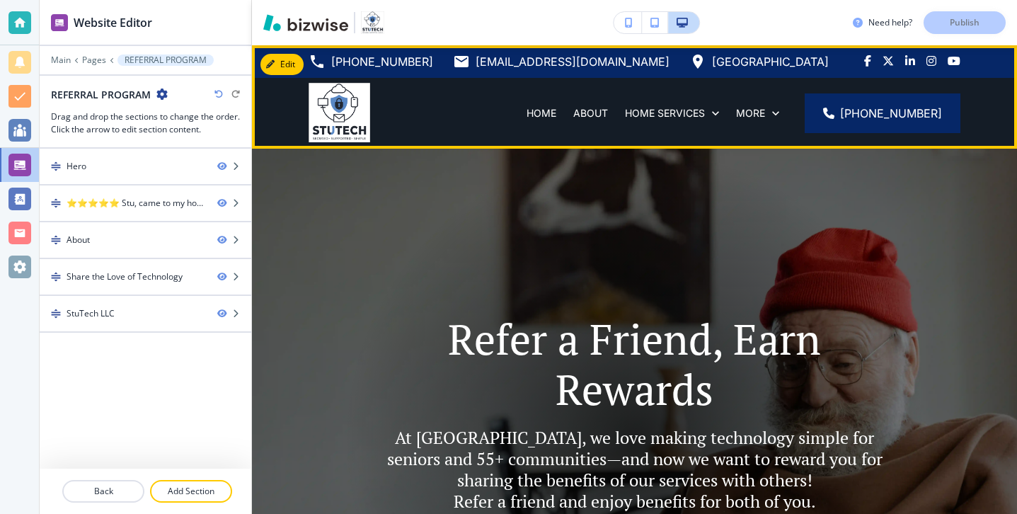
click at [518, 110] on div "HOME" at bounding box center [541, 113] width 47 height 14
click at [527, 113] on p "HOME" at bounding box center [542, 113] width 30 height 14
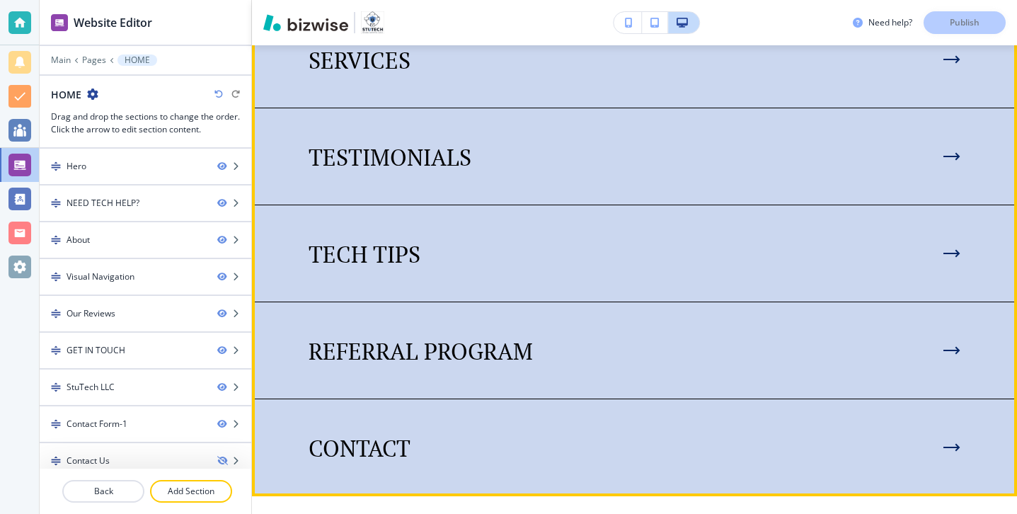
scroll to position [1591, 0]
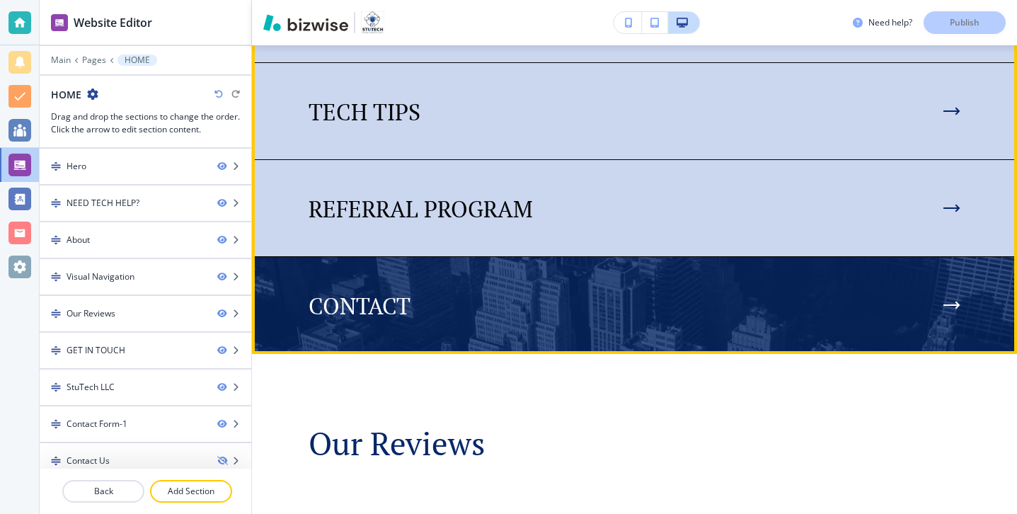
click at [468, 345] on img at bounding box center [634, 305] width 765 height 96
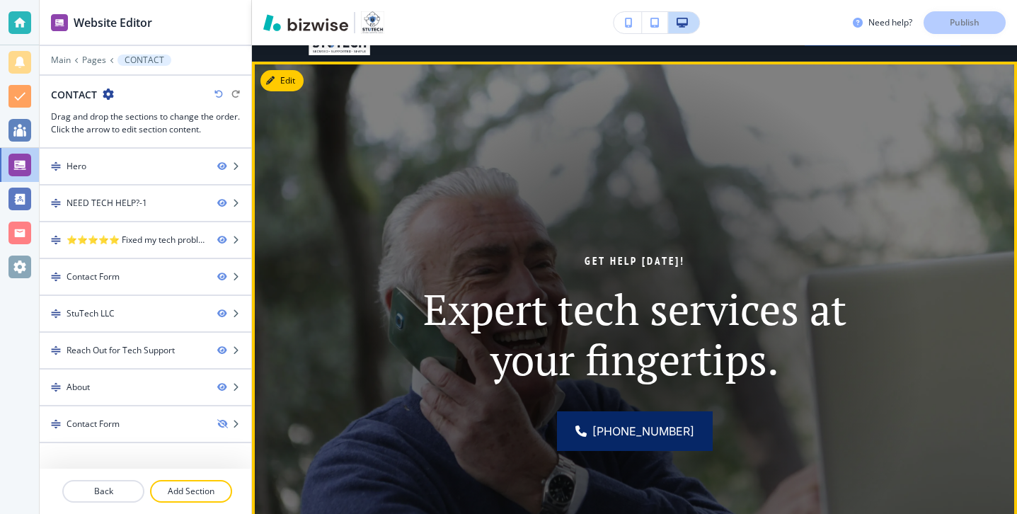
scroll to position [0, 0]
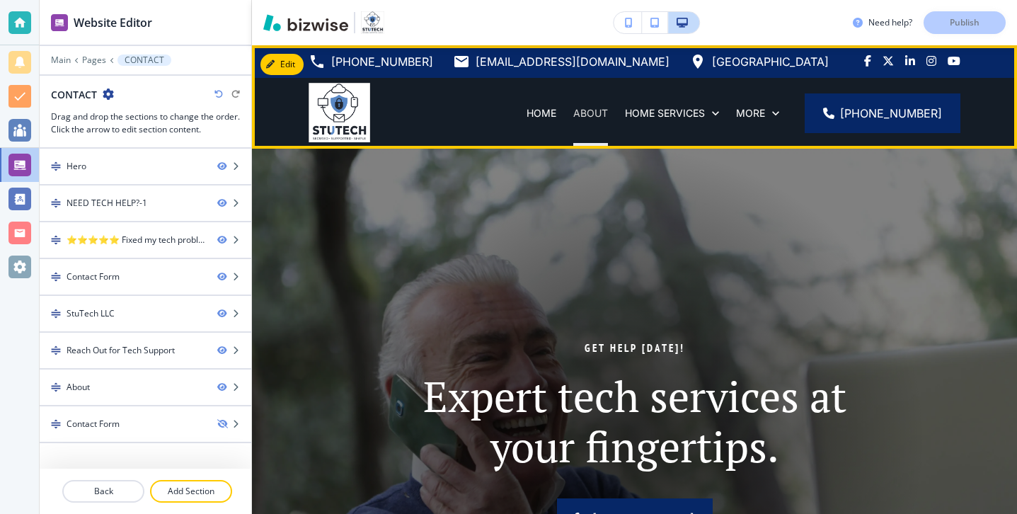
click at [573, 117] on p "ABOUT" at bounding box center [590, 113] width 35 height 14
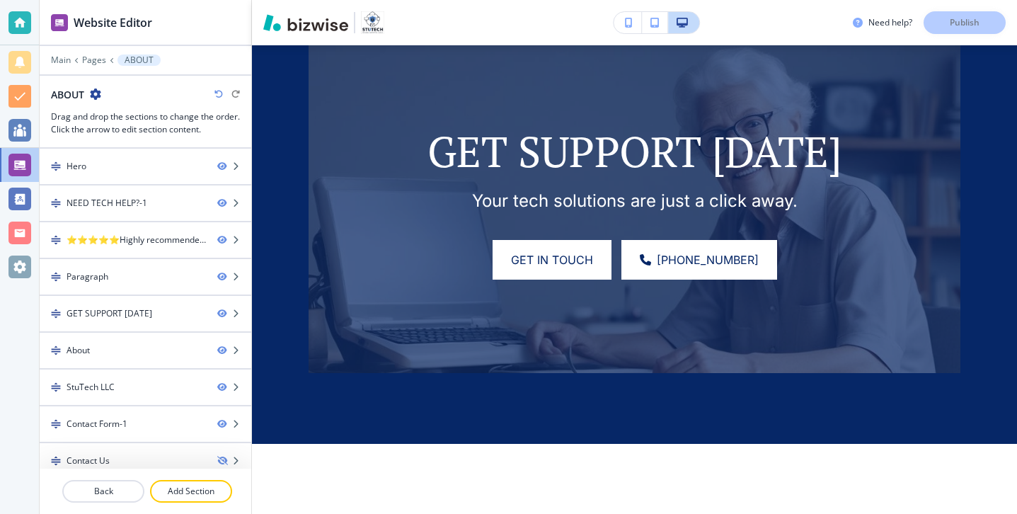
scroll to position [1262, 0]
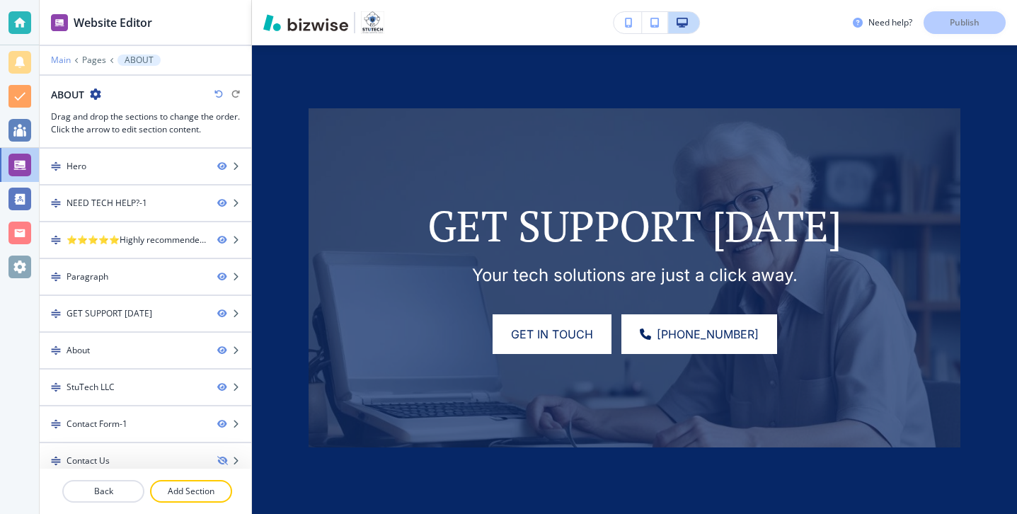
click at [64, 60] on p "Main" at bounding box center [61, 60] width 20 height 10
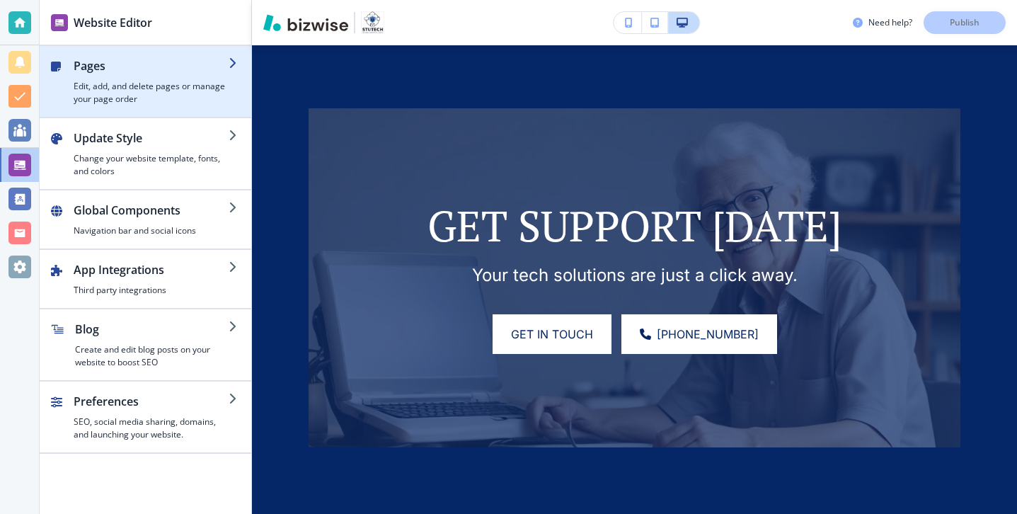
click at [152, 81] on h4 "Edit, add, and delete pages or manage your page order" at bounding box center [151, 92] width 155 height 25
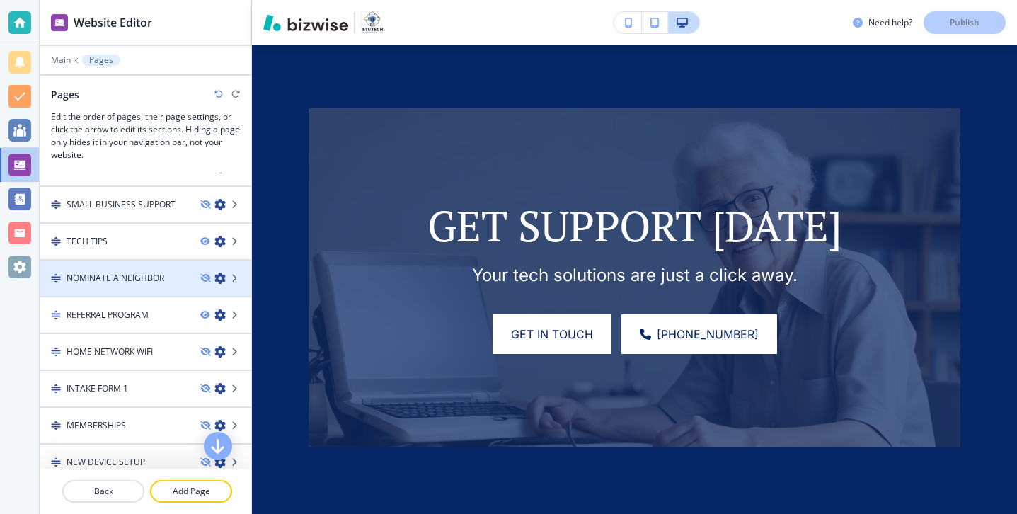
scroll to position [380, 0]
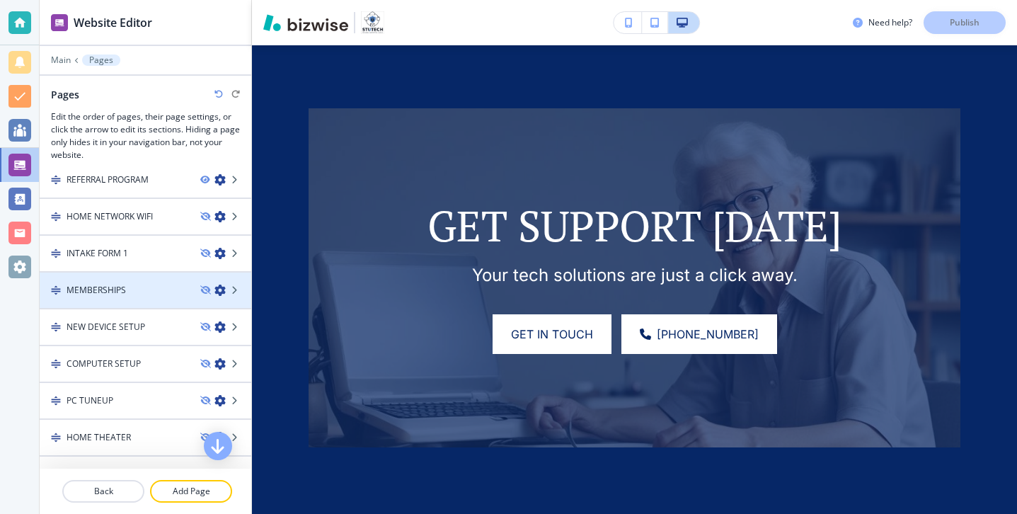
click at [144, 299] on div at bounding box center [146, 302] width 212 height 11
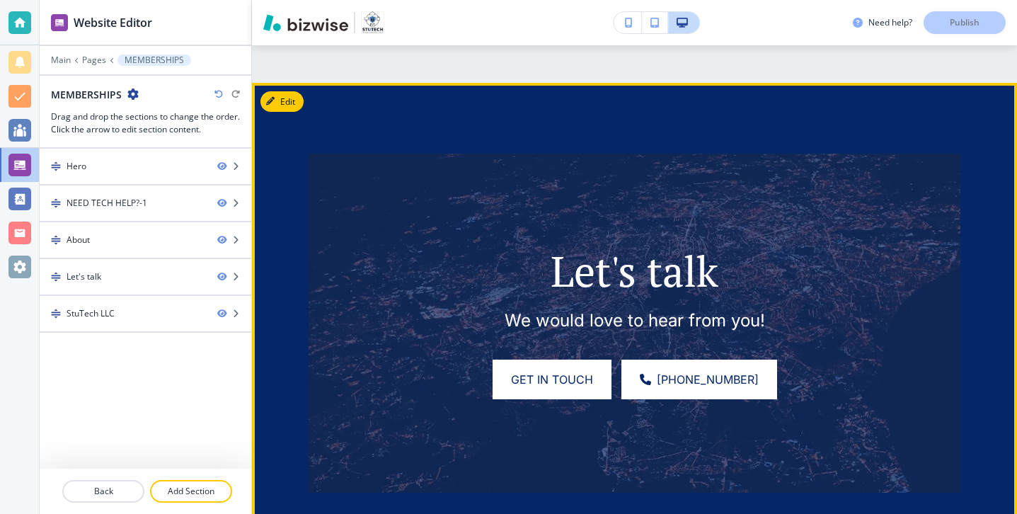
scroll to position [1507, 0]
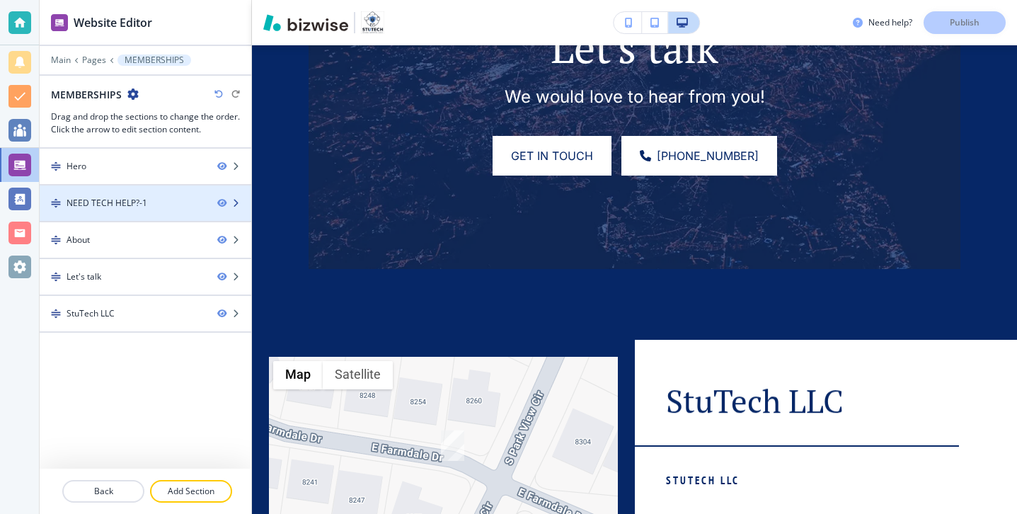
click at [115, 202] on div "NEED TECH HELP?-1" at bounding box center [107, 203] width 81 height 13
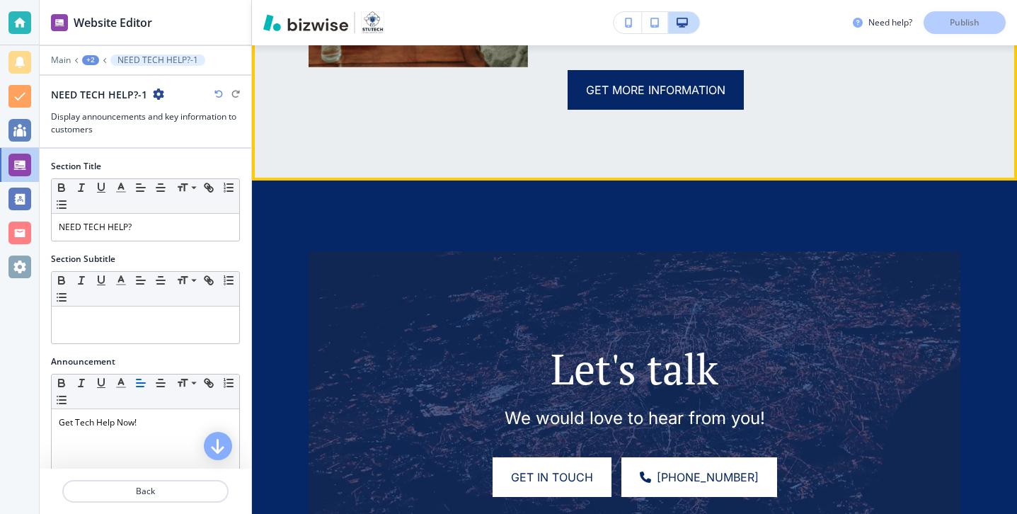
scroll to position [1370, 0]
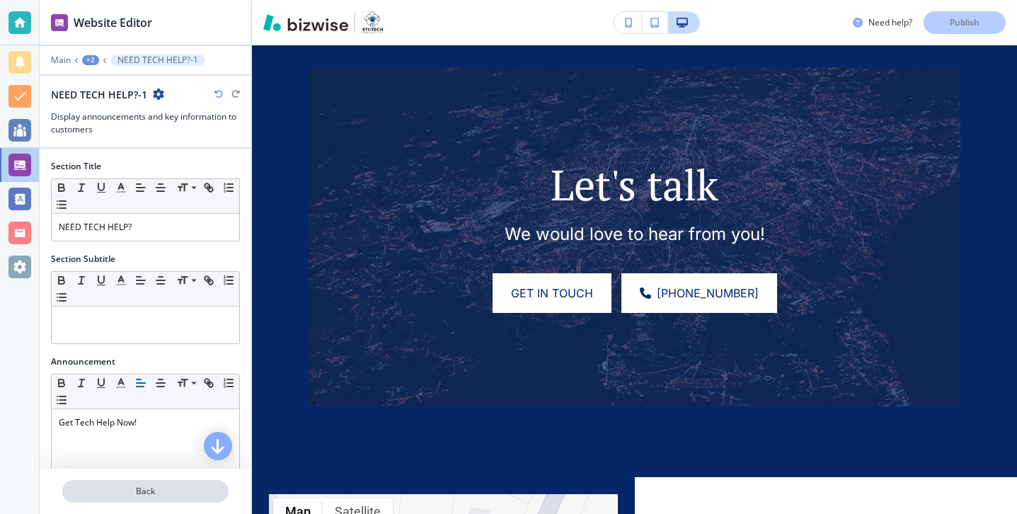
click at [208, 493] on p "Back" at bounding box center [145, 491] width 163 height 13
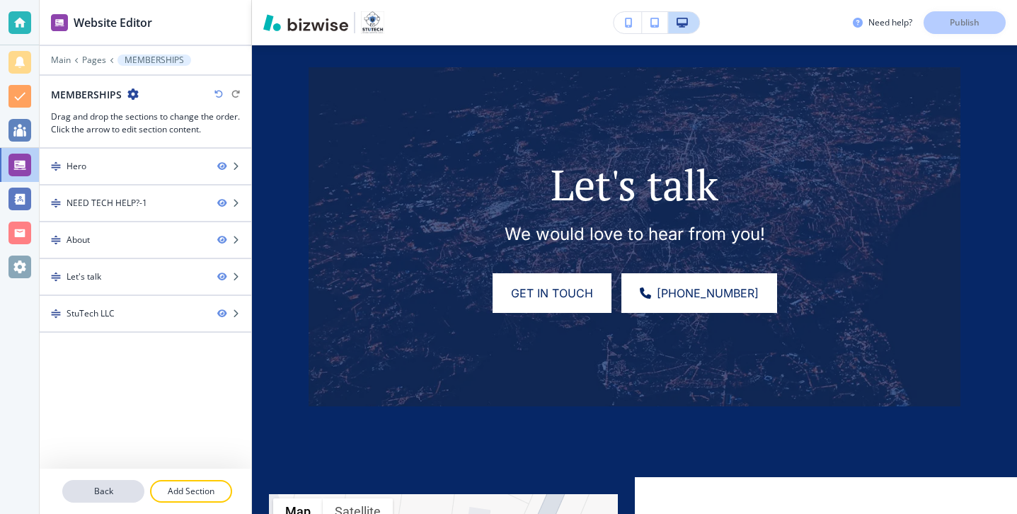
click at [111, 493] on p "Back" at bounding box center [103, 491] width 79 height 13
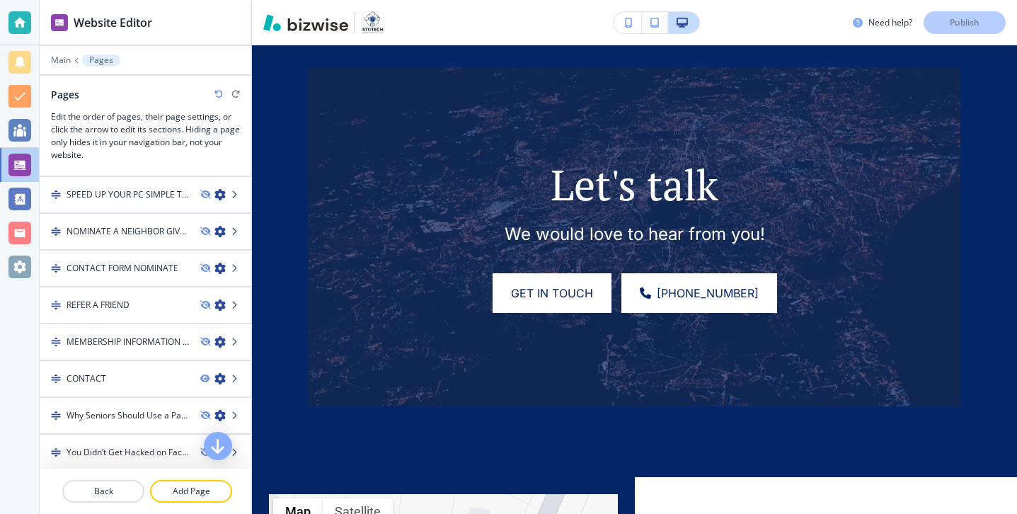
scroll to position [960, 0]
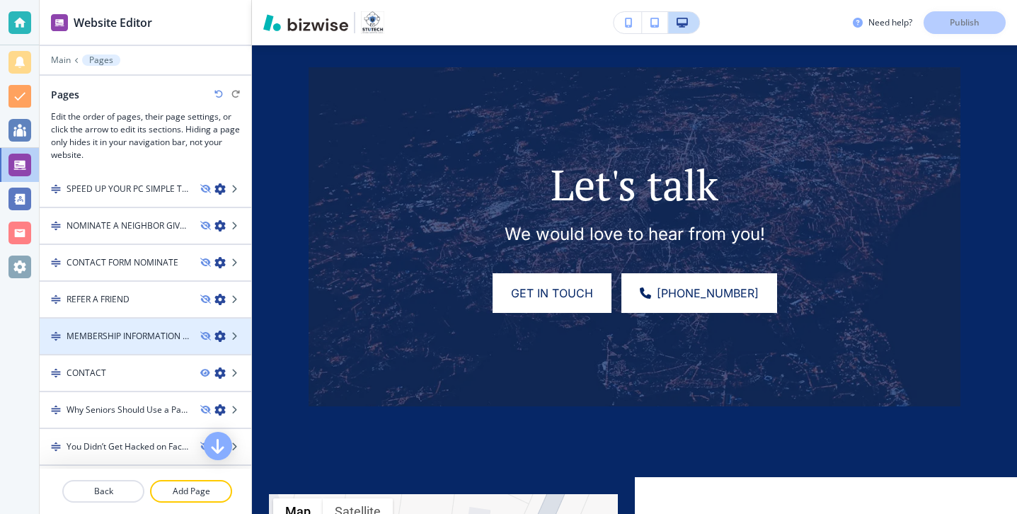
click at [159, 339] on h4 "MEMBERSHIP INFORMATION 5800285" at bounding box center [128, 336] width 122 height 13
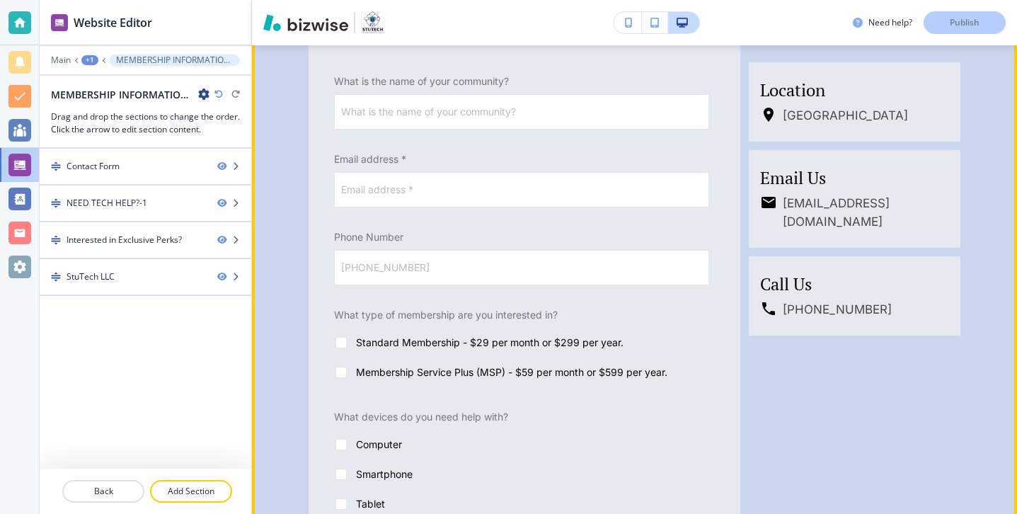
scroll to position [476, 0]
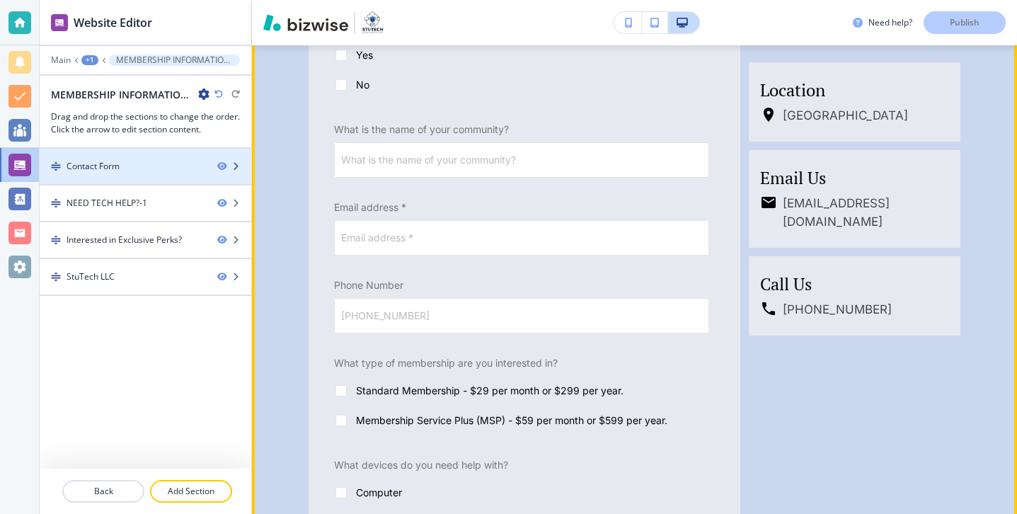
click at [145, 175] on div at bounding box center [146, 178] width 212 height 11
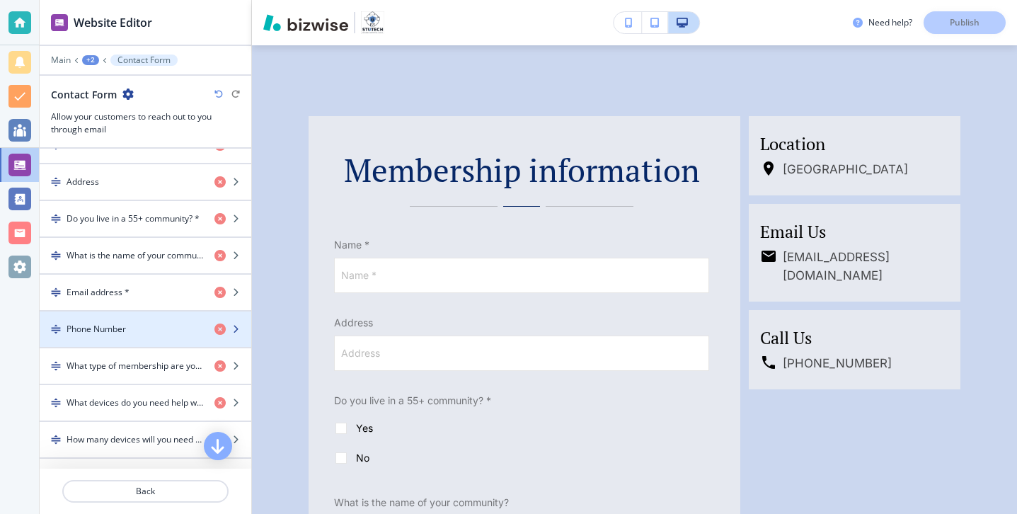
scroll to position [645, 0]
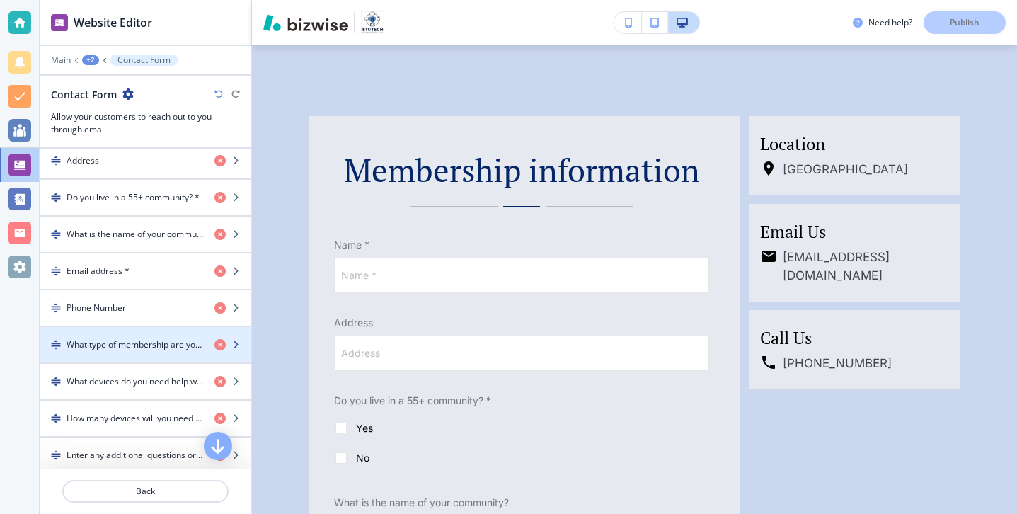
click at [149, 356] on div "button" at bounding box center [146, 356] width 212 height 11
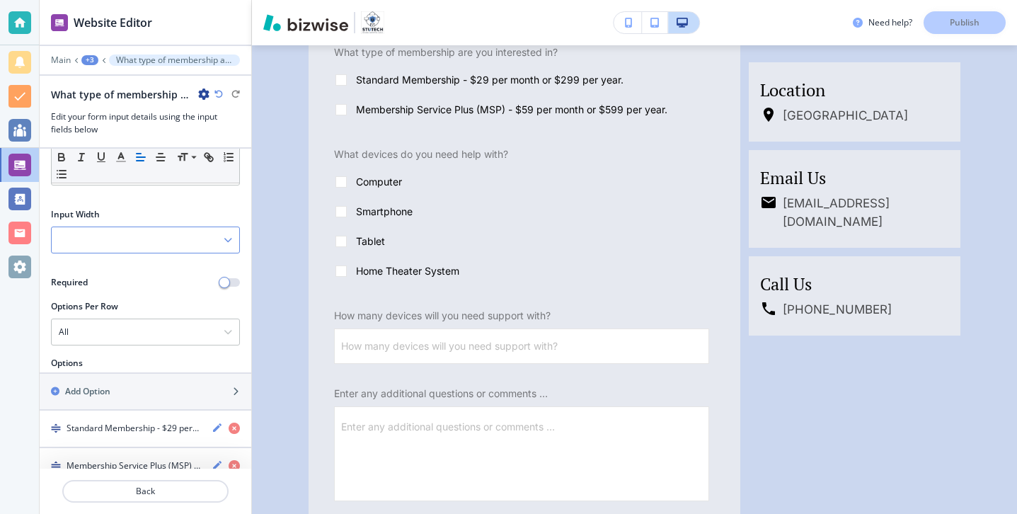
scroll to position [84, 0]
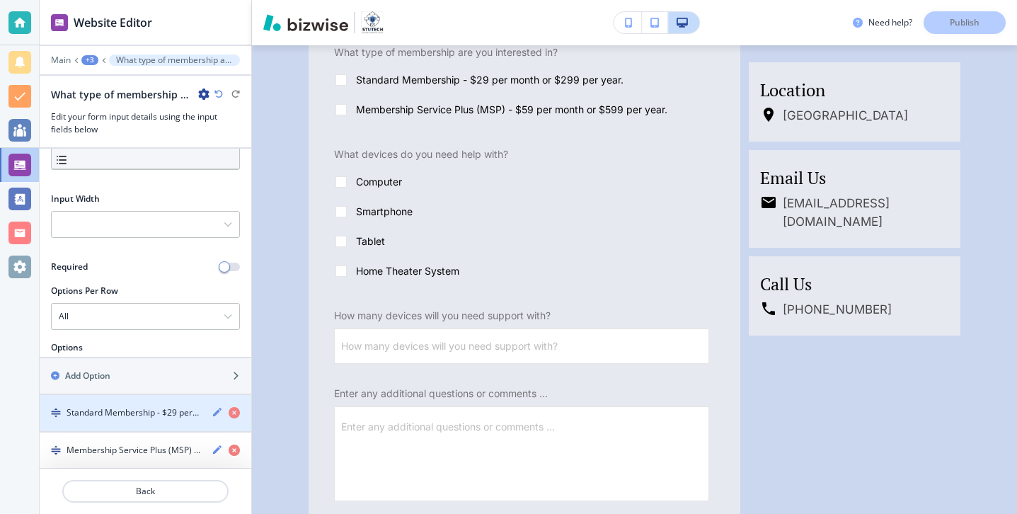
click at [137, 407] on h4 "Standard Membership - $29 per month or $299 per year." at bounding box center [134, 412] width 134 height 13
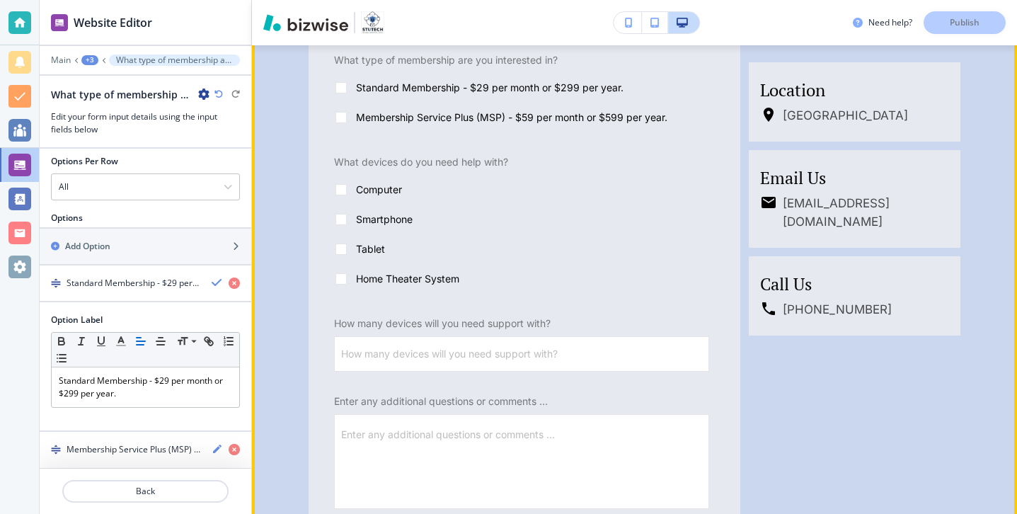
scroll to position [785, 0]
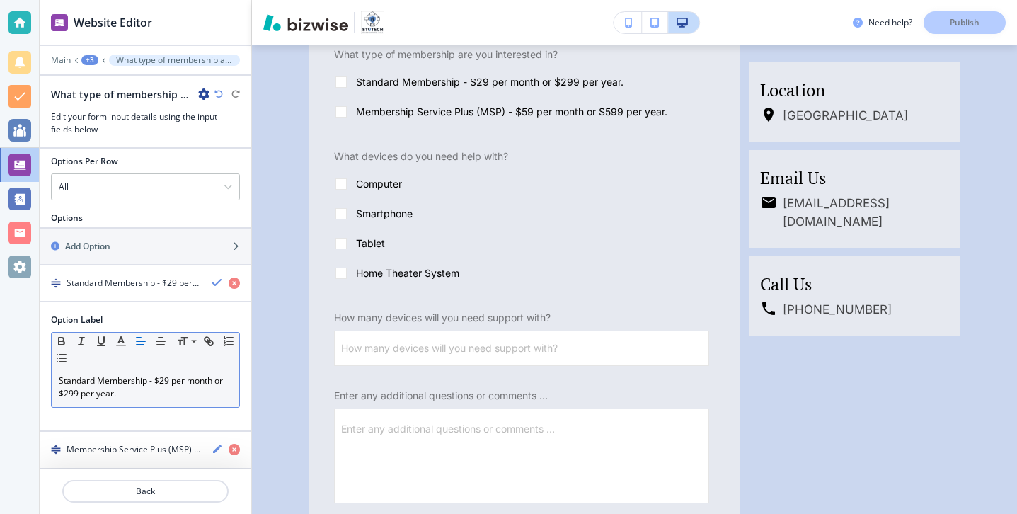
click at [145, 381] on p "Standard Membership - $29 per month or $299 per year." at bounding box center [145, 386] width 173 height 25
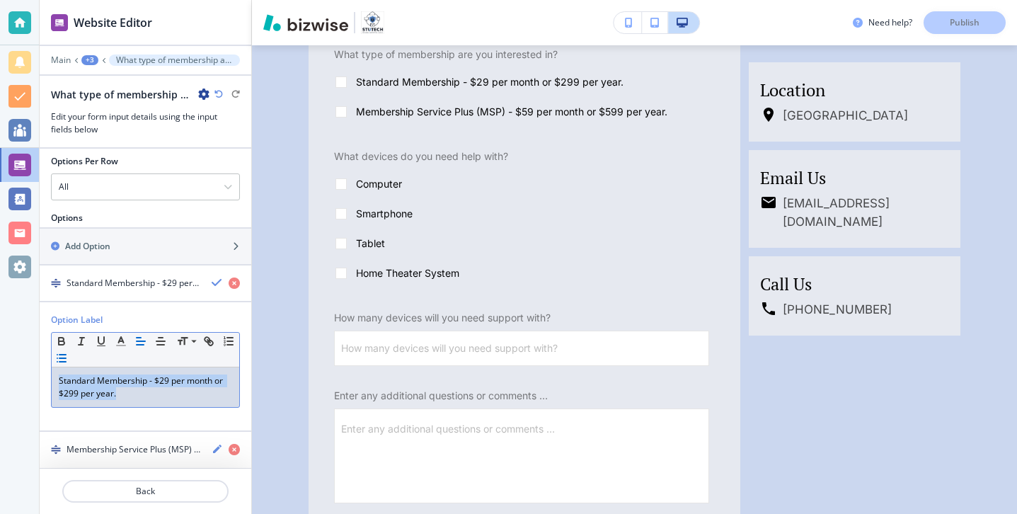
drag, startPoint x: 154, startPoint y: 405, endPoint x: 56, endPoint y: 364, distance: 106.3
click at [56, 364] on div "Small Normal Large Huge Standard Membership - $29 per month or $299 per year." at bounding box center [145, 370] width 189 height 76
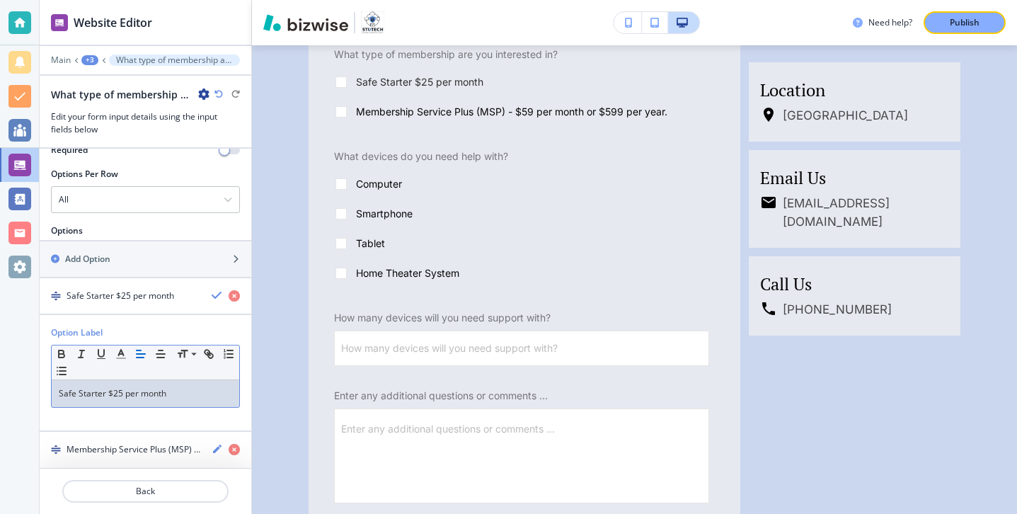
scroll to position [201, 0]
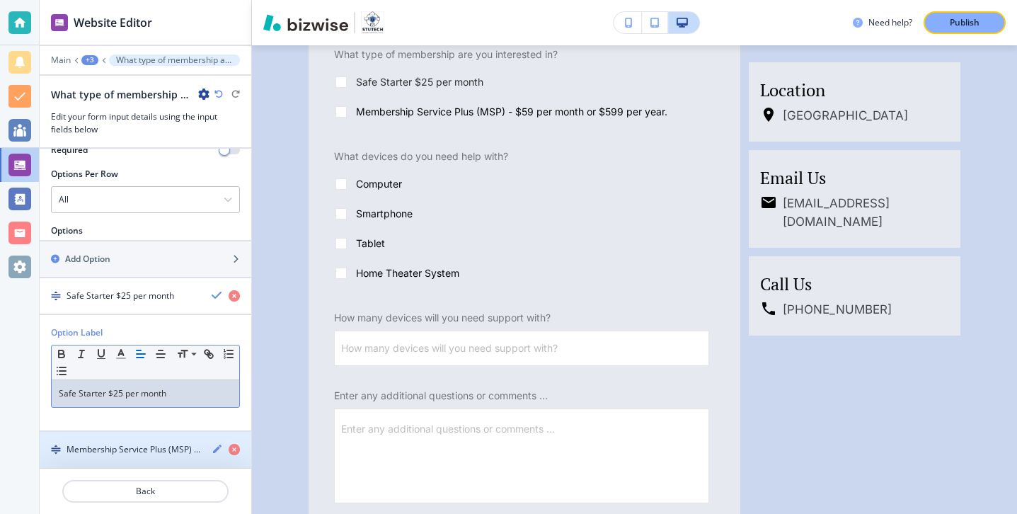
click at [159, 450] on h4 "Membership Service Plus (MSP) - $59 per month or $599 per year." at bounding box center [134, 449] width 134 height 13
click at [159, 449] on h4 "Membership Service Plus (MSP) - $59 per month or $599 per year." at bounding box center [134, 449] width 134 height 13
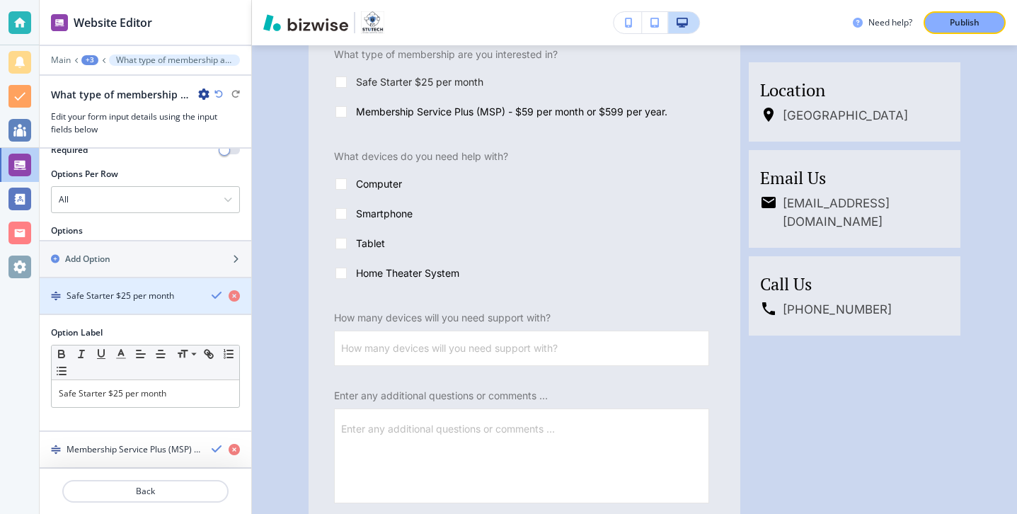
click at [165, 309] on div "button" at bounding box center [146, 307] width 212 height 11
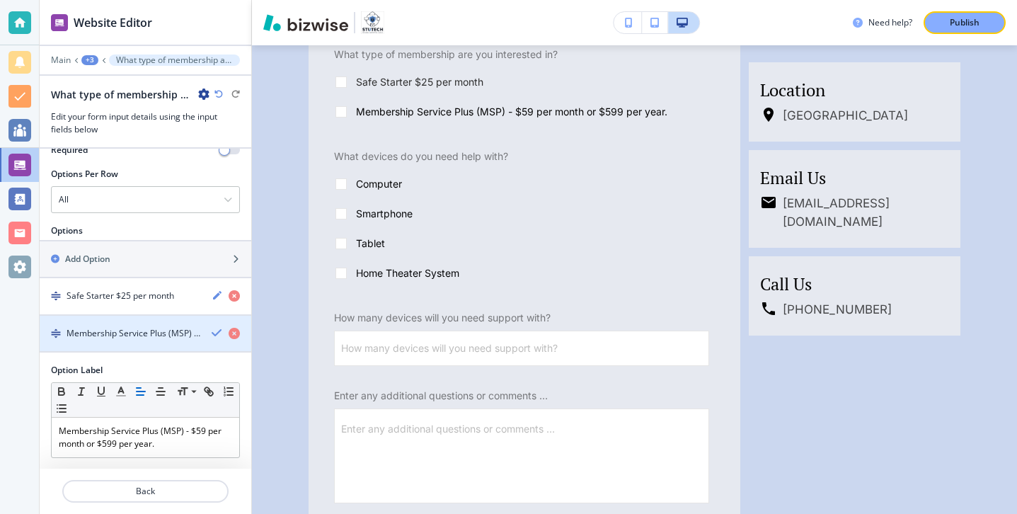
click at [158, 345] on div "button" at bounding box center [146, 345] width 212 height 11
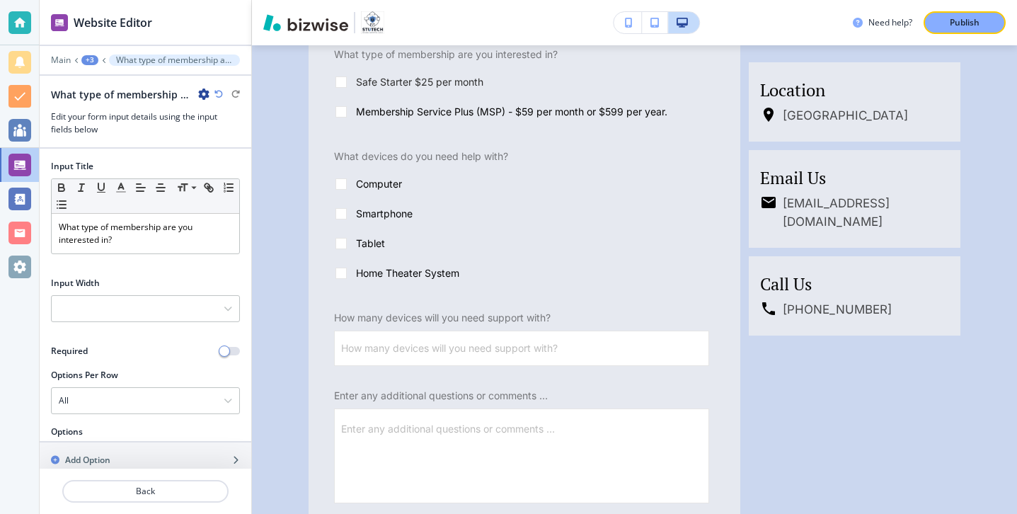
scroll to position [84, 0]
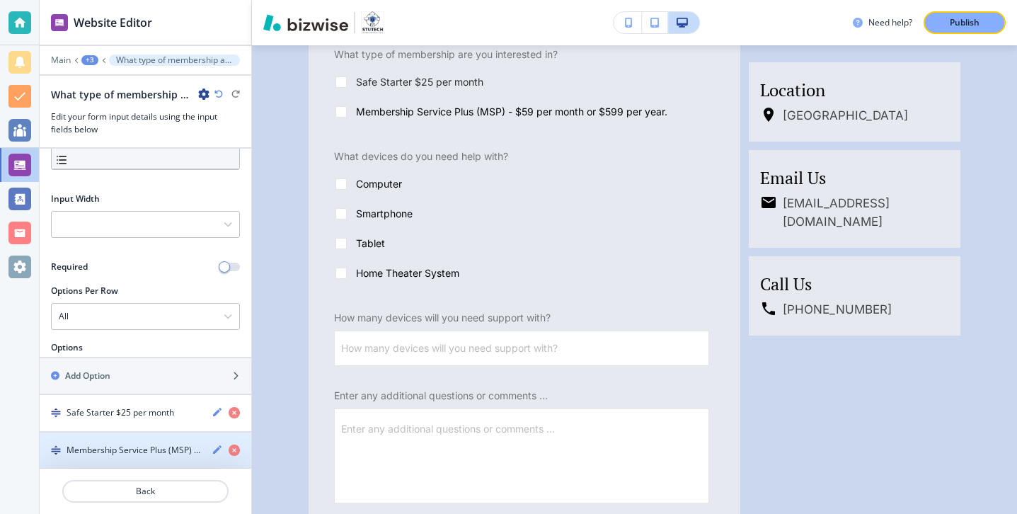
click at [135, 451] on h4 "Membership Service Plus (MSP) - $59 per month or $599 per year." at bounding box center [134, 450] width 134 height 13
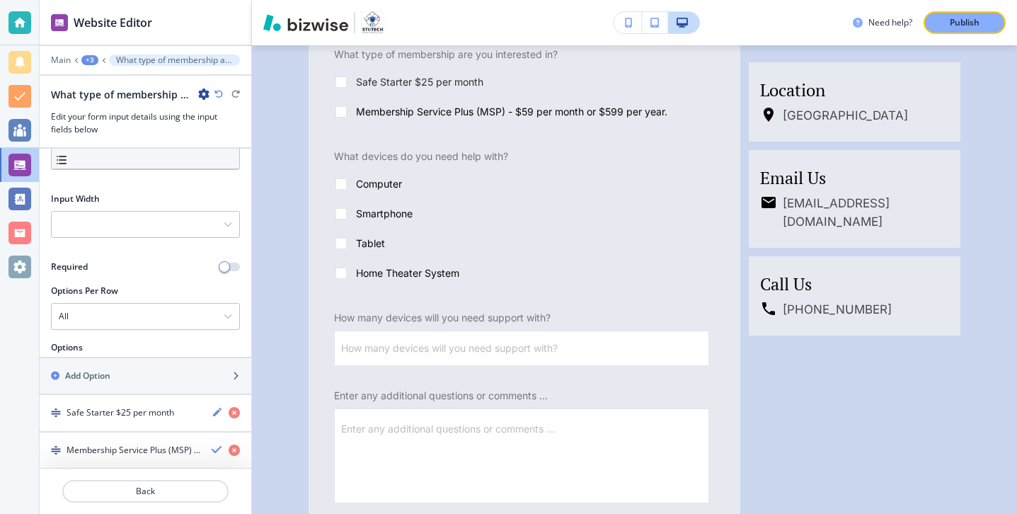
click at [135, 451] on h4 "Membership Service Plus (MSP) - $59 per month or $599 per year." at bounding box center [134, 450] width 134 height 13
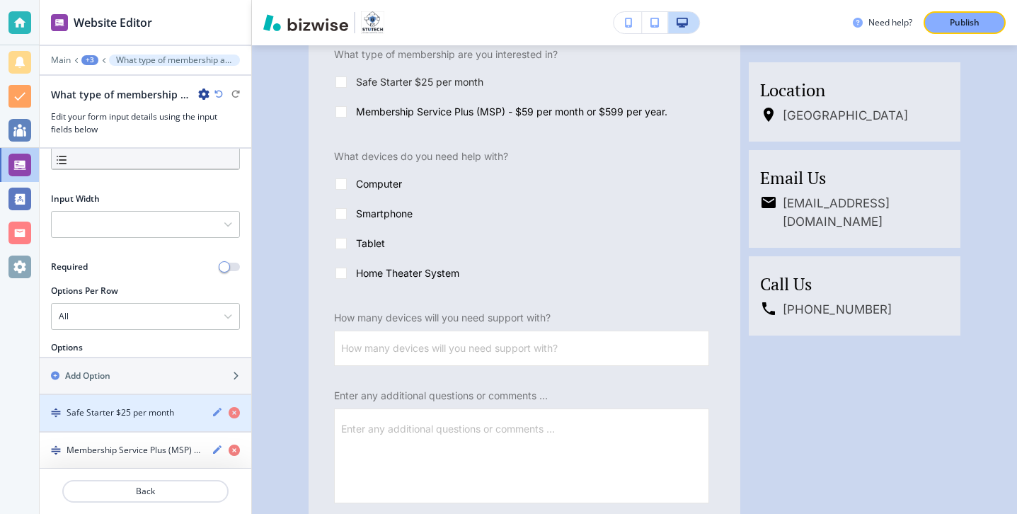
click at [143, 412] on h4 "Safe Starter $25 per month" at bounding box center [121, 412] width 108 height 13
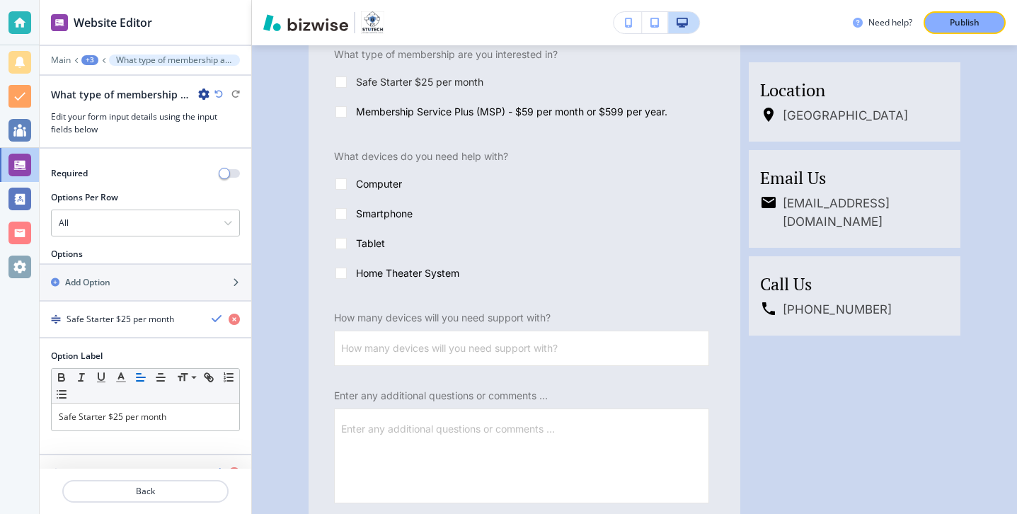
scroll to position [201, 0]
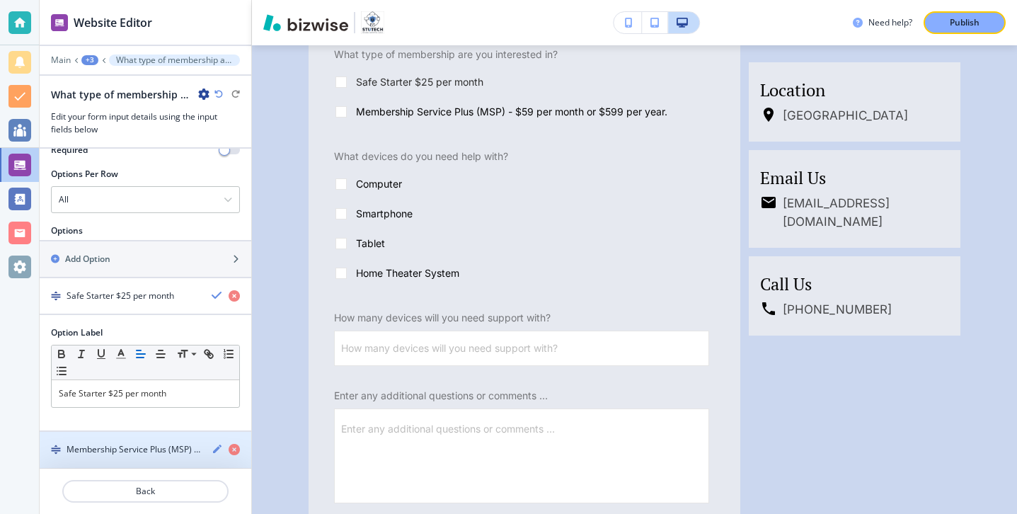
click at [144, 432] on div "button" at bounding box center [146, 437] width 212 height 11
click at [218, 449] on icon "button" at bounding box center [217, 448] width 11 height 11
click at [214, 449] on icon "button" at bounding box center [217, 448] width 8 height 8
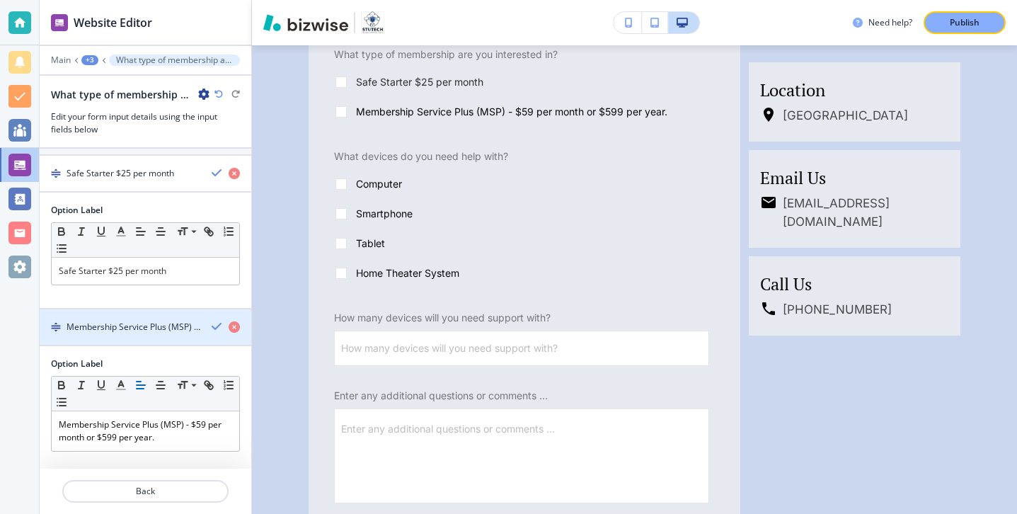
scroll to position [330, 0]
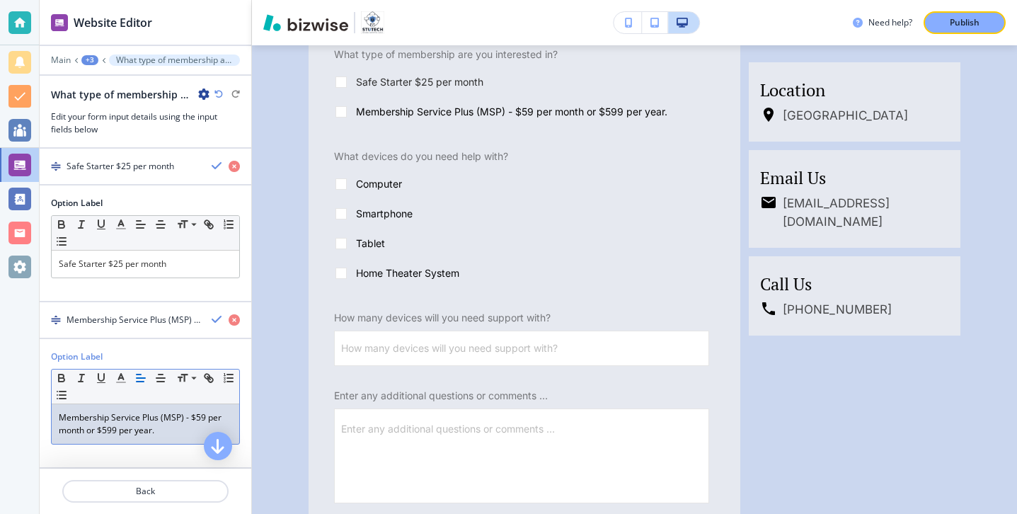
click at [175, 428] on p "Membership Service Plus (MSP) - $59 per month or $599 per year." at bounding box center [145, 423] width 173 height 25
drag, startPoint x: 175, startPoint y: 429, endPoint x: 41, endPoint y: 412, distance: 134.8
click at [45, 412] on div "Option Label Small Normal Large Huge Membership Service Plus (MSP) - $59 per mo…" at bounding box center [146, 402] width 212 height 105
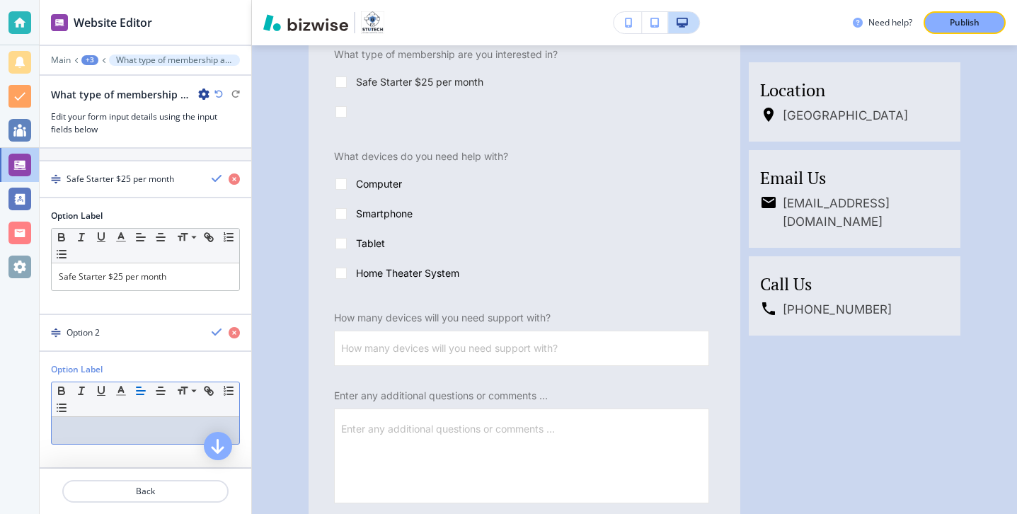
scroll to position [318, 0]
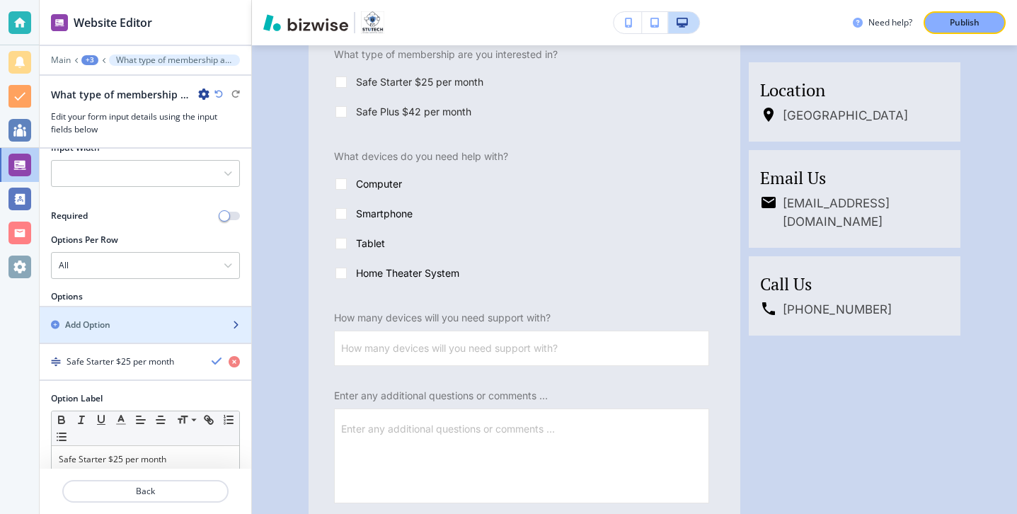
click at [186, 322] on div "Add Option" at bounding box center [130, 324] width 180 height 13
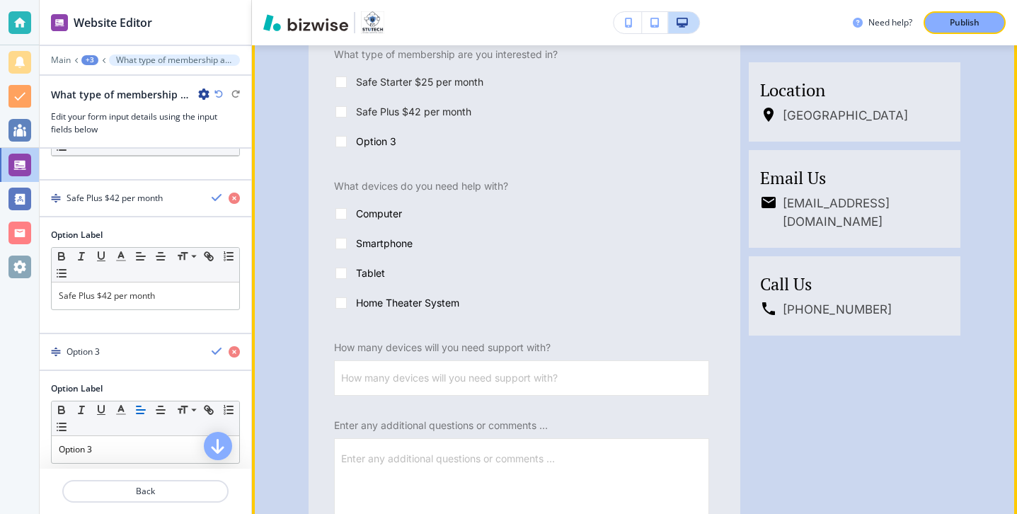
scroll to position [471, 0]
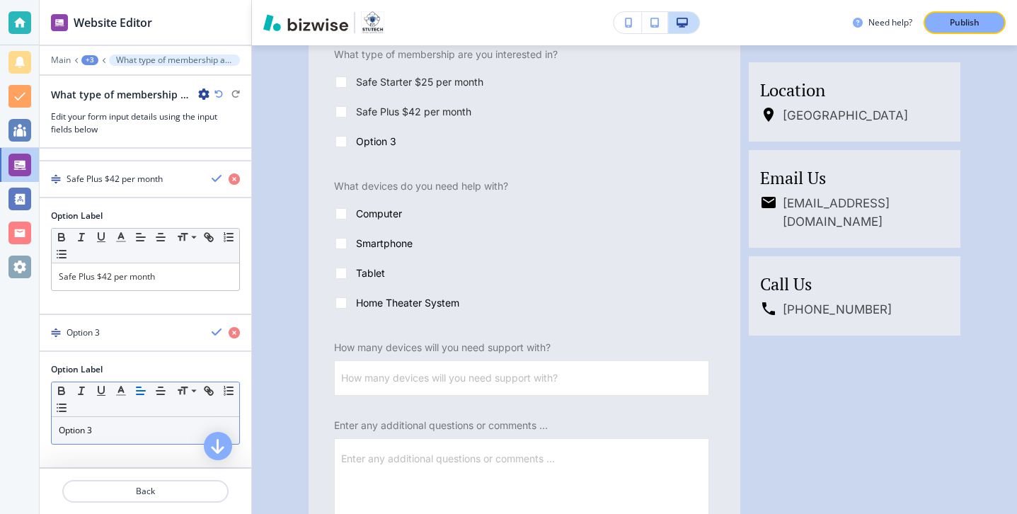
click at [173, 430] on p "Option 3" at bounding box center [145, 430] width 173 height 13
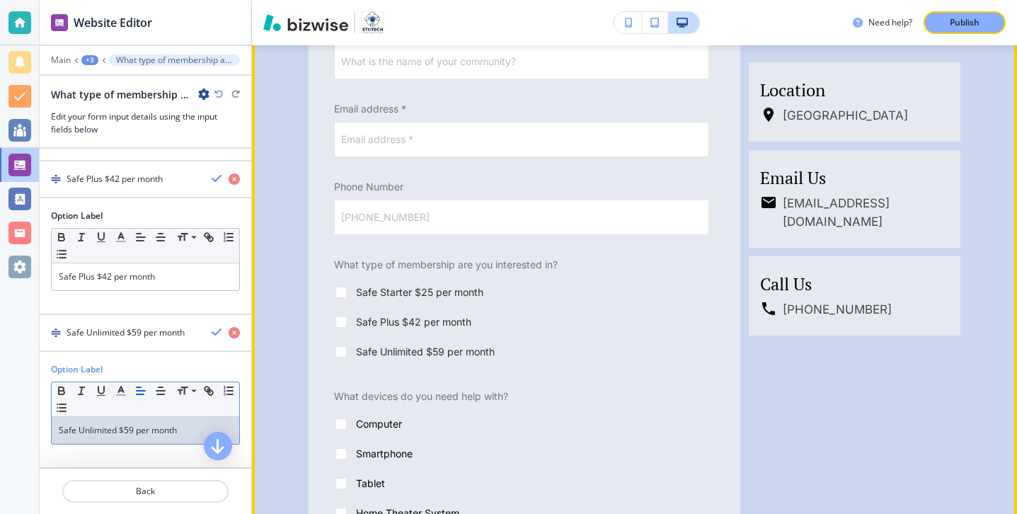
scroll to position [585, 0]
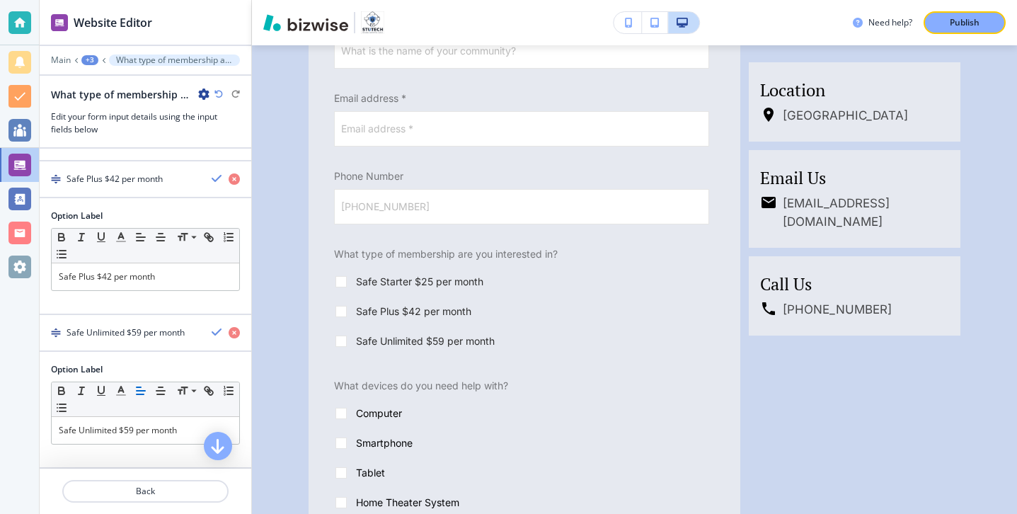
click at [976, 38] on div "Need help? Publish" at bounding box center [634, 22] width 765 height 45
click at [977, 24] on p "Publish" at bounding box center [965, 22] width 30 height 13
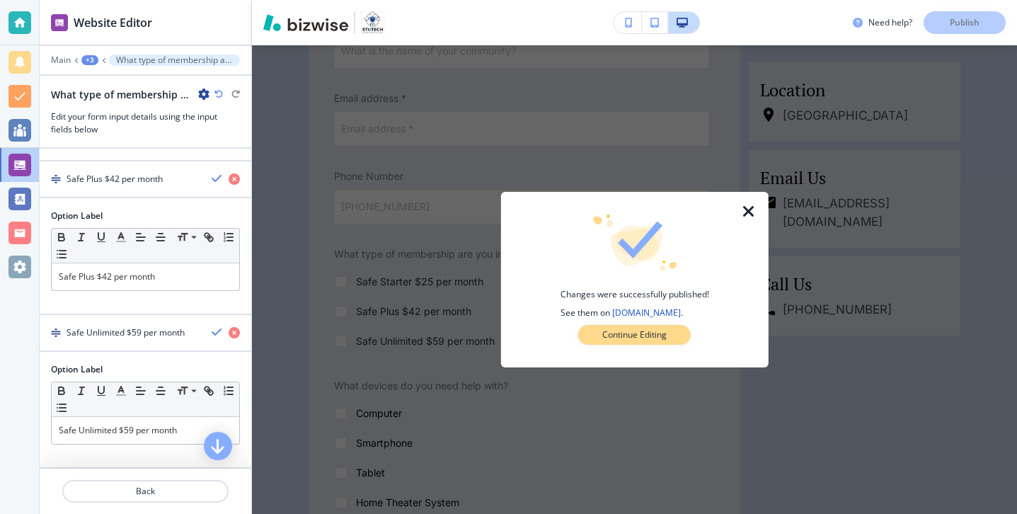
click at [672, 331] on button "Continue Editing" at bounding box center [634, 335] width 113 height 20
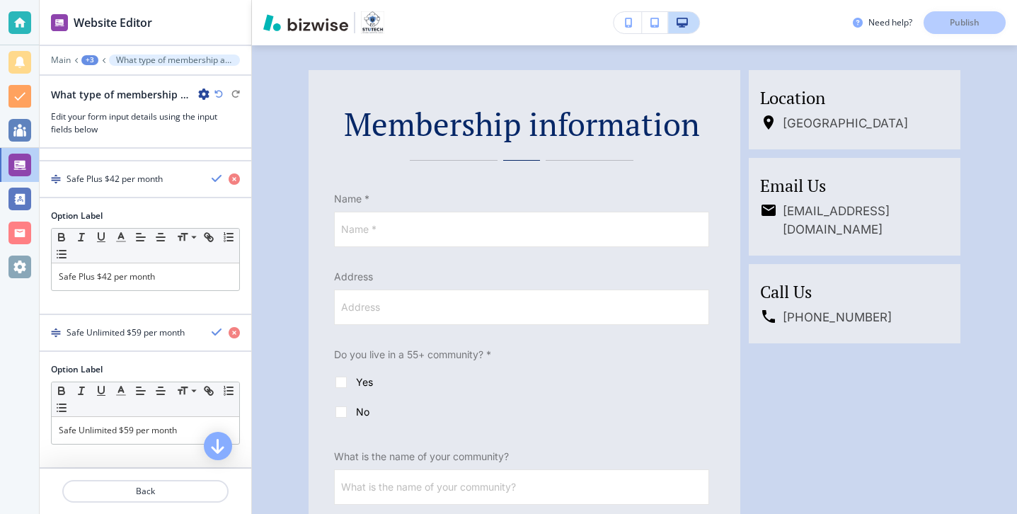
scroll to position [0, 0]
